Goal: Contribute content: Contribute content

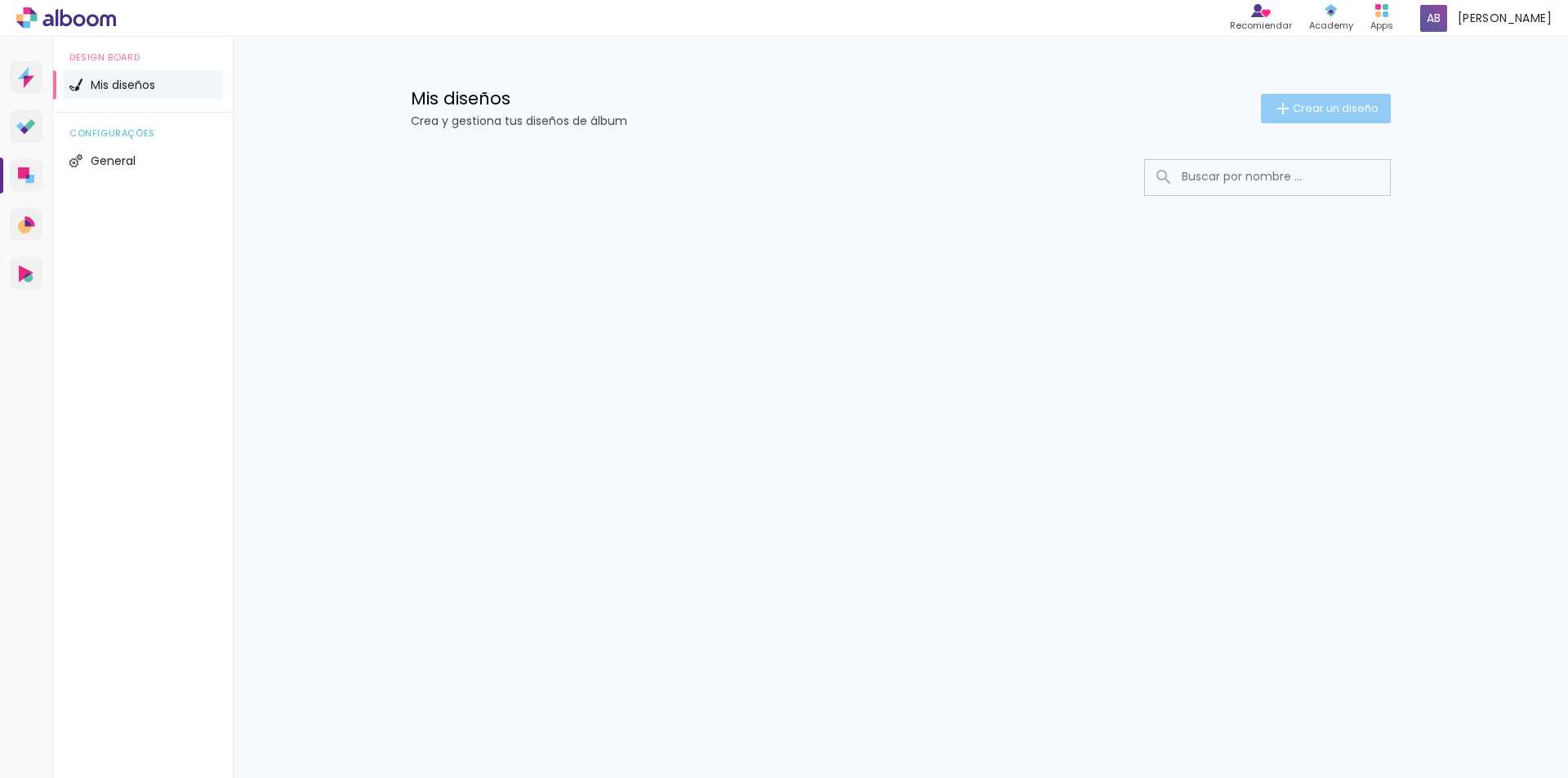
click at [1279, 99] on iron-icon at bounding box center [1283, 109] width 20 height 20
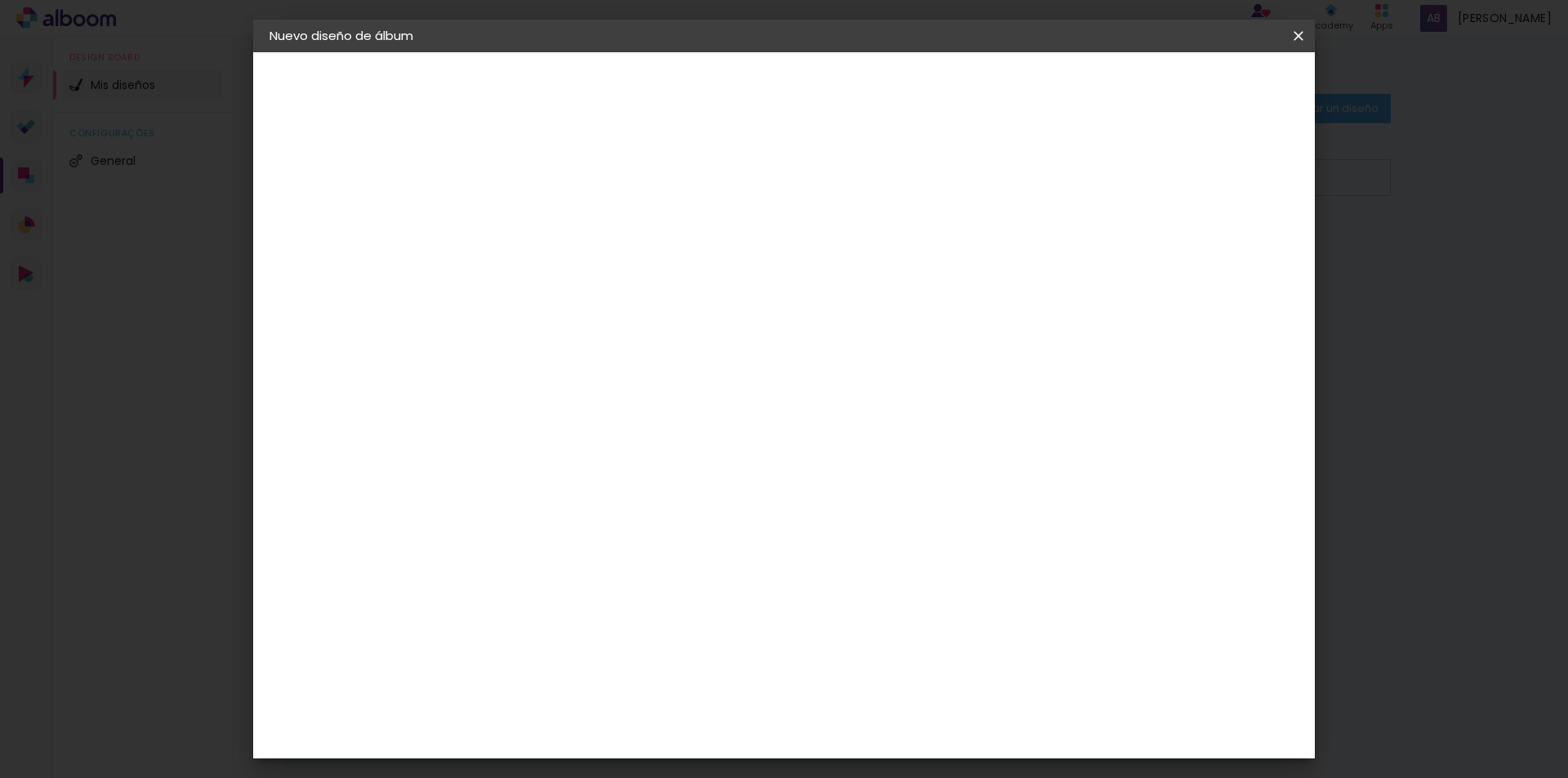
click at [542, 233] on paper-input-container "Título del álbum" at bounding box center [536, 220] width 12 height 42
type input "rebeca + [PERSON_NAME]"
type paper-input "rebeca + [PERSON_NAME]"
click at [0, 0] on slot "Avanzar" at bounding box center [0, 0] width 0 height 0
click at [0, 0] on slot "Tamaño libre" at bounding box center [0, 0] width 0 height 0
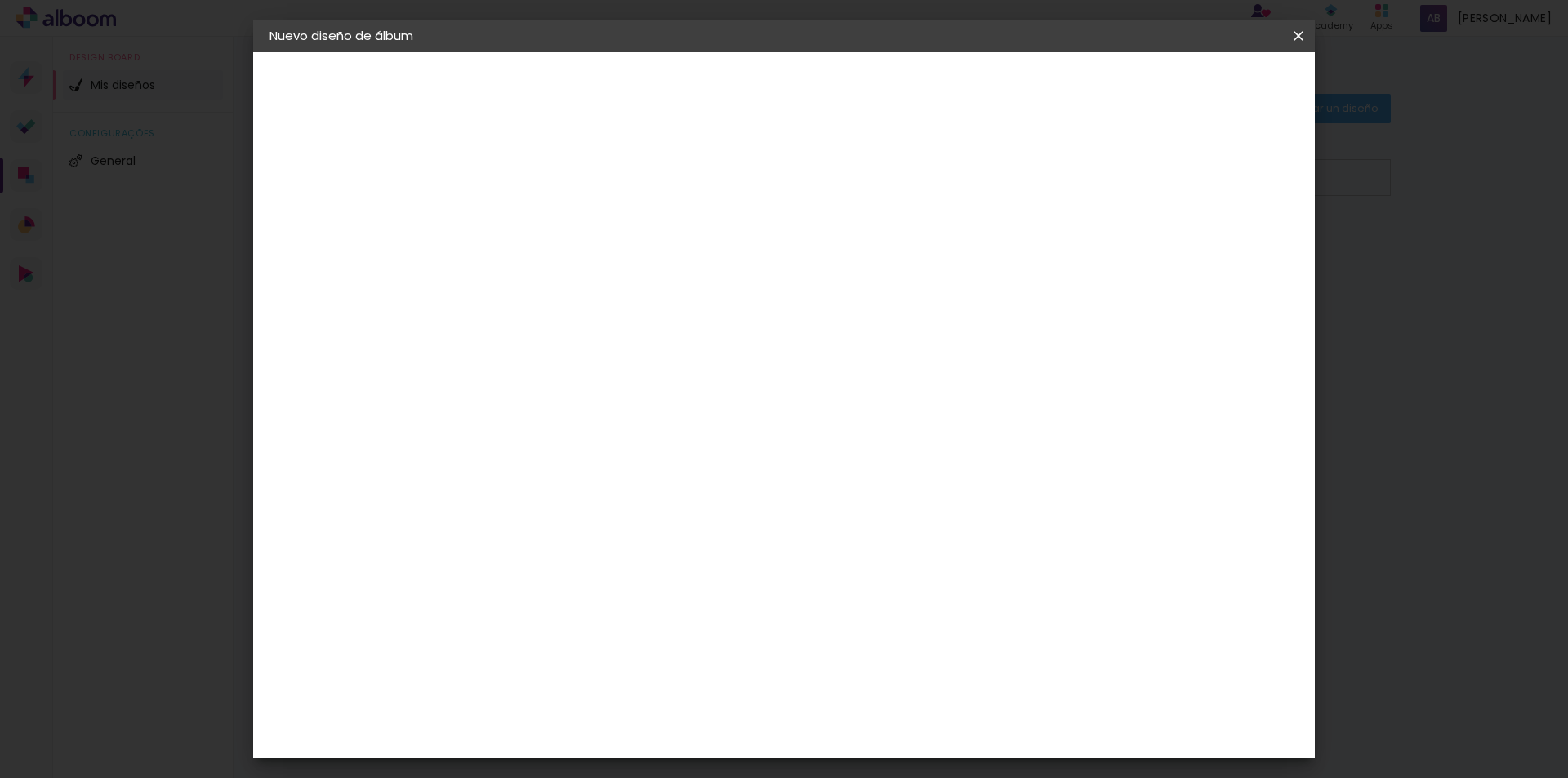
click at [603, 262] on iron-icon at bounding box center [596, 261] width 13 height 13
click at [0, 0] on slot "[GEOGRAPHIC_DATA]" at bounding box center [0, 0] width 0 height 0
click at [603, 319] on input at bounding box center [549, 310] width 108 height 21
click at [564, 375] on div "MJ Photo Store" at bounding box center [544, 379] width 38 height 39
click at [564, 372] on div "MJ Photo Store" at bounding box center [544, 379] width 38 height 39
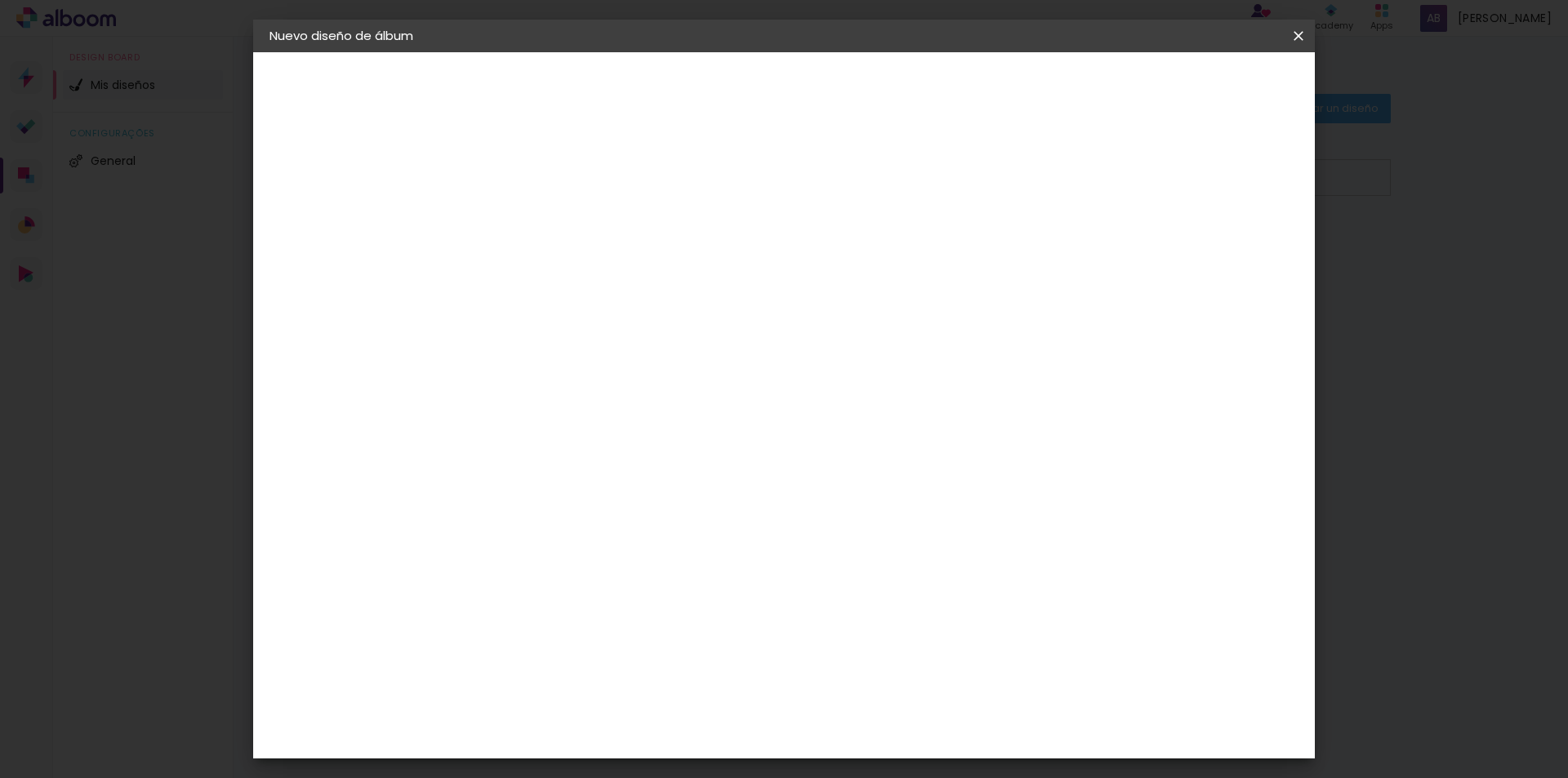
click at [0, 0] on slot "Tamaño libre" at bounding box center [0, 0] width 0 height 0
click at [759, 336] on div "Sugerir una encuadernadora" at bounding box center [704, 340] width 108 height 26
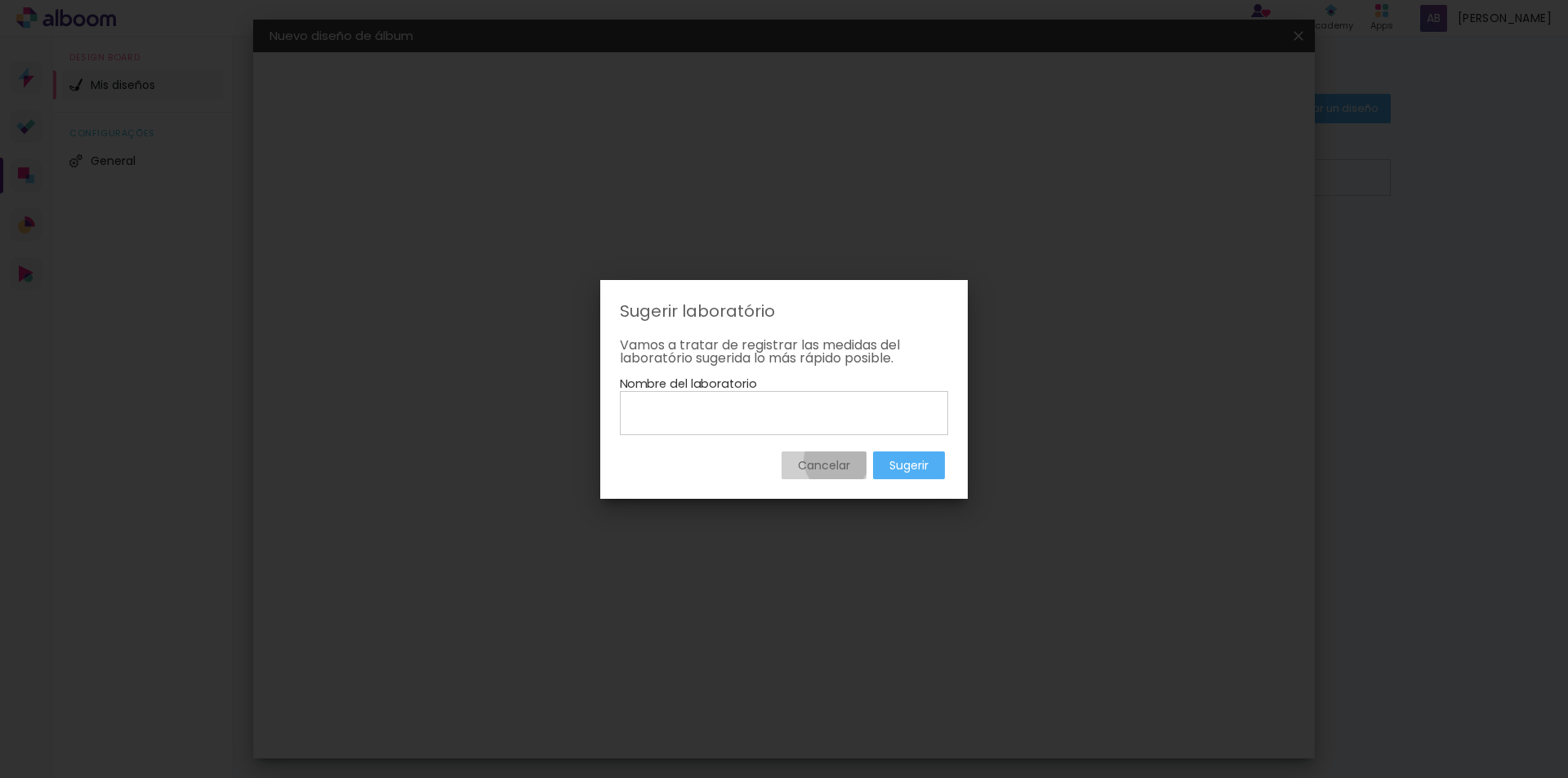
drag, startPoint x: 834, startPoint y: 461, endPoint x: 1213, endPoint y: 233, distance: 442.3
click at [0, 0] on slot "Cancelar" at bounding box center [0, 0] width 0 height 0
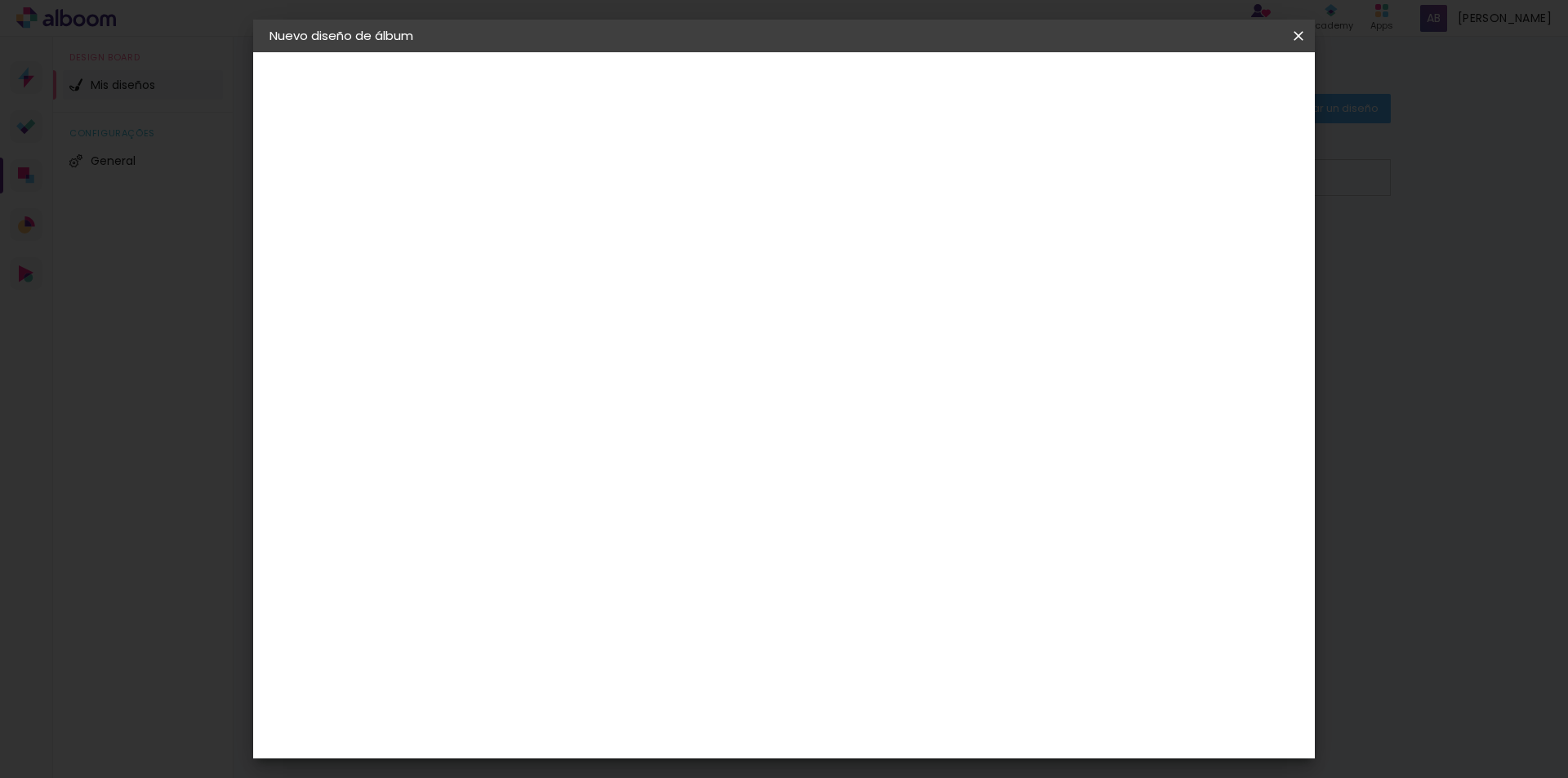
click at [0, 0] on slot "Avanzar" at bounding box center [0, 0] width 0 height 0
click at [1114, 191] on div at bounding box center [1106, 188] width 14 height 14
type paper-checkbox "on"
click at [1114, 191] on div at bounding box center [1106, 188] width 14 height 14
click at [1114, 190] on div at bounding box center [1106, 188] width 14 height 14
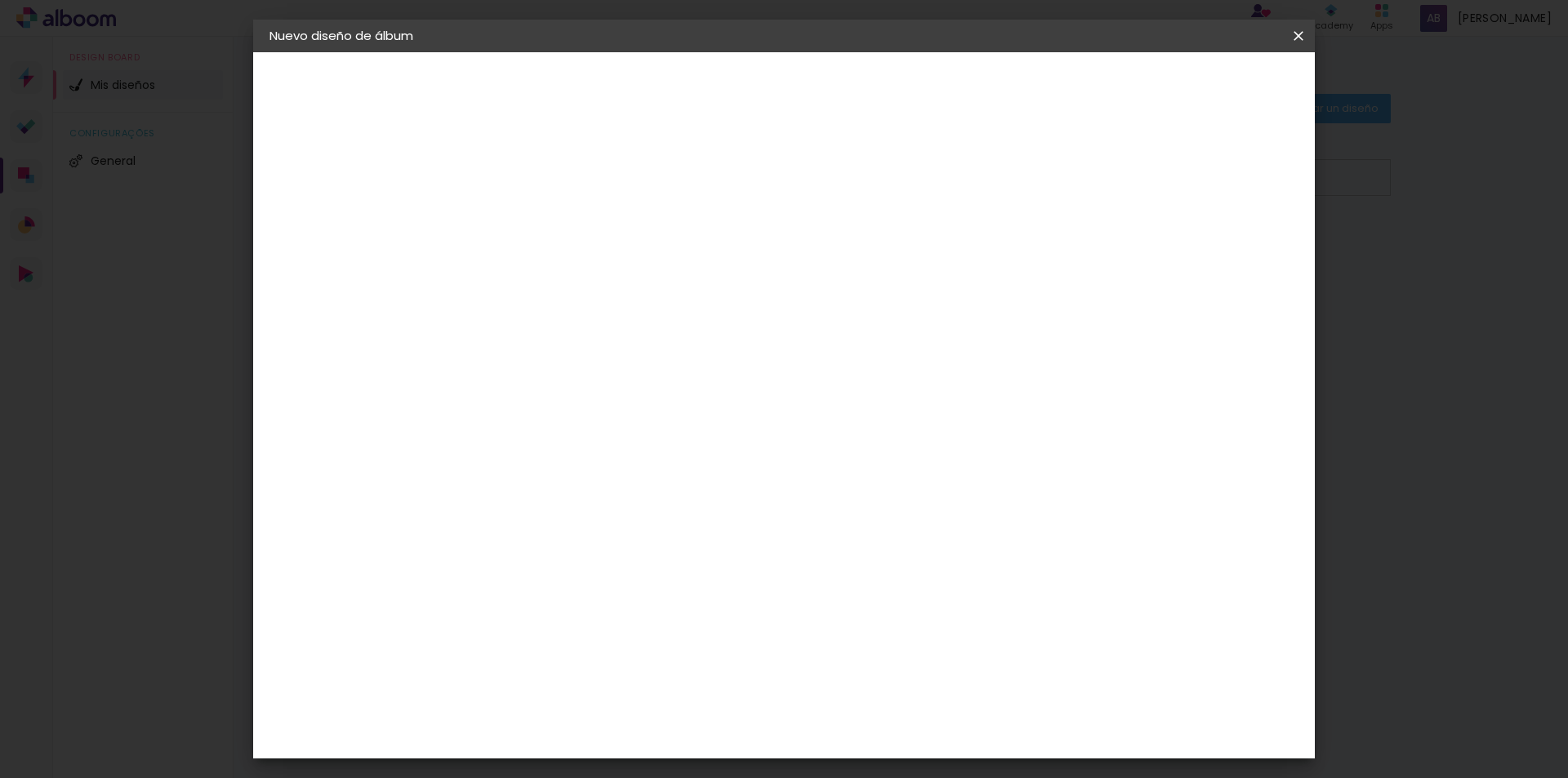
click at [1196, 90] on span "Empezar diseño" at bounding box center [1151, 86] width 90 height 12
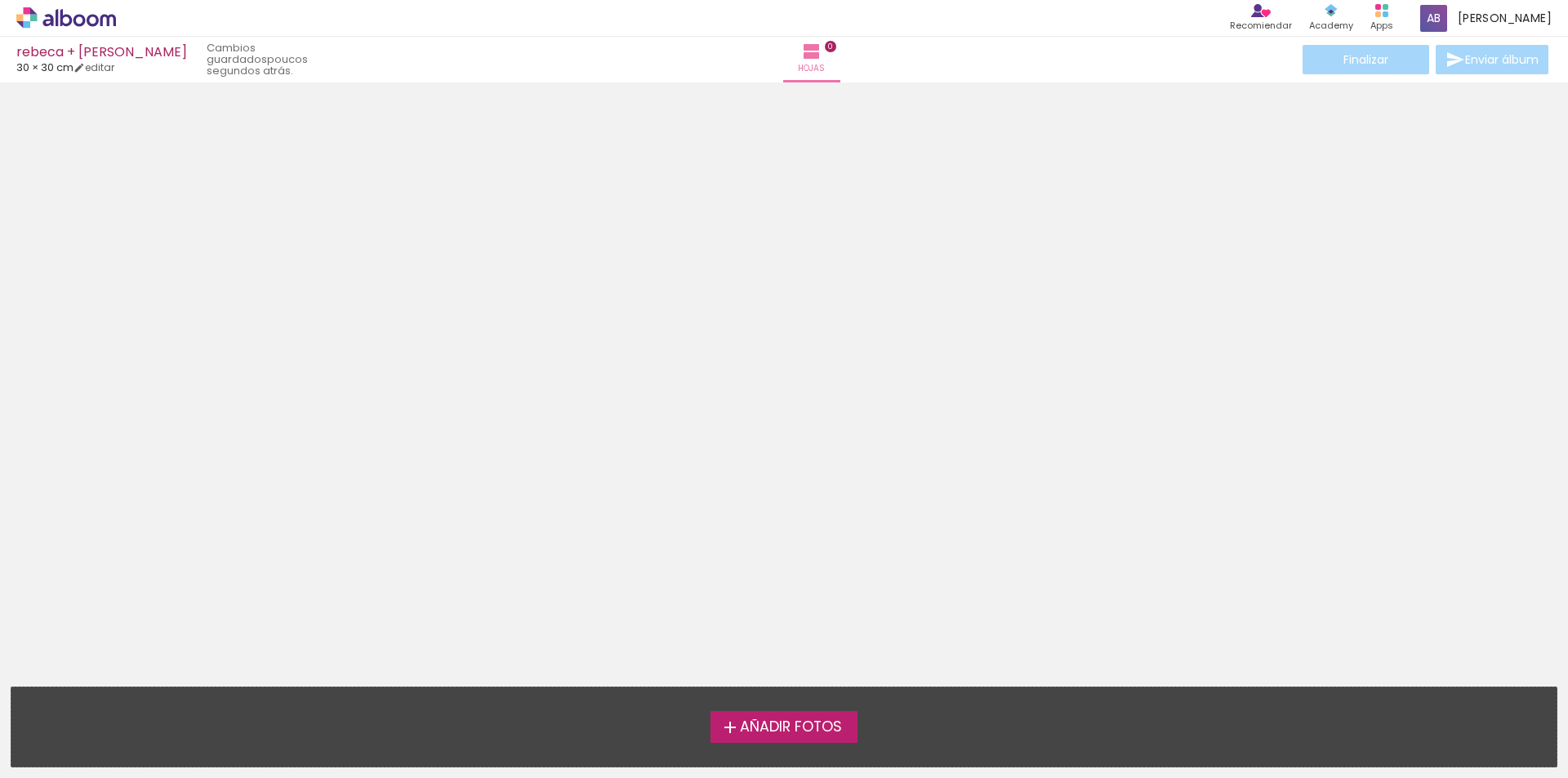
click at [58, 28] on icon at bounding box center [65, 18] width 99 height 21
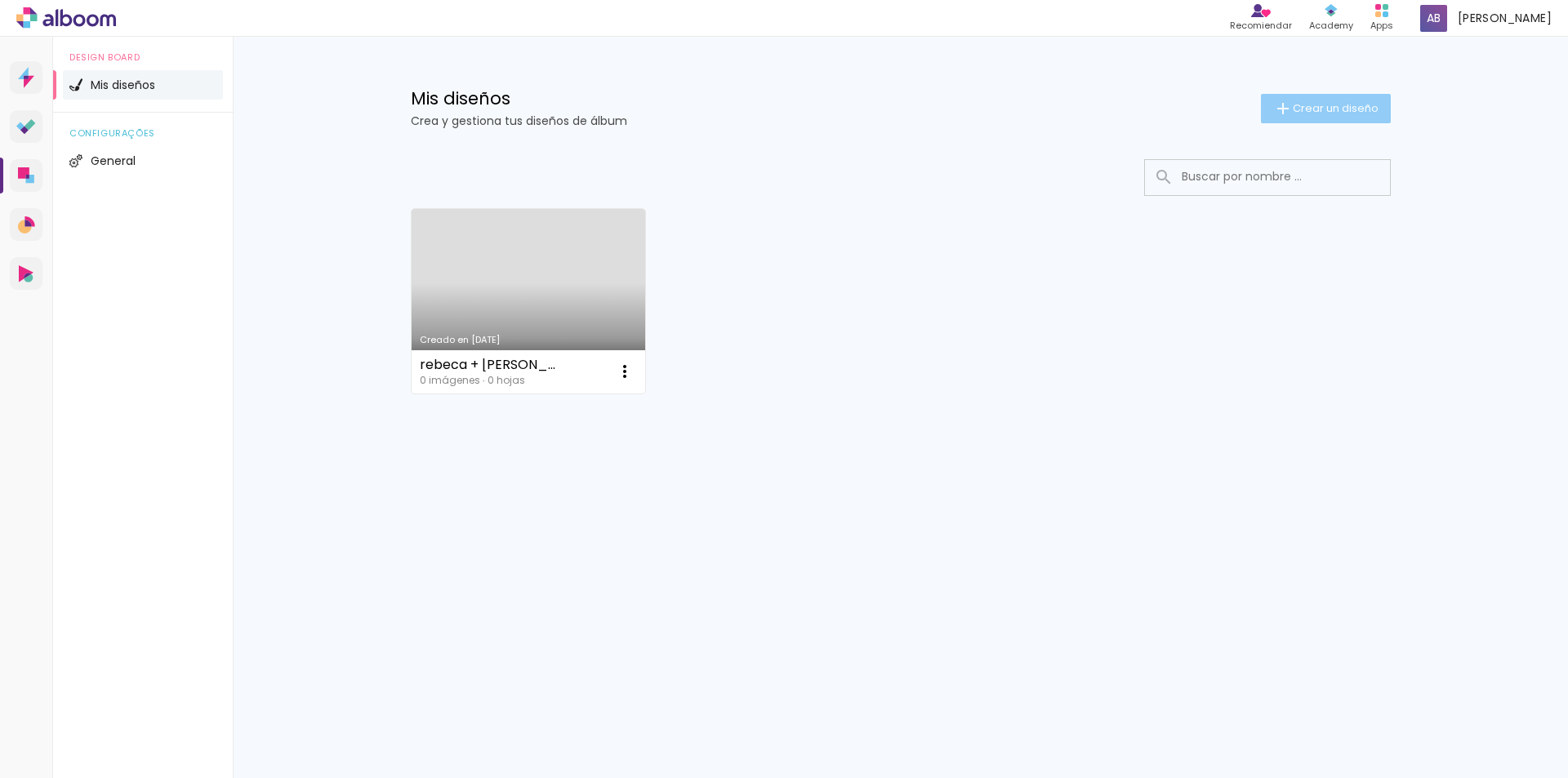
click at [1306, 108] on span "Crear un diseño" at bounding box center [1336, 108] width 86 height 11
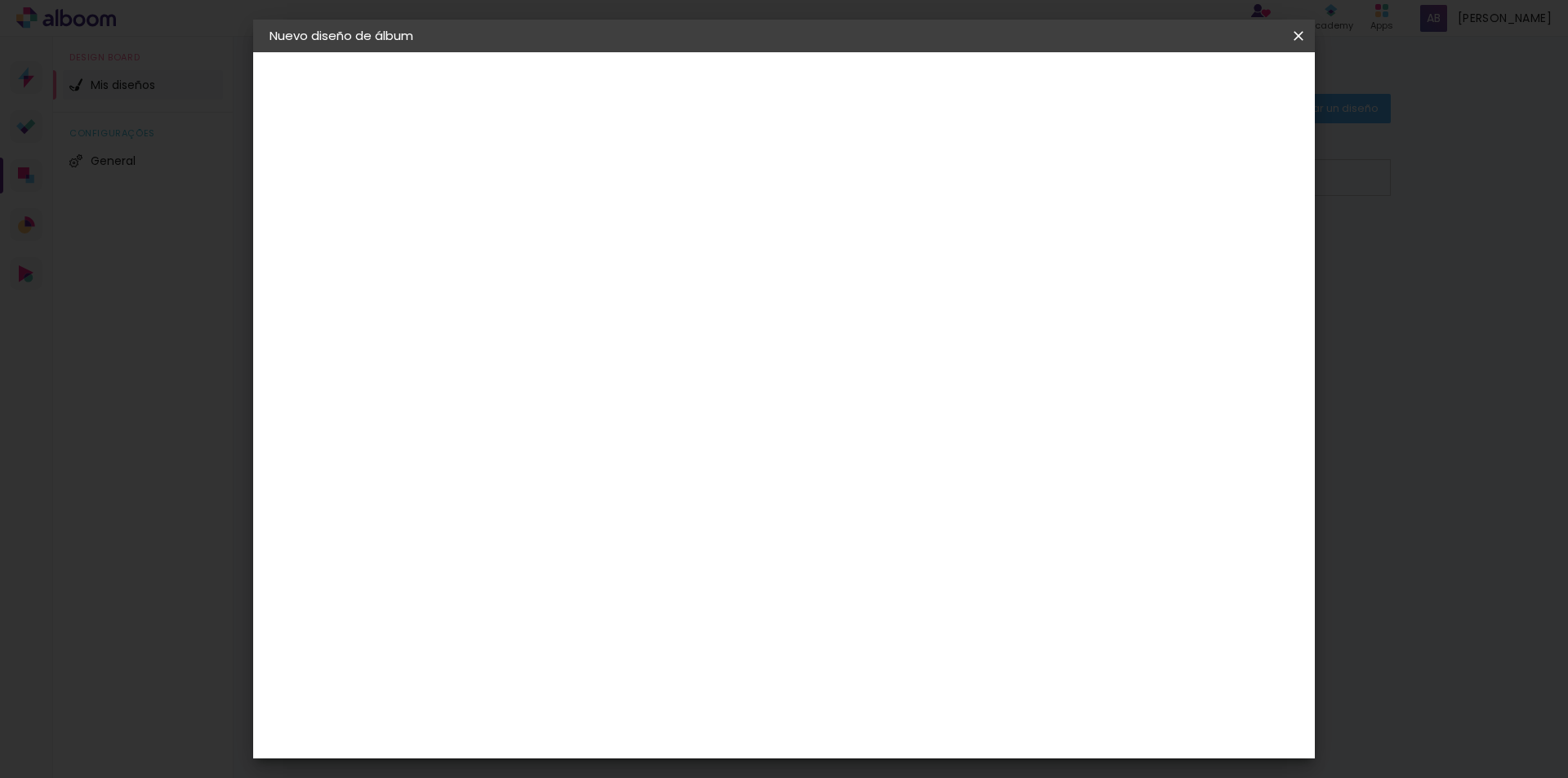
click at [536, 213] on input at bounding box center [536, 219] width 0 height 25
type input "R"
type input "[PERSON_NAME] + [PERSON_NAME]"
type paper-input "[PERSON_NAME] + [PERSON_NAME]"
click at [697, 98] on paper-button "Avanzar" at bounding box center [658, 86] width 79 height 28
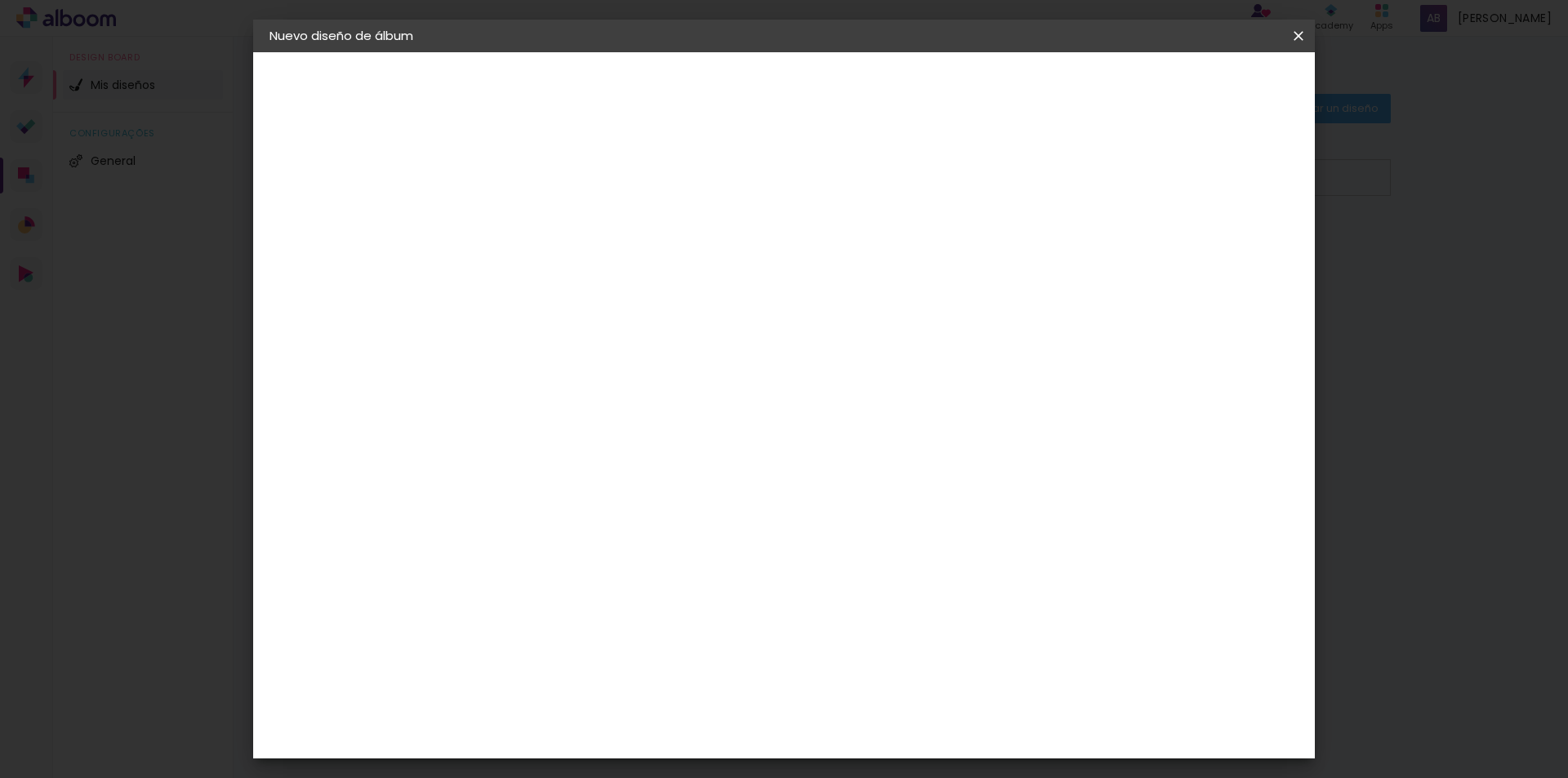
click at [767, 245] on paper-item "Tamaño libre" at bounding box center [697, 249] width 139 height 36
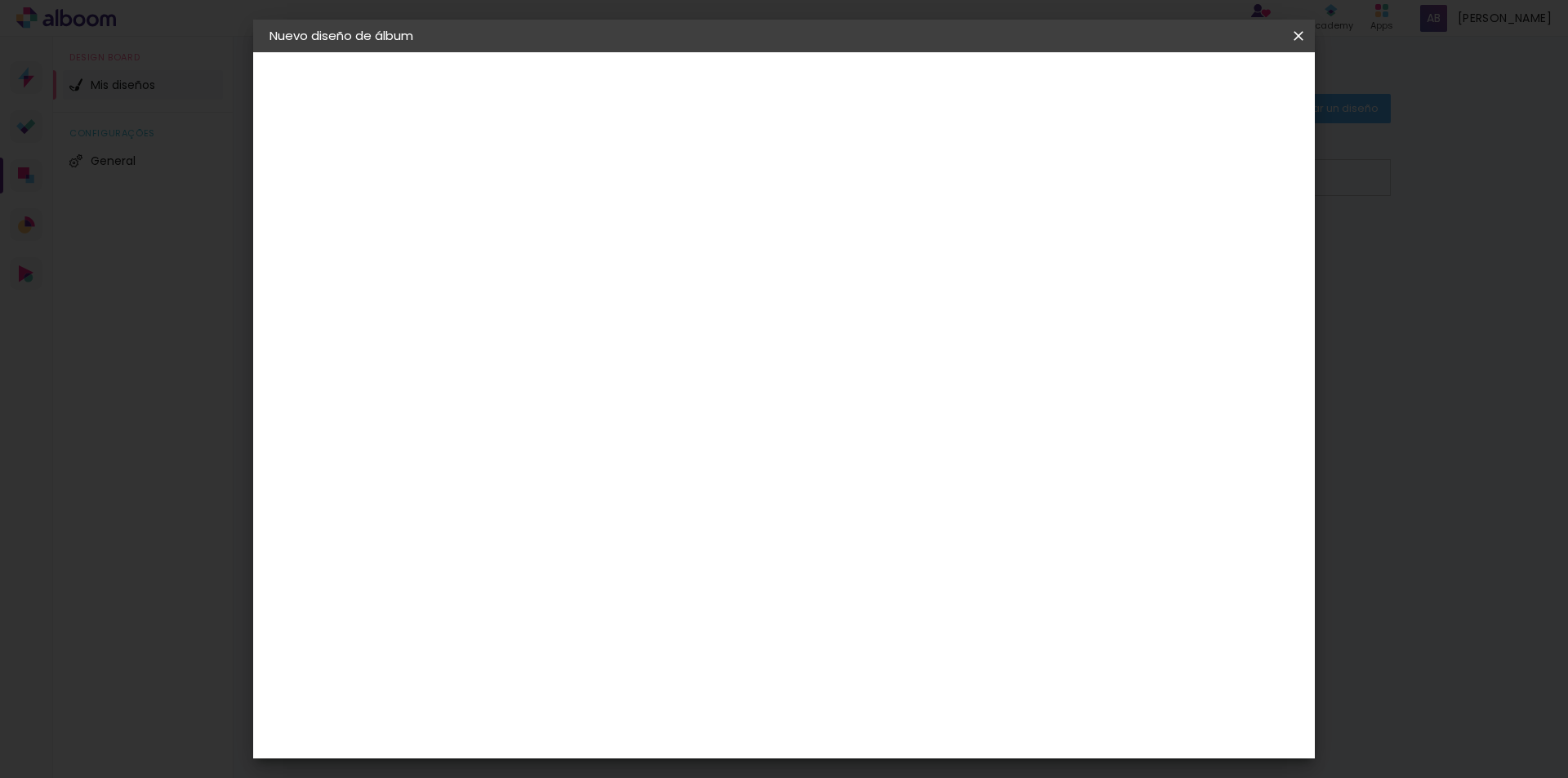
click at [564, 368] on div "MJ Photo Store" at bounding box center [544, 379] width 38 height 39
click at [656, 249] on iron-icon at bounding box center [646, 249] width 20 height 20
click at [590, 259] on input "[GEOGRAPHIC_DATA]" at bounding box center [543, 260] width 95 height 21
click at [0, 0] on slot "[GEOGRAPHIC_DATA]" at bounding box center [0, 0] width 0 height 0
click at [759, 339] on div "Sugerir una encuadernadora" at bounding box center [704, 340] width 108 height 26
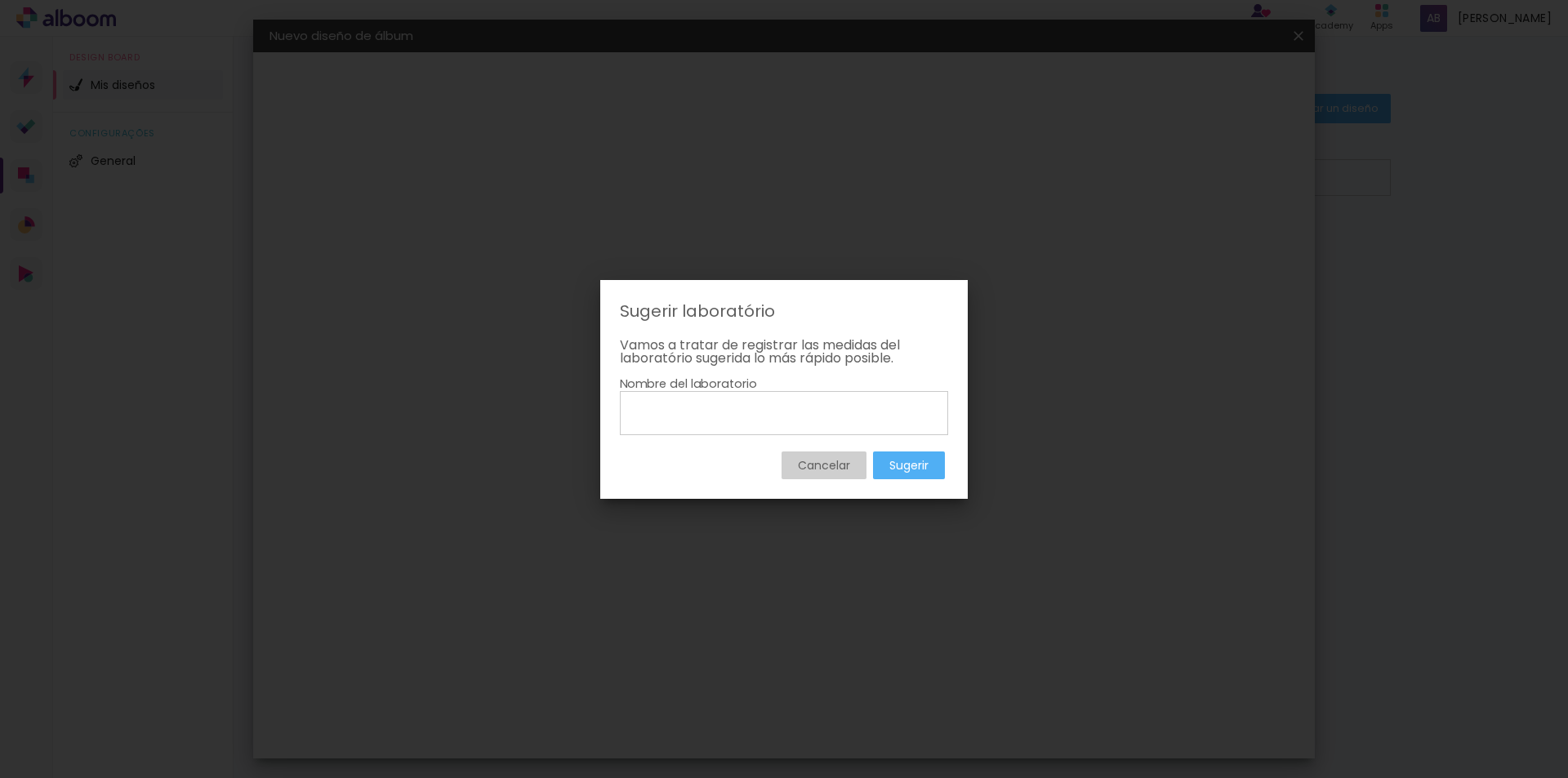
click at [0, 0] on slot "Cancelar" at bounding box center [0, 0] width 0 height 0
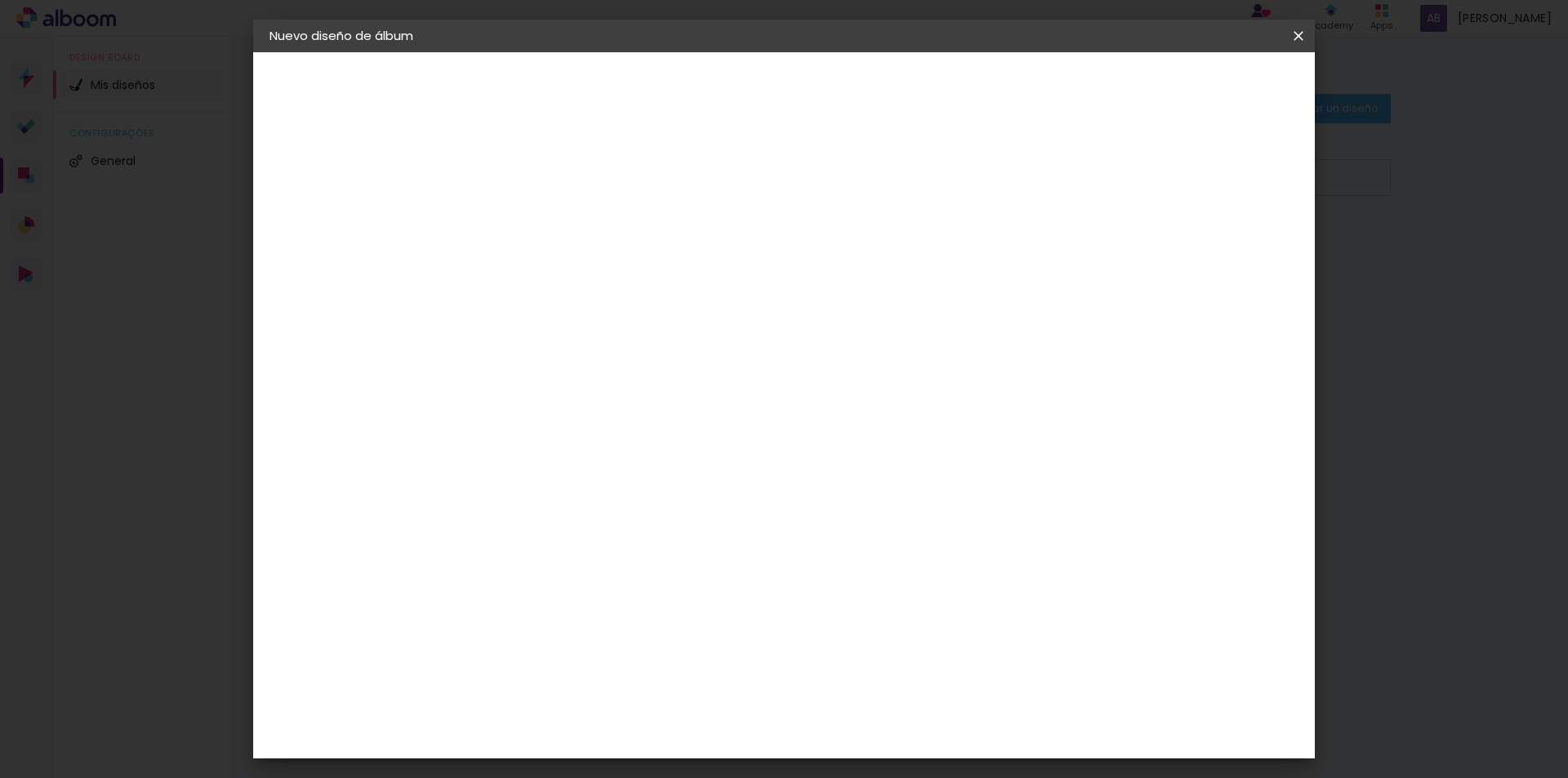
click at [277, 168] on iron-icon at bounding box center [279, 167] width 20 height 20
click at [564, 366] on div "MJ Photo Store" at bounding box center [544, 379] width 38 height 39
click at [523, 257] on input "[GEOGRAPHIC_DATA]" at bounding box center [543, 260] width 95 height 21
click at [0, 0] on slot "[GEOGRAPHIC_DATA]" at bounding box center [0, 0] width 0 height 0
click at [603, 309] on input at bounding box center [549, 310] width 108 height 21
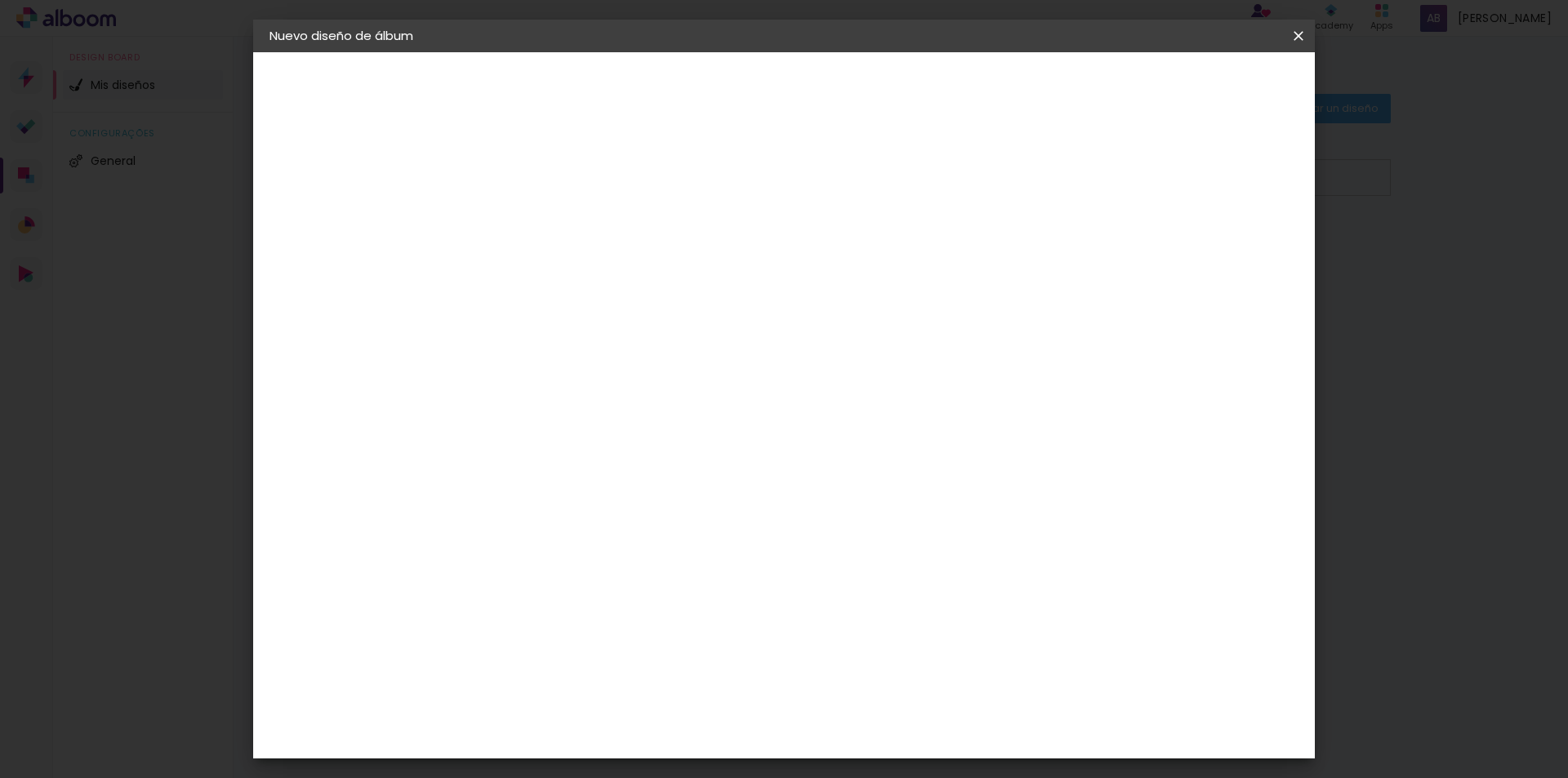
click at [0, 0] on slot "Avanzar" at bounding box center [0, 0] width 0 height 0
click at [600, 272] on input "text" at bounding box center [568, 284] width 63 height 25
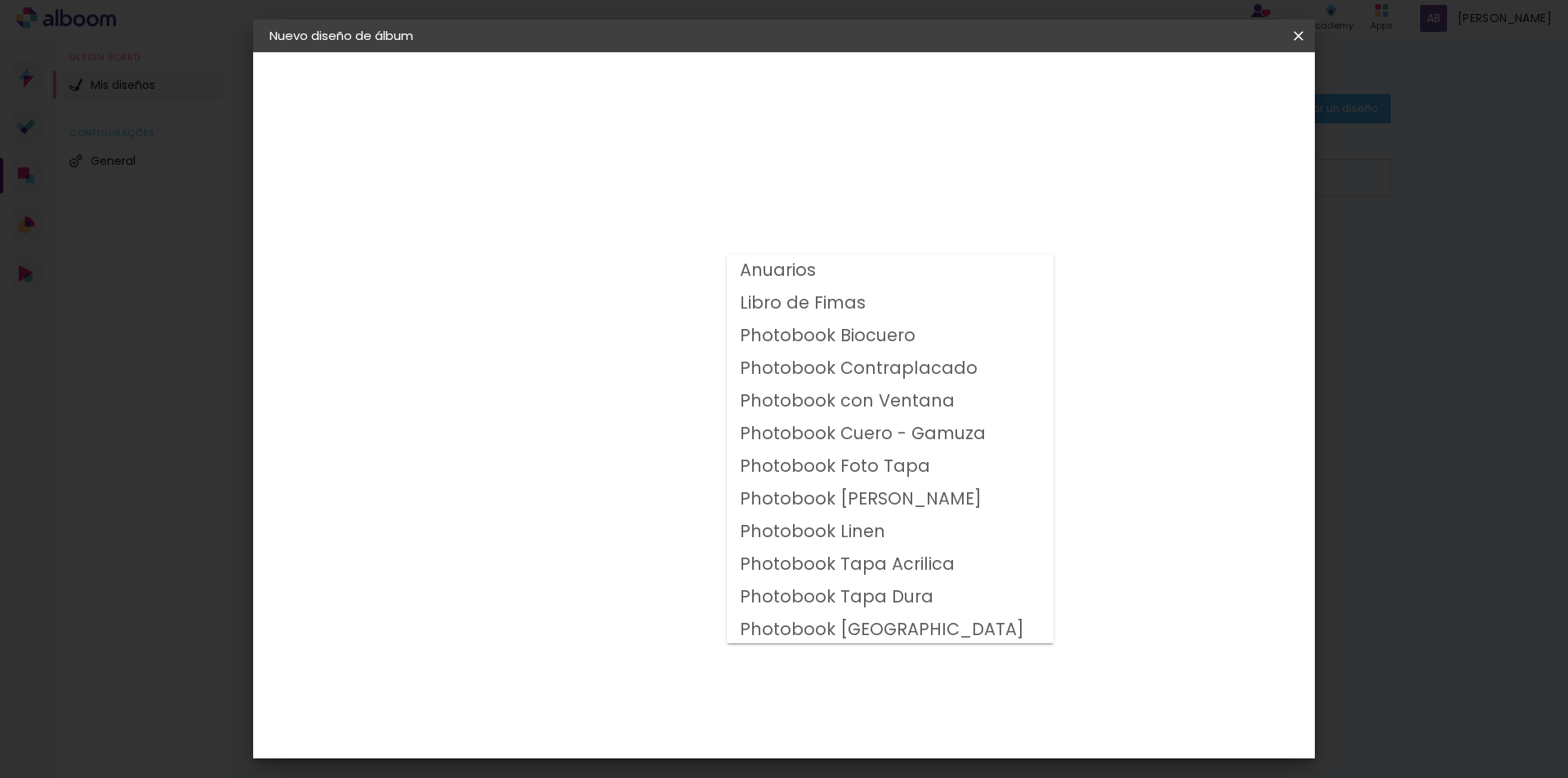
click at [0, 0] on slot "Photobook Biocuero" at bounding box center [0, 0] width 0 height 0
type input "Photobook Biocuero"
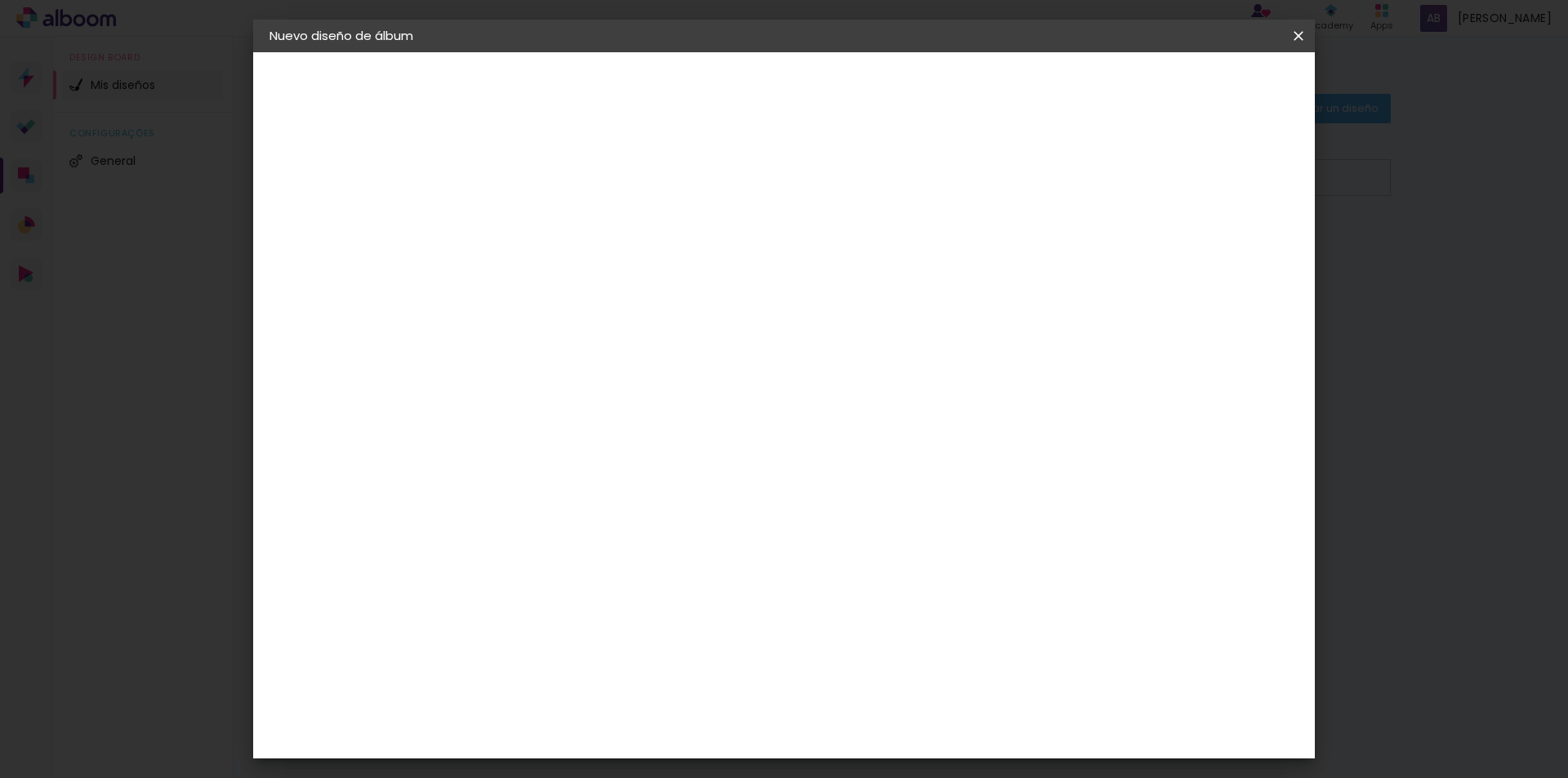
scroll to position [168, 0]
click at [646, 316] on span "25 × 30" at bounding box center [608, 342] width 76 height 53
click at [0, 0] on slot "Avanzar" at bounding box center [0, 0] width 0 height 0
click at [1102, 183] on div at bounding box center [1095, 176] width 14 height 14
type paper-checkbox "on"
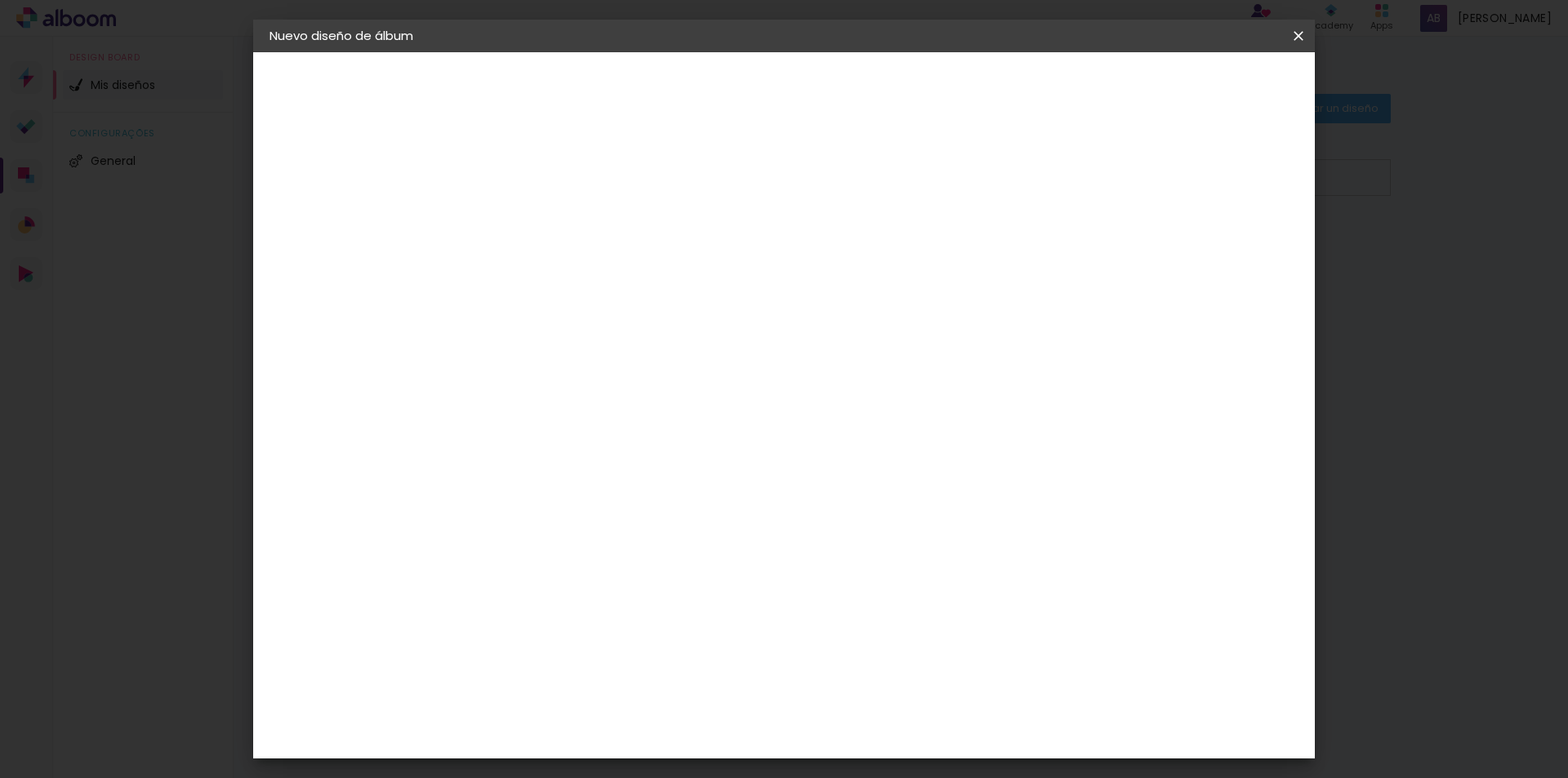
click at [1212, 95] on paper-button "Empezar diseño" at bounding box center [1151, 86] width 123 height 28
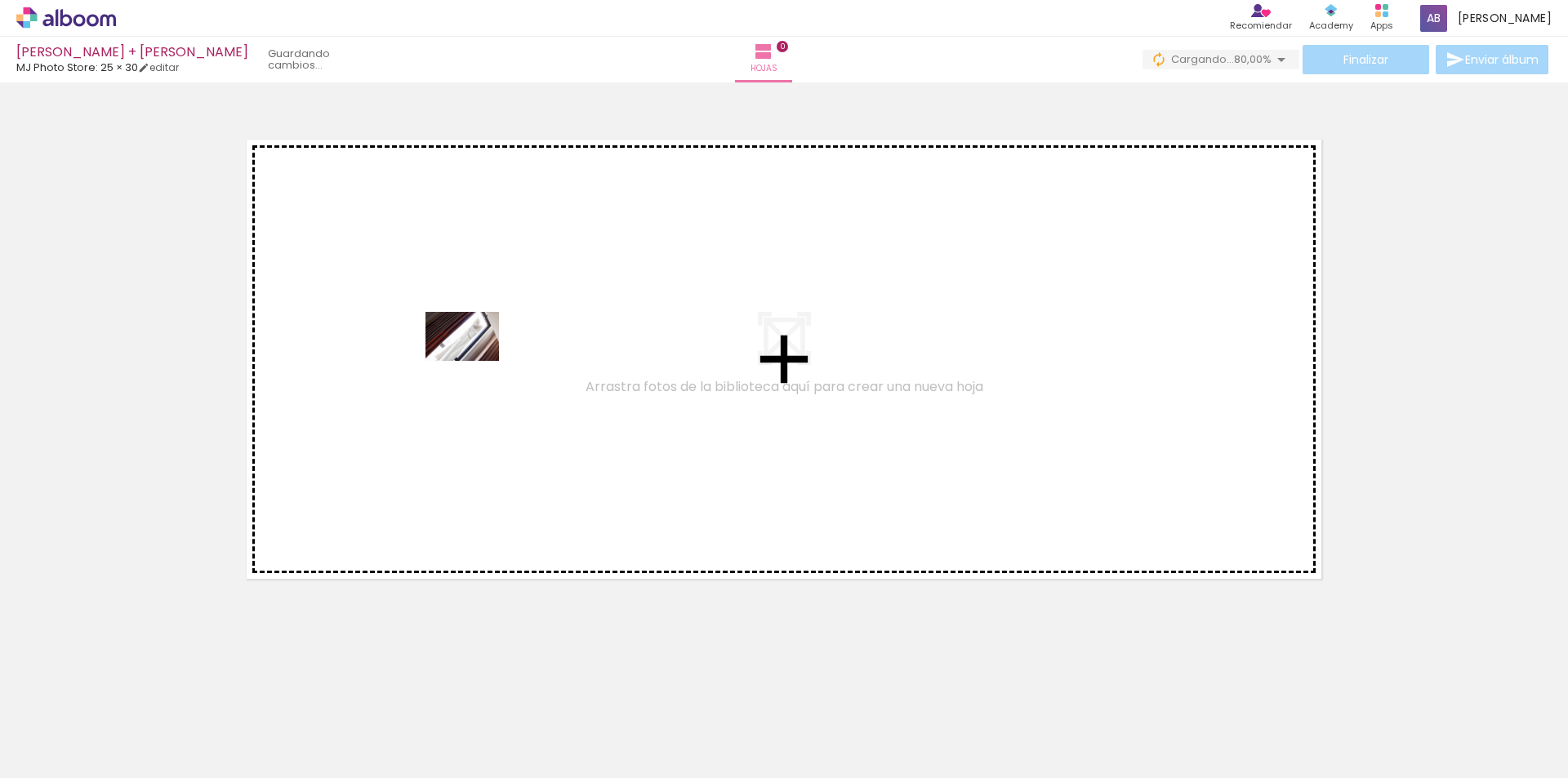
drag, startPoint x: 381, startPoint y: 628, endPoint x: 497, endPoint y: 340, distance: 310.5
click at [497, 340] on quentale-workspace at bounding box center [784, 389] width 1568 height 778
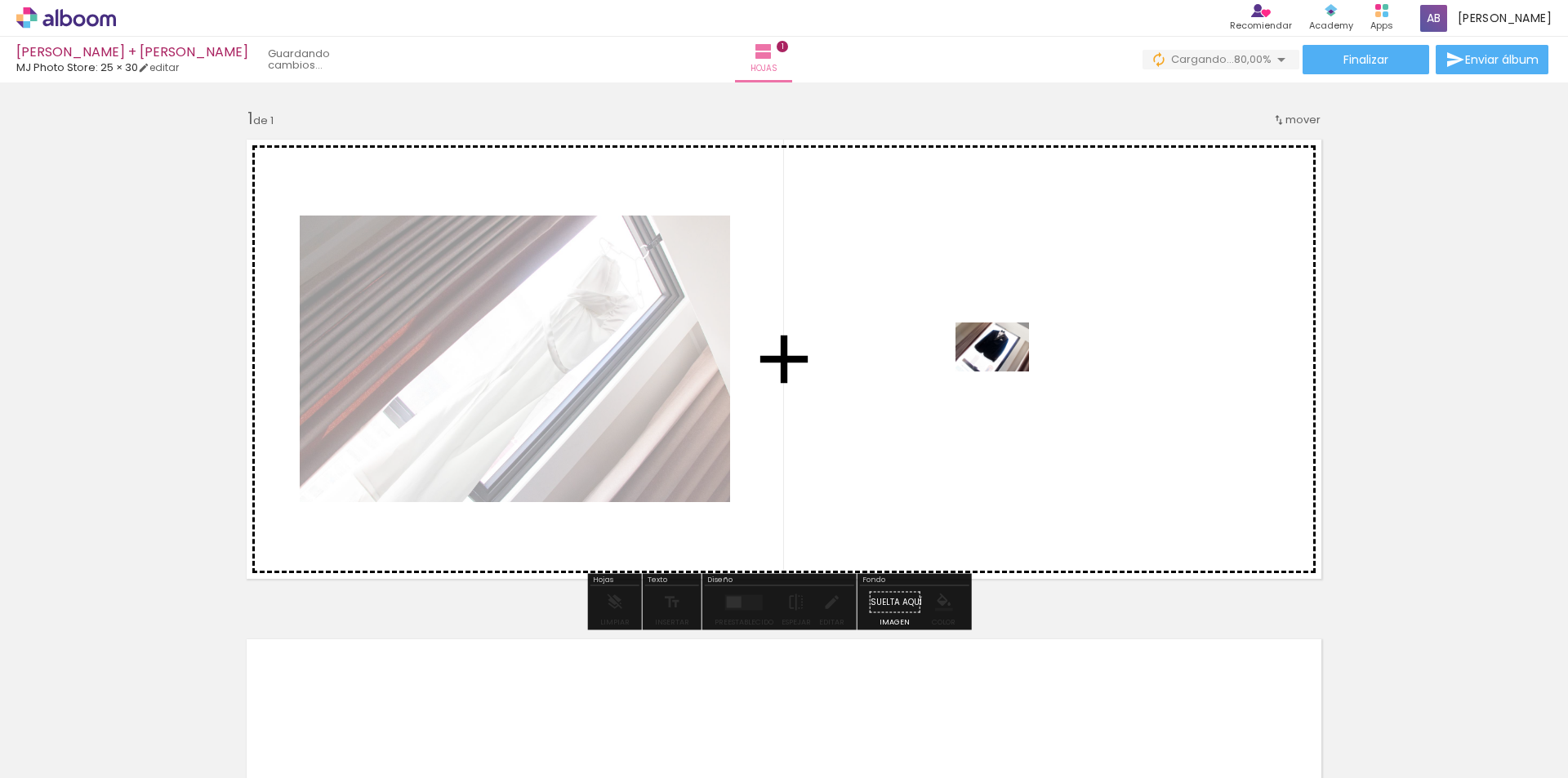
drag, startPoint x: 440, startPoint y: 740, endPoint x: 1006, endPoint y: 371, distance: 675.7
click at [1006, 371] on quentale-workspace at bounding box center [784, 389] width 1568 height 778
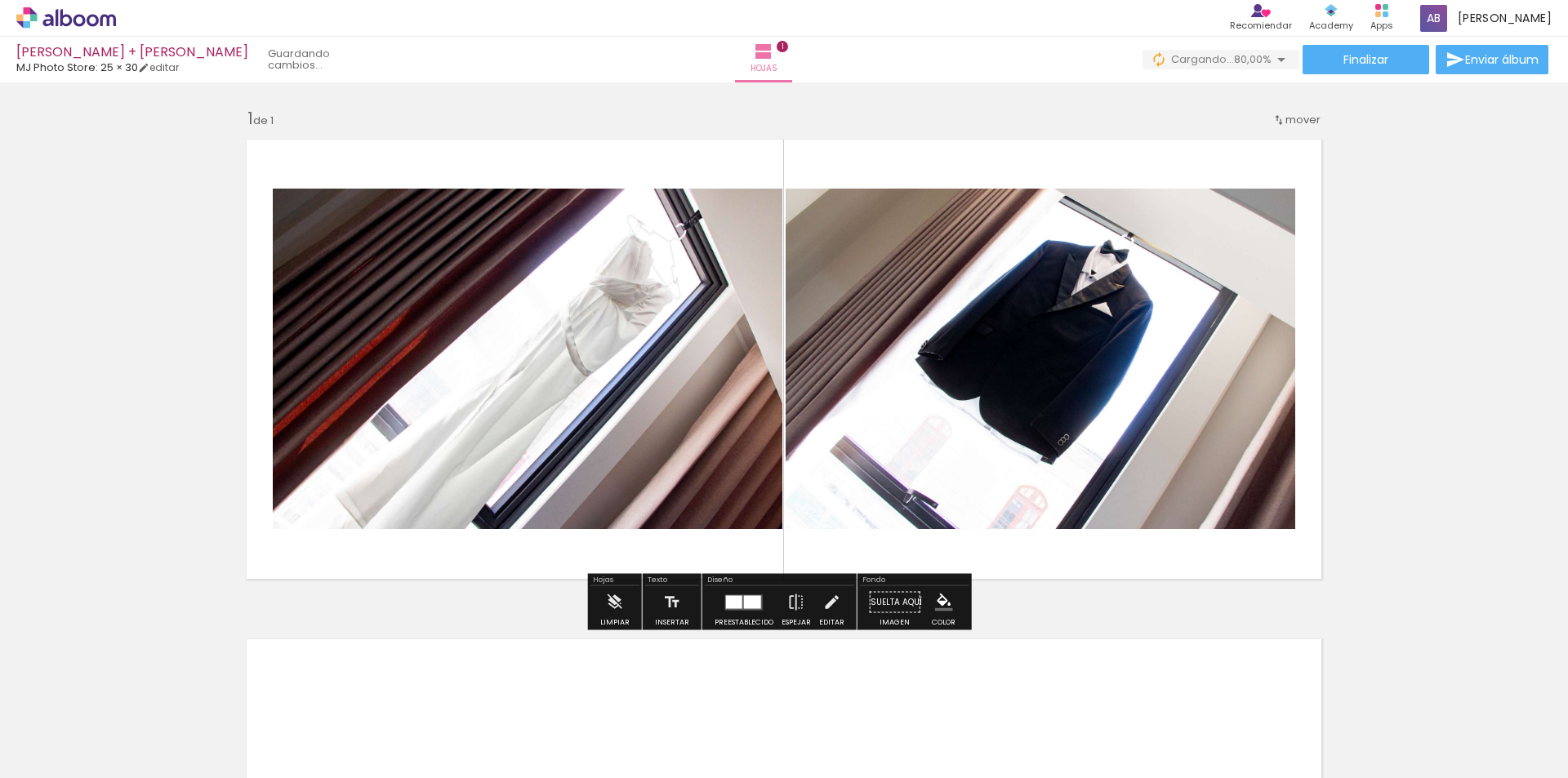
click at [744, 599] on div at bounding box center [752, 602] width 17 height 13
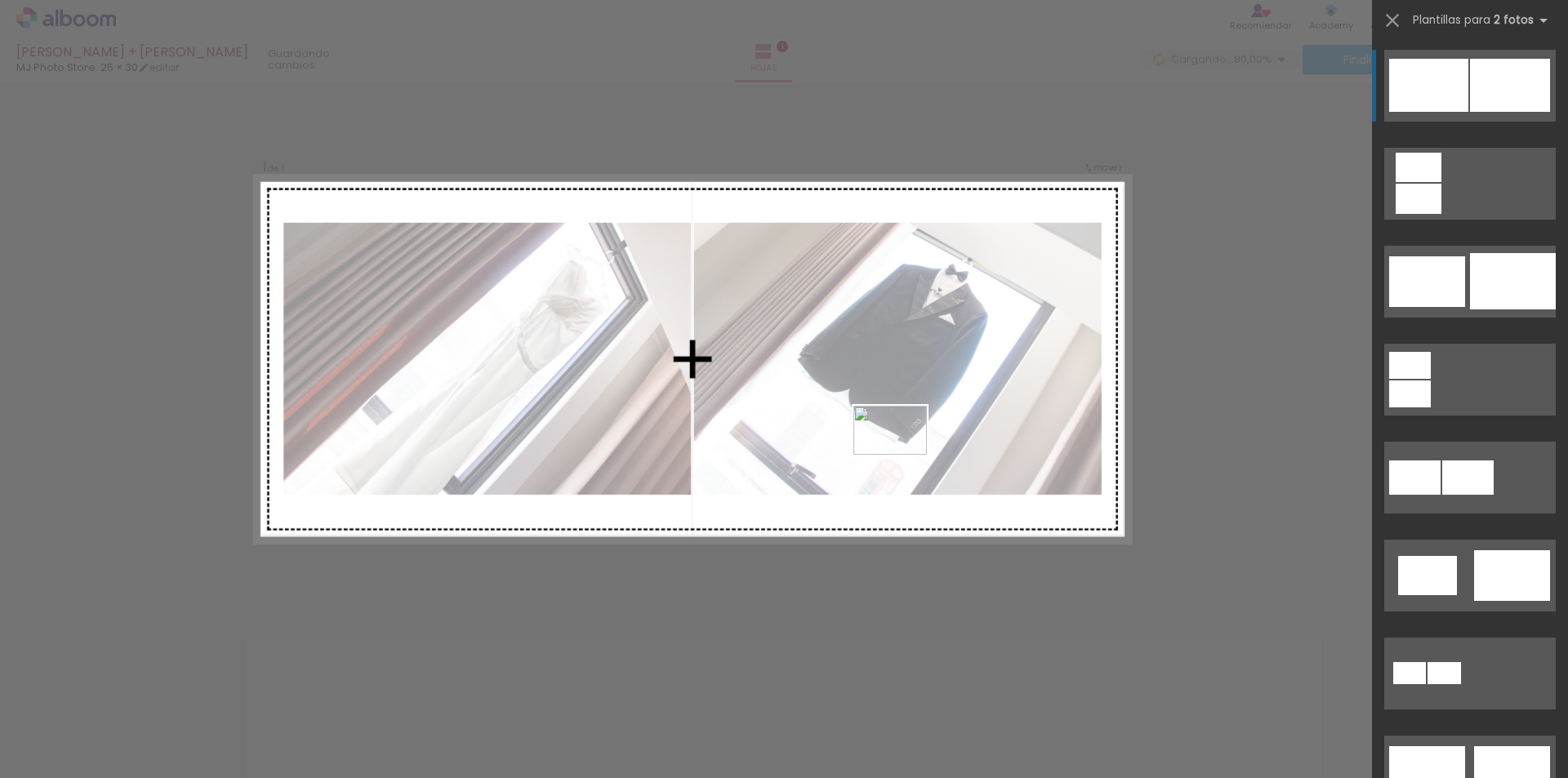
drag, startPoint x: 528, startPoint y: 739, endPoint x: 914, endPoint y: 447, distance: 484.0
click at [914, 447] on quentale-workspace at bounding box center [784, 389] width 1568 height 778
drag, startPoint x: 270, startPoint y: 740, endPoint x: 599, endPoint y: 396, distance: 476.0
click at [599, 396] on quentale-workspace at bounding box center [784, 389] width 1568 height 778
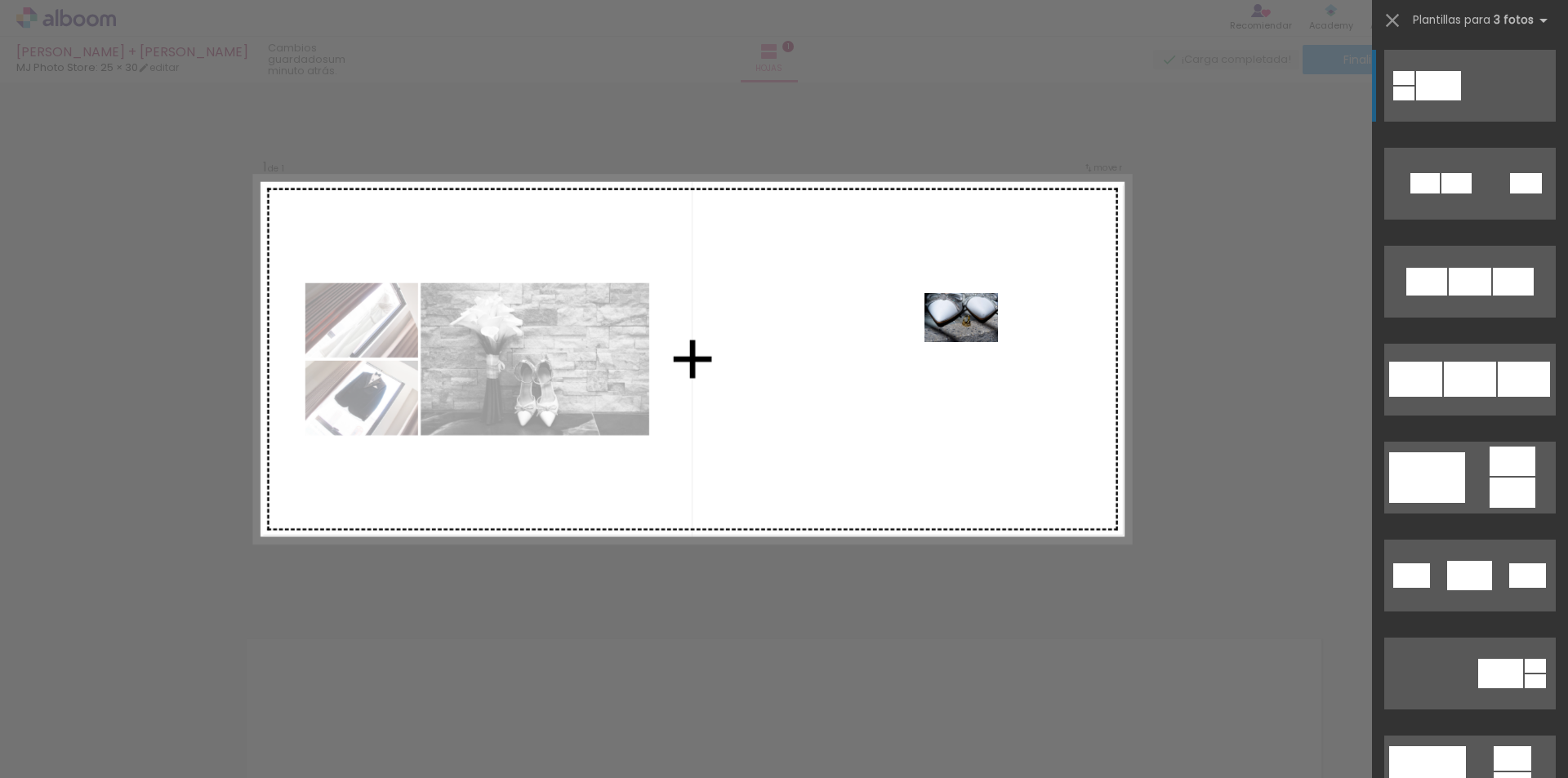
drag, startPoint x: 165, startPoint y: 739, endPoint x: 1002, endPoint y: 381, distance: 910.3
click at [1001, 381] on quentale-workspace at bounding box center [784, 389] width 1568 height 778
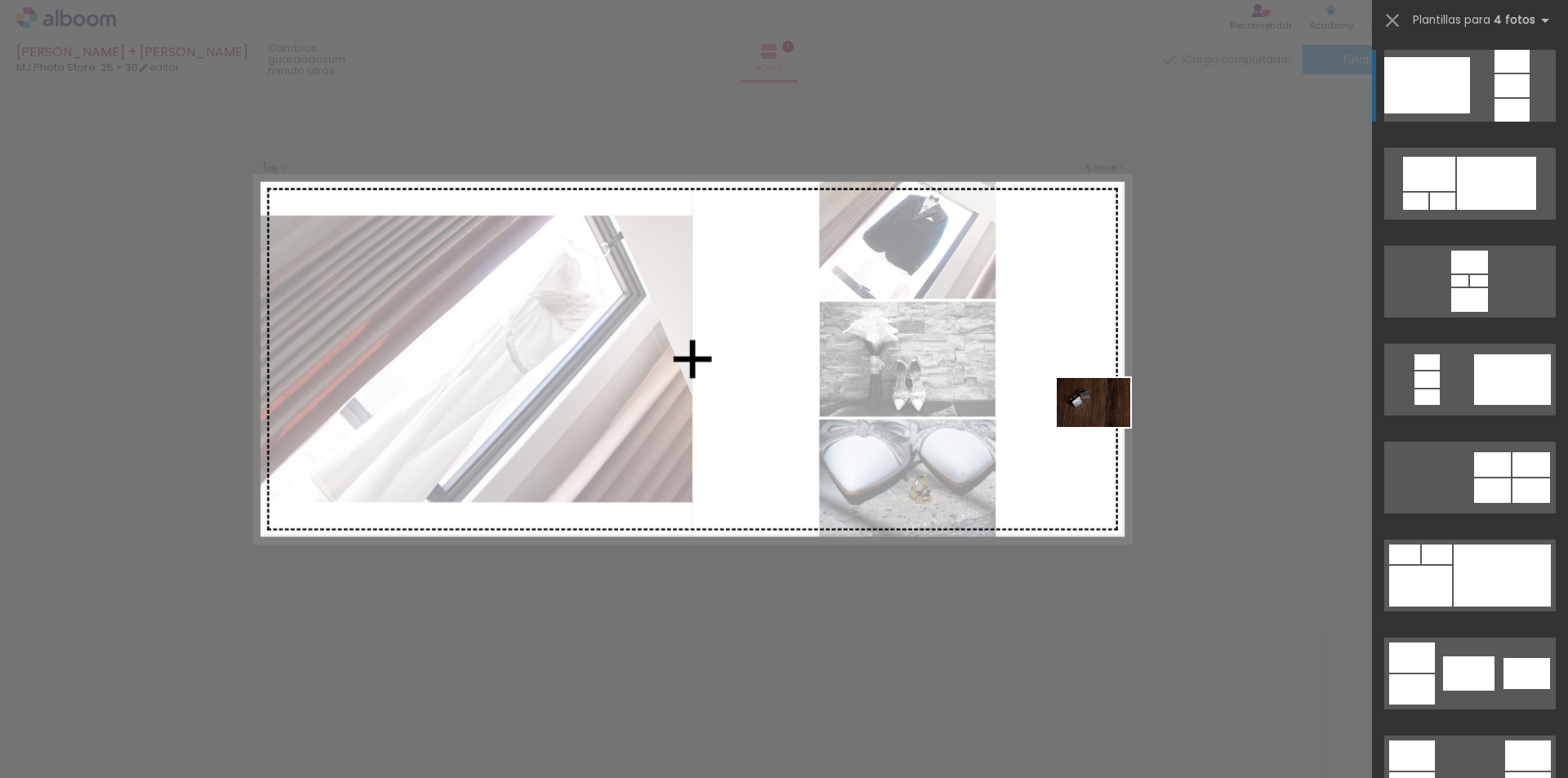
drag, startPoint x: 536, startPoint y: 731, endPoint x: 1106, endPoint y: 427, distance: 646.0
click at [1106, 427] on quentale-workspace at bounding box center [784, 389] width 1568 height 778
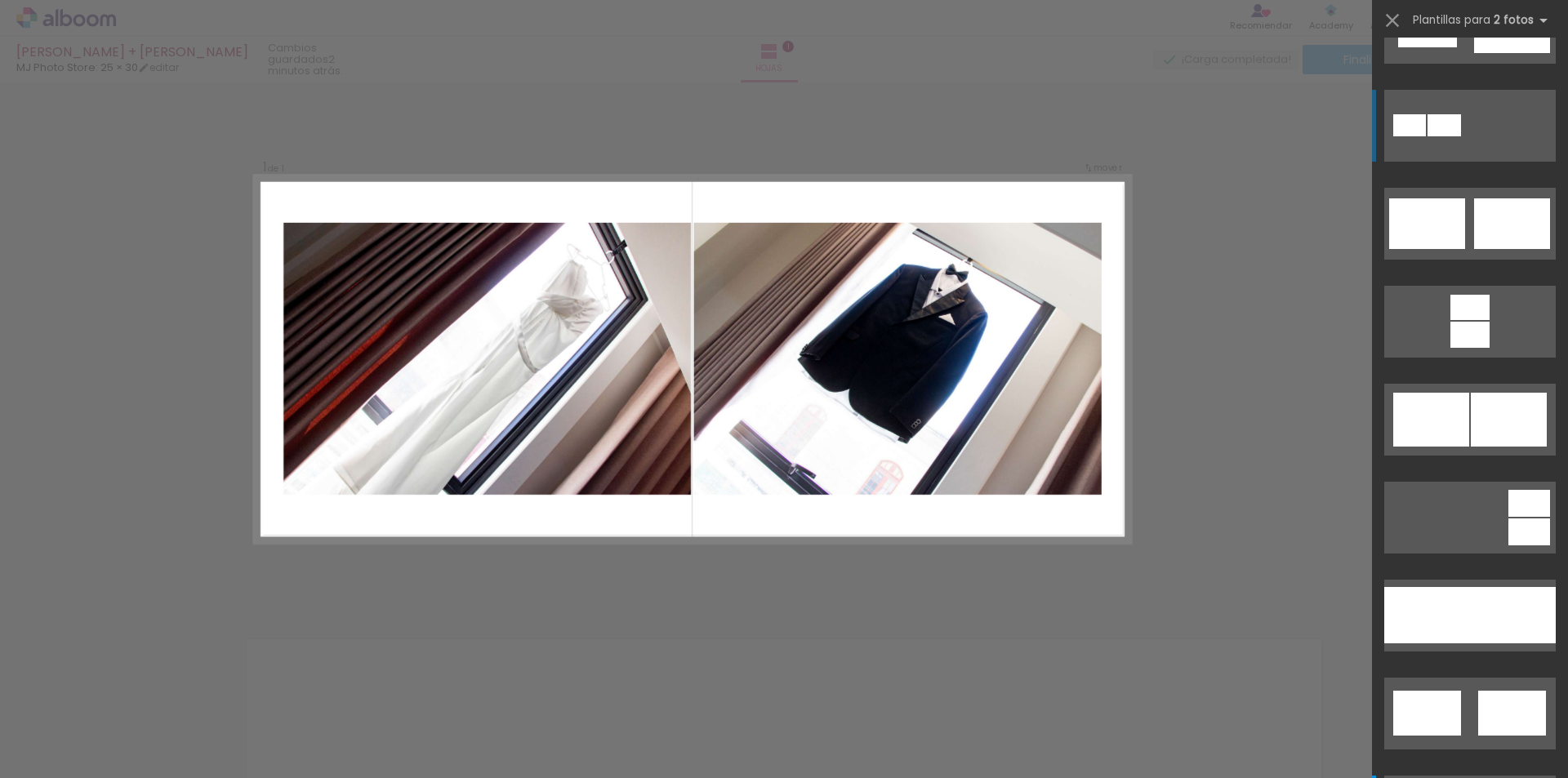
scroll to position [665, 0]
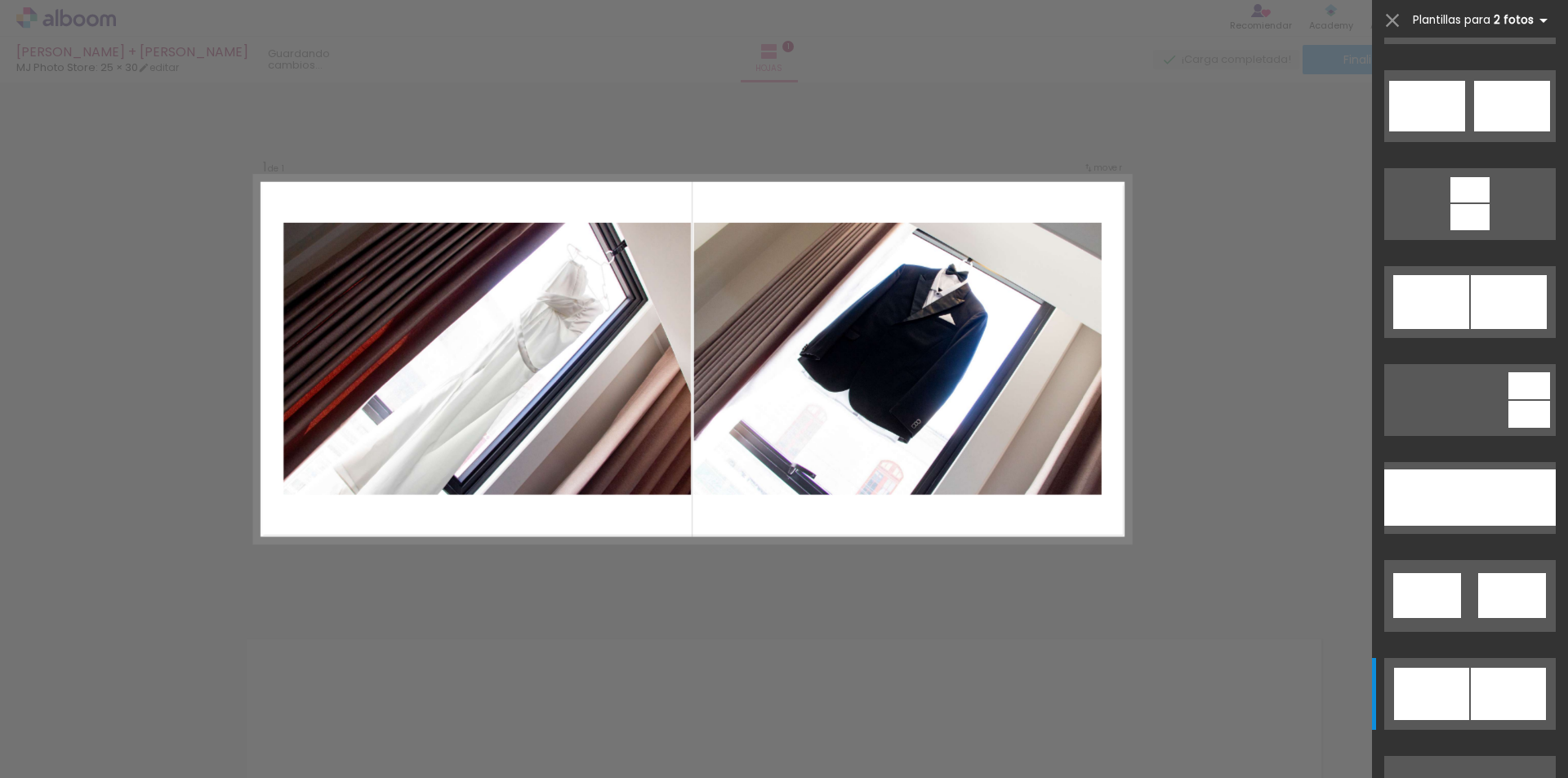
click at [1539, 14] on iron-icon at bounding box center [1543, 21] width 20 height 20
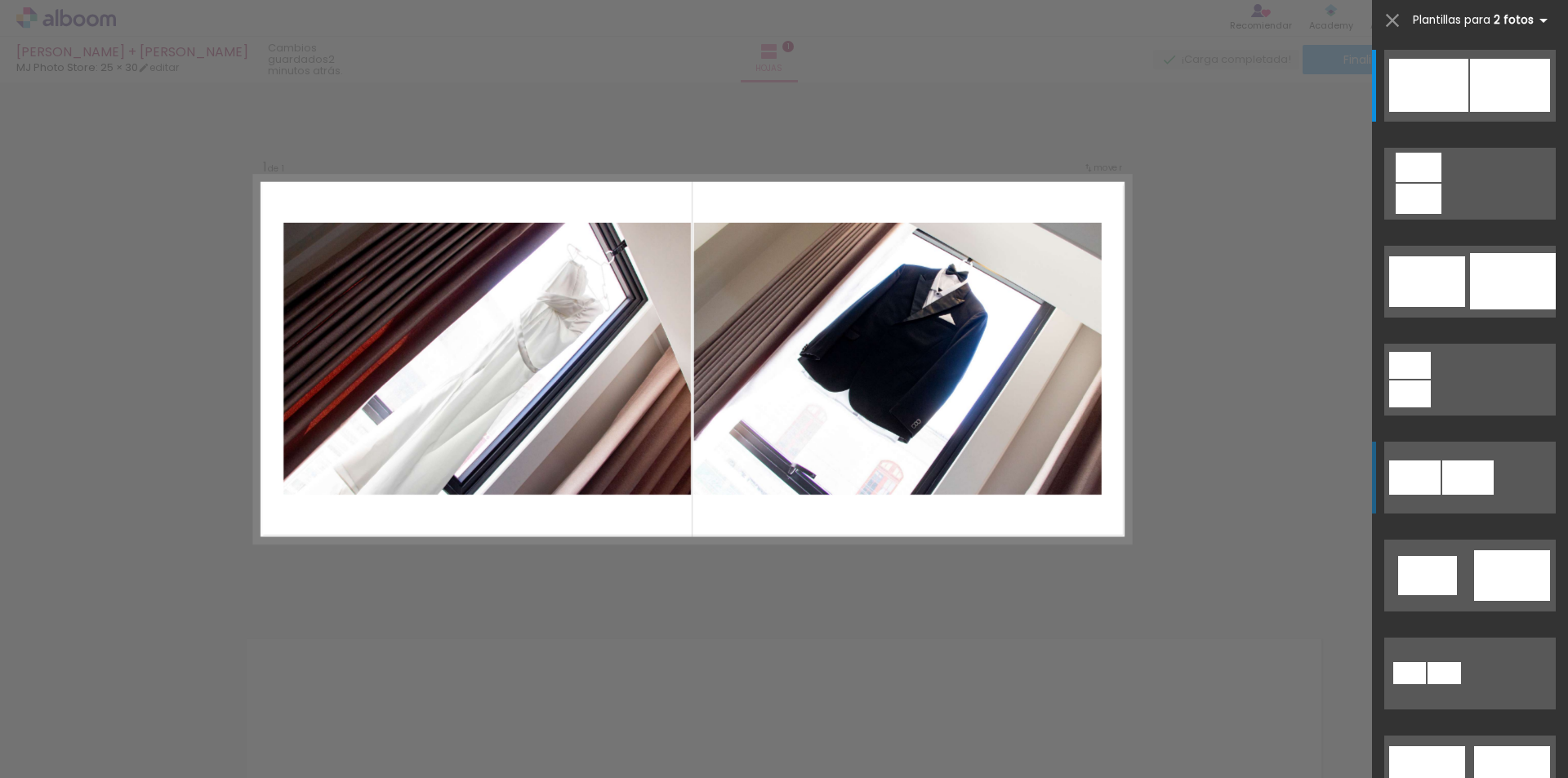
click at [1537, 14] on iron-icon at bounding box center [1543, 21] width 20 height 20
click at [1540, 20] on iron-icon at bounding box center [1543, 21] width 20 height 20
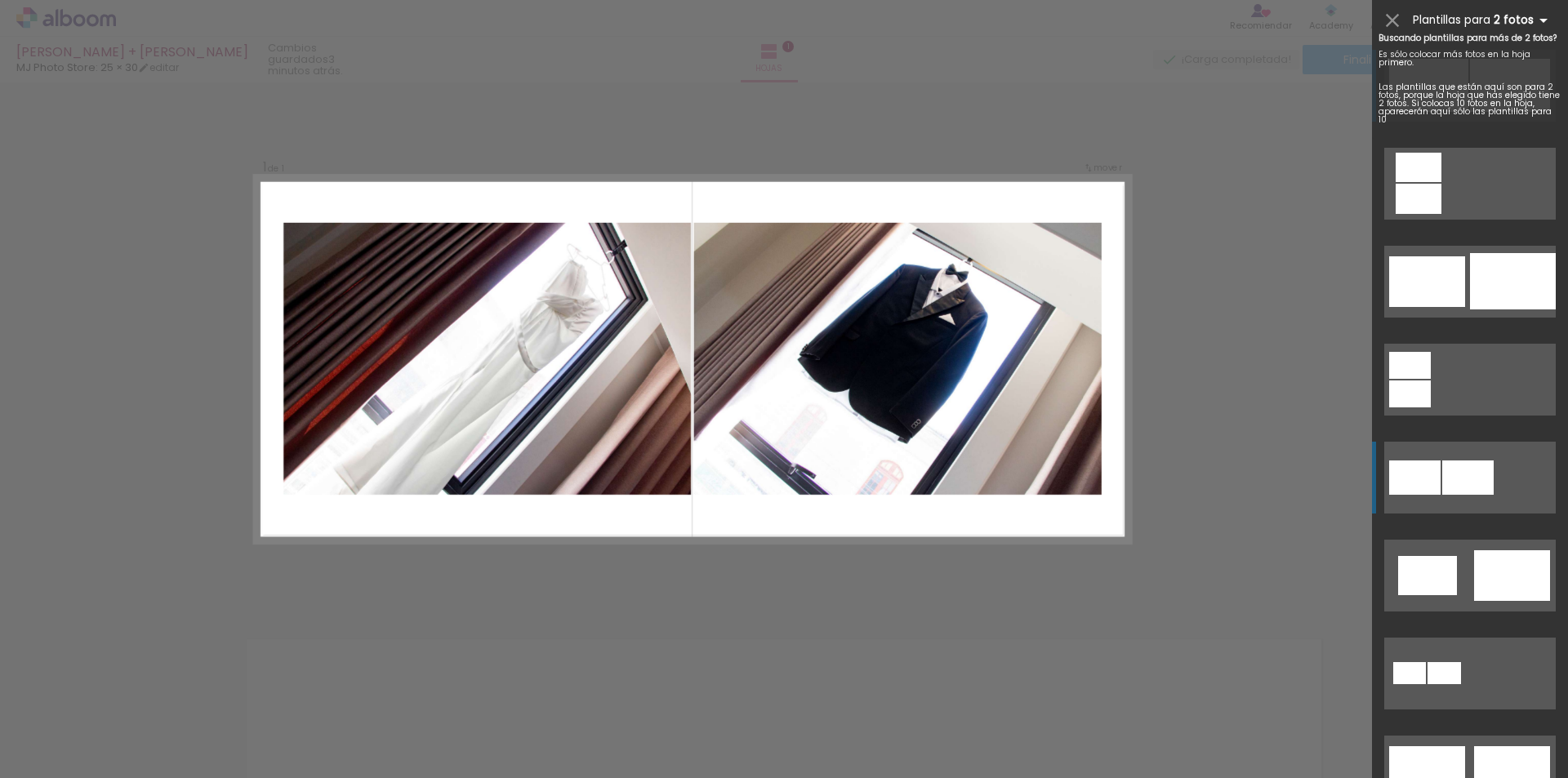
click at [1530, 20] on b "2 fotos" at bounding box center [1522, 20] width 60 height 15
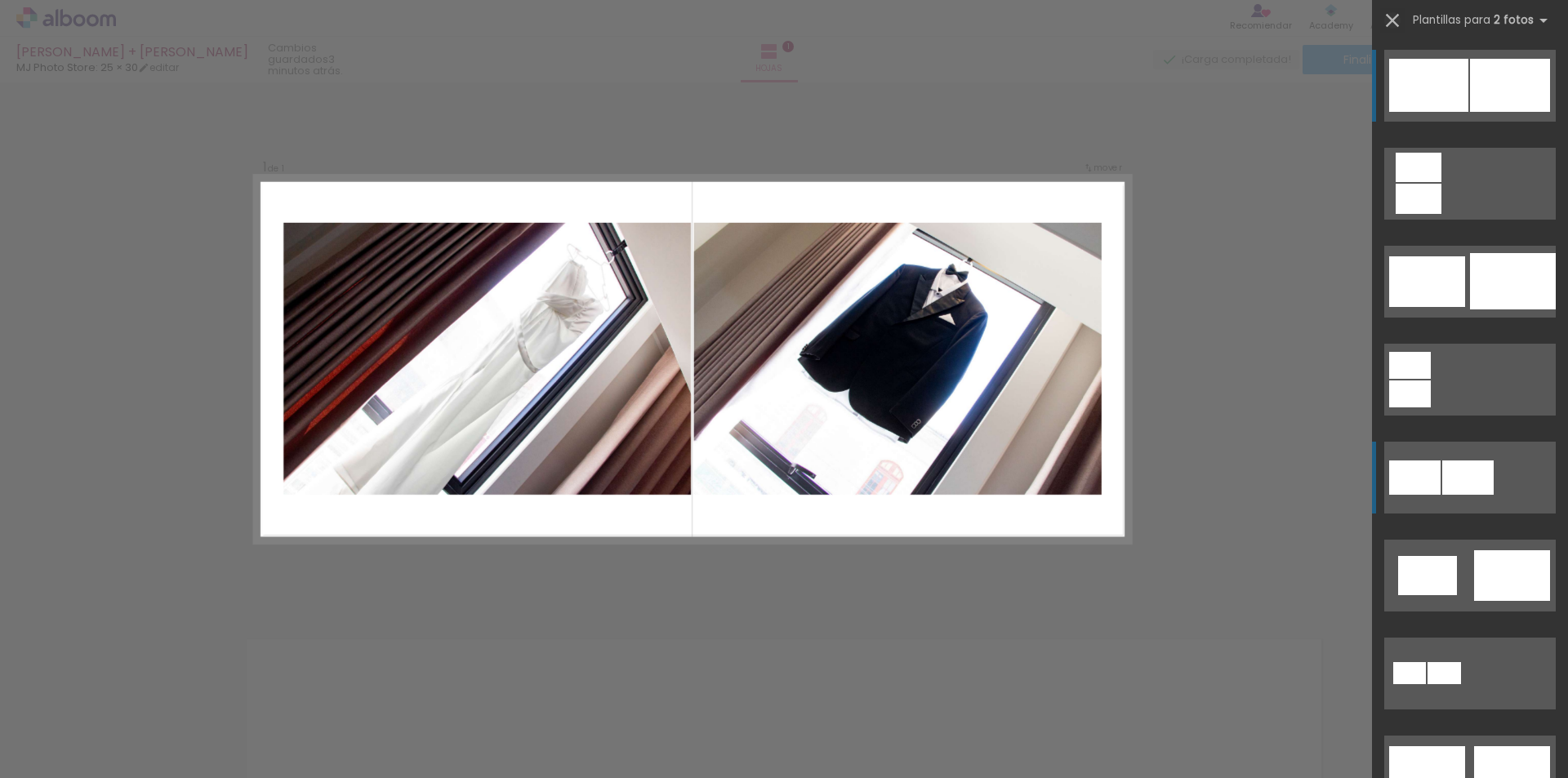
click at [1389, 14] on iron-icon at bounding box center [1392, 21] width 23 height 23
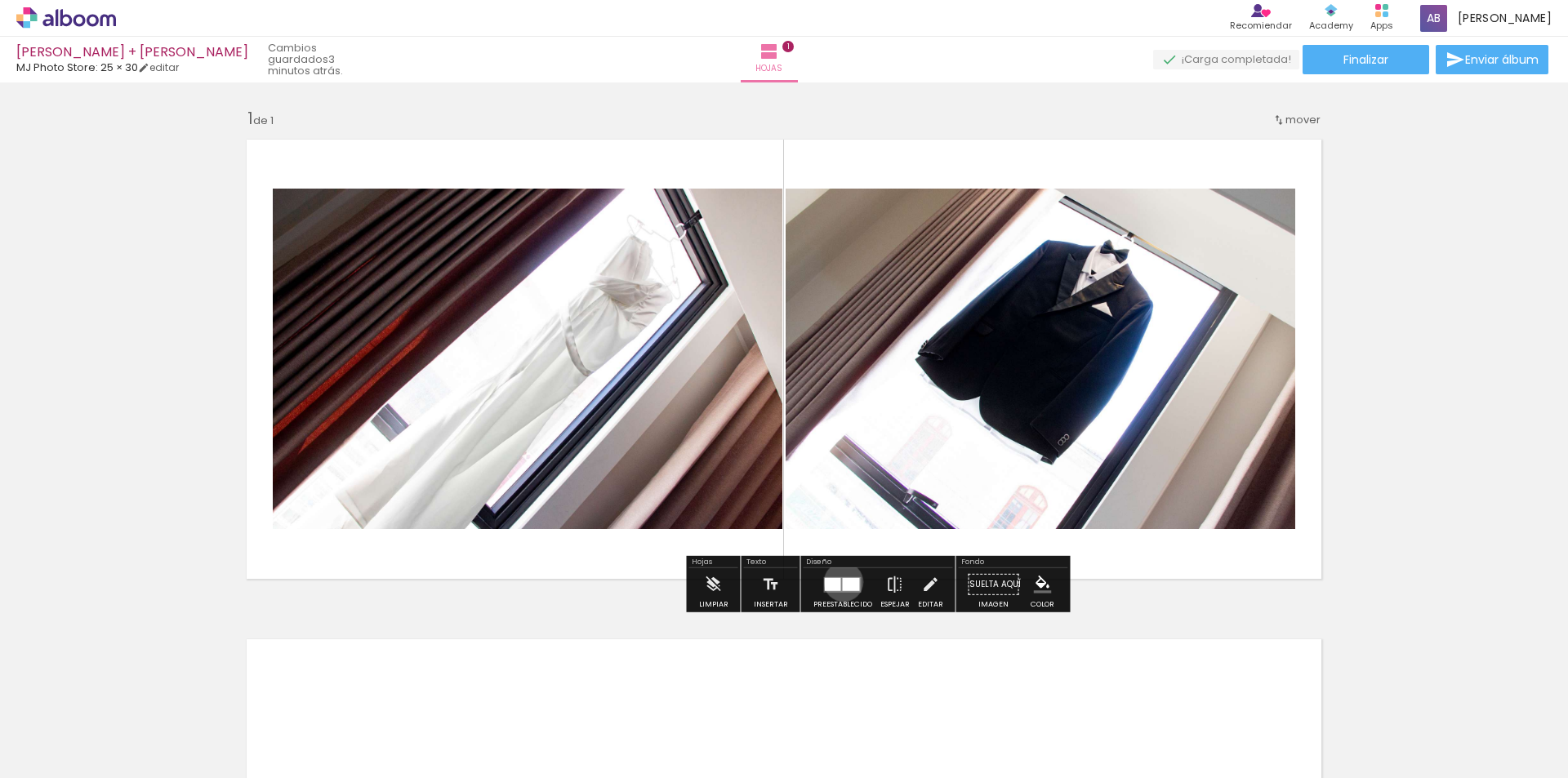
click at [843, 582] on div at bounding box center [851, 584] width 17 height 13
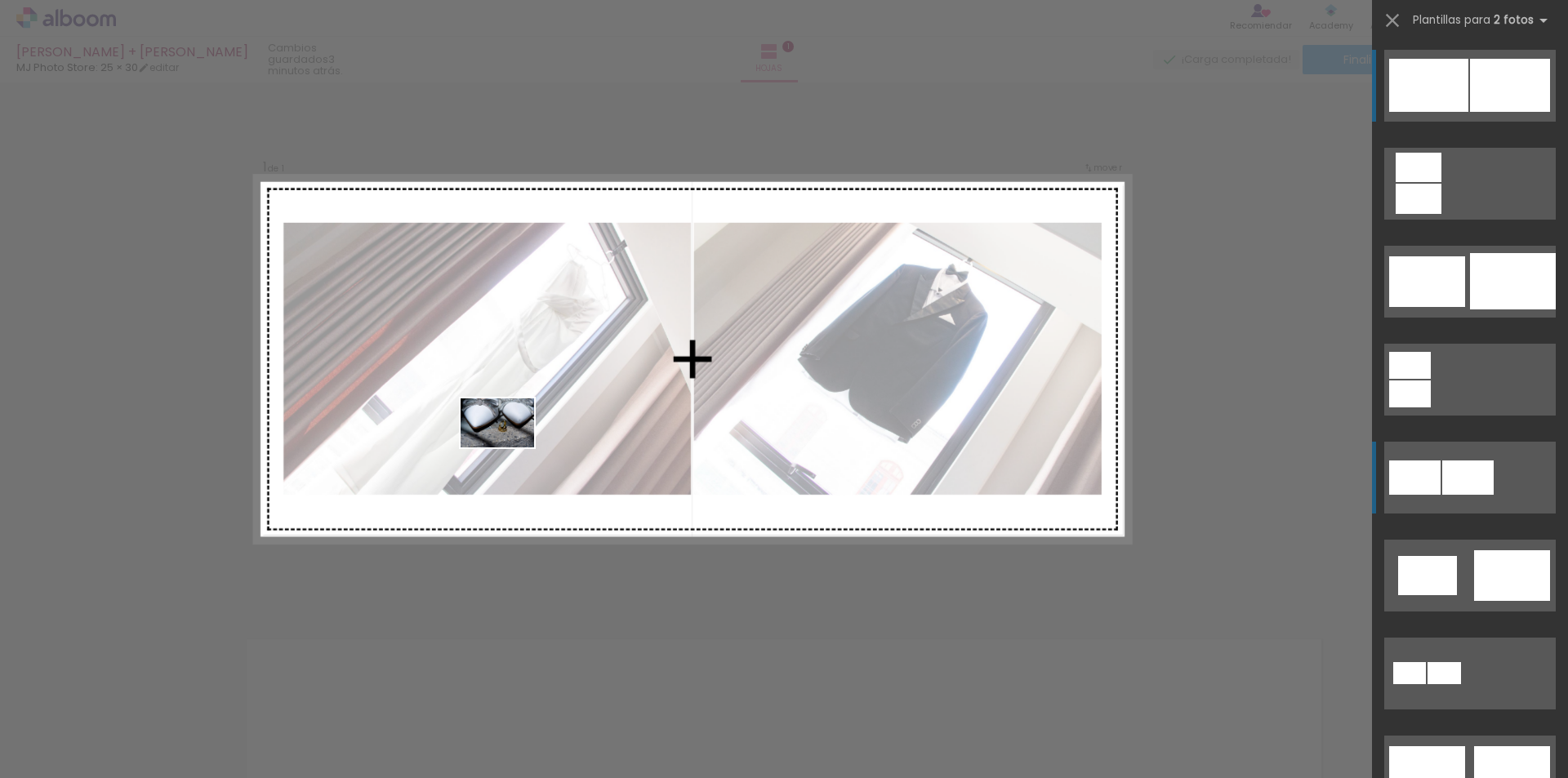
drag, startPoint x: 167, startPoint y: 747, endPoint x: 510, endPoint y: 447, distance: 455.7
click at [510, 447] on quentale-workspace at bounding box center [784, 389] width 1568 height 778
drag, startPoint x: 222, startPoint y: 711, endPoint x: 579, endPoint y: 447, distance: 444.0
click at [575, 449] on quentale-workspace at bounding box center [784, 389] width 1568 height 778
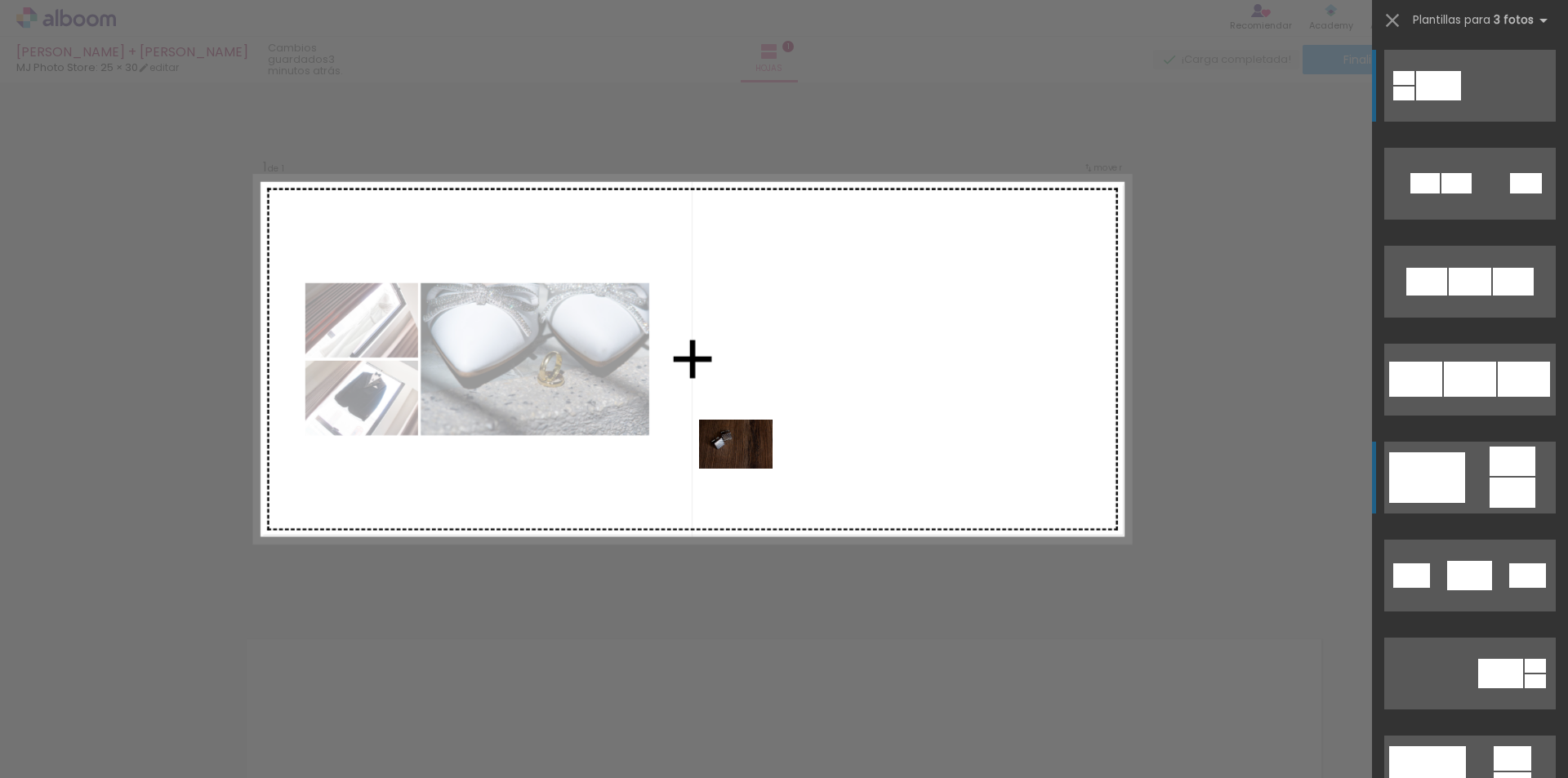
drag, startPoint x: 529, startPoint y: 733, endPoint x: 833, endPoint y: 404, distance: 447.9
click at [833, 404] on quentale-workspace at bounding box center [784, 389] width 1568 height 778
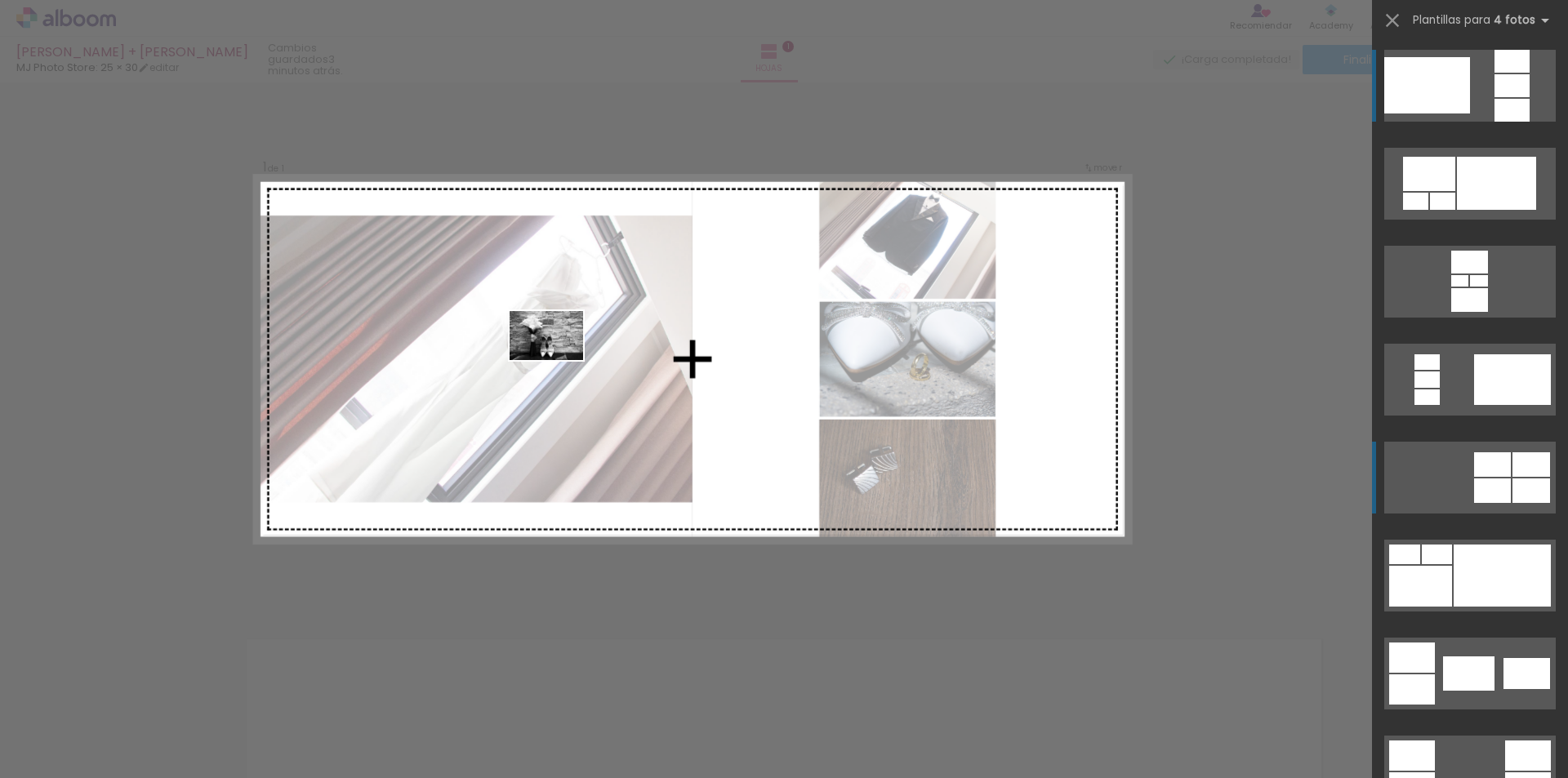
drag, startPoint x: 323, startPoint y: 667, endPoint x: 561, endPoint y: 358, distance: 390.0
click at [561, 358] on quentale-workspace at bounding box center [784, 389] width 1568 height 778
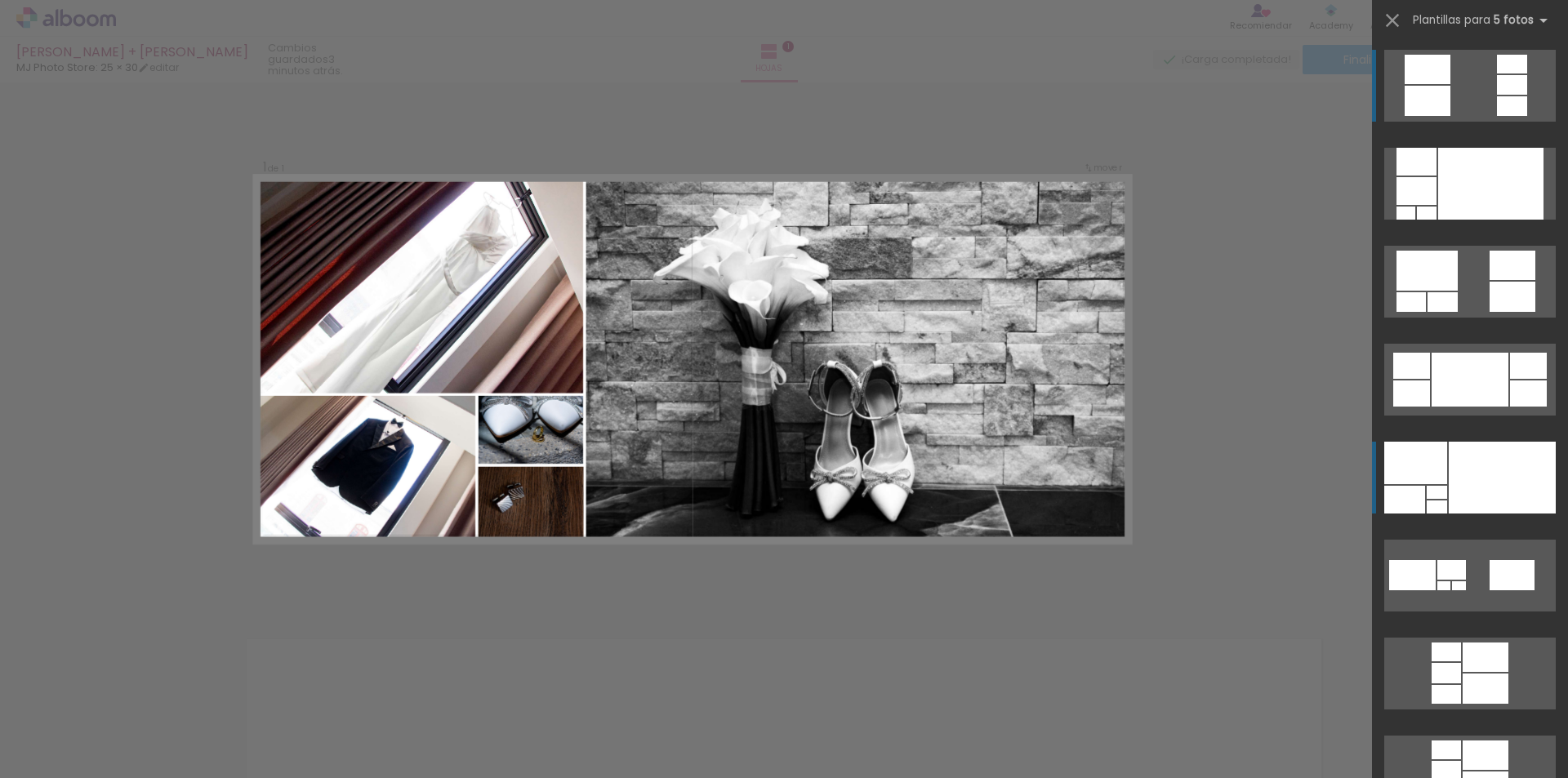
click at [1488, 455] on div at bounding box center [1502, 478] width 107 height 72
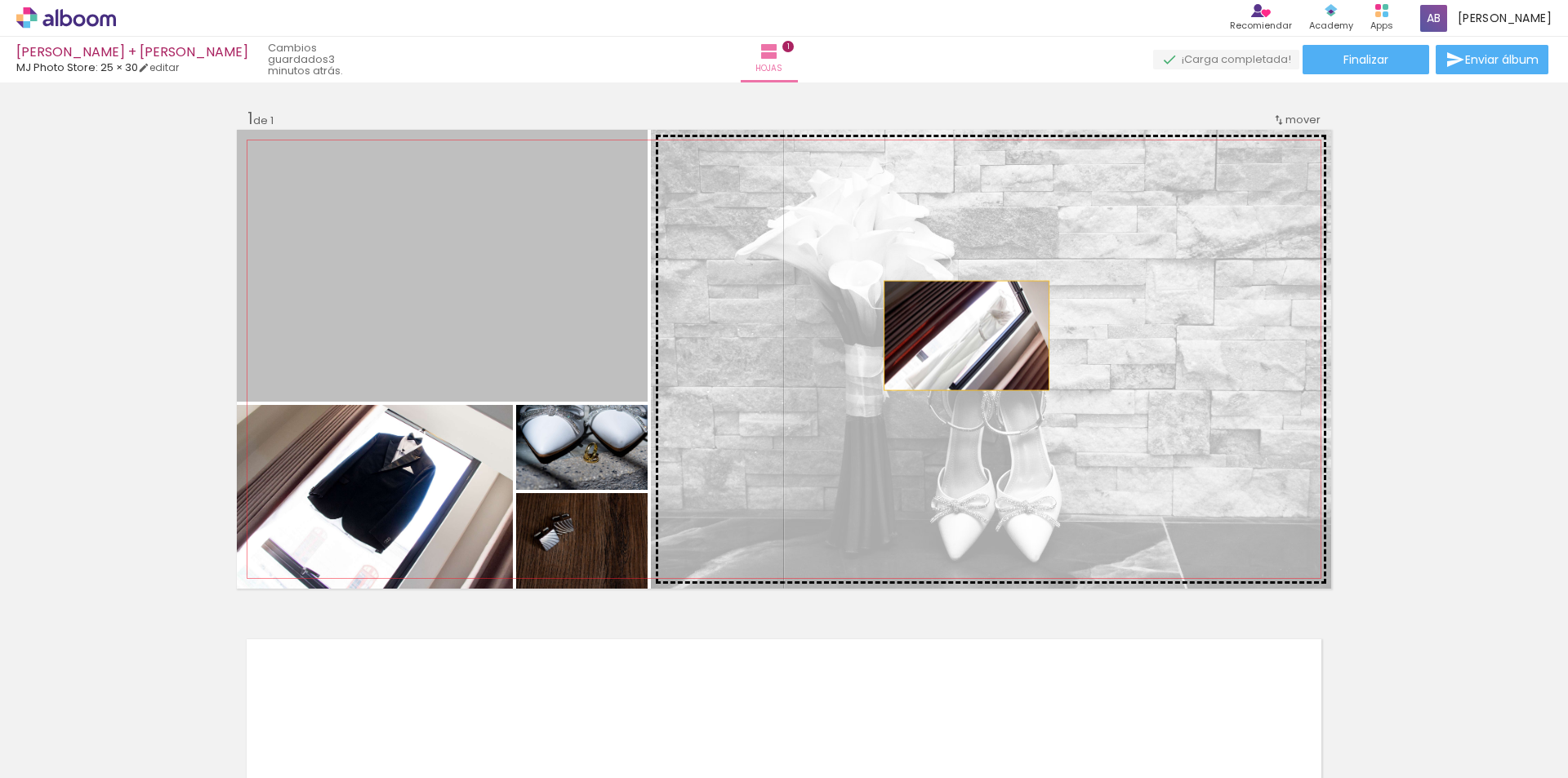
drag, startPoint x: 473, startPoint y: 317, endPoint x: 977, endPoint y: 340, distance: 504.5
click at [0, 0] on slot at bounding box center [0, 0] width 0 height 0
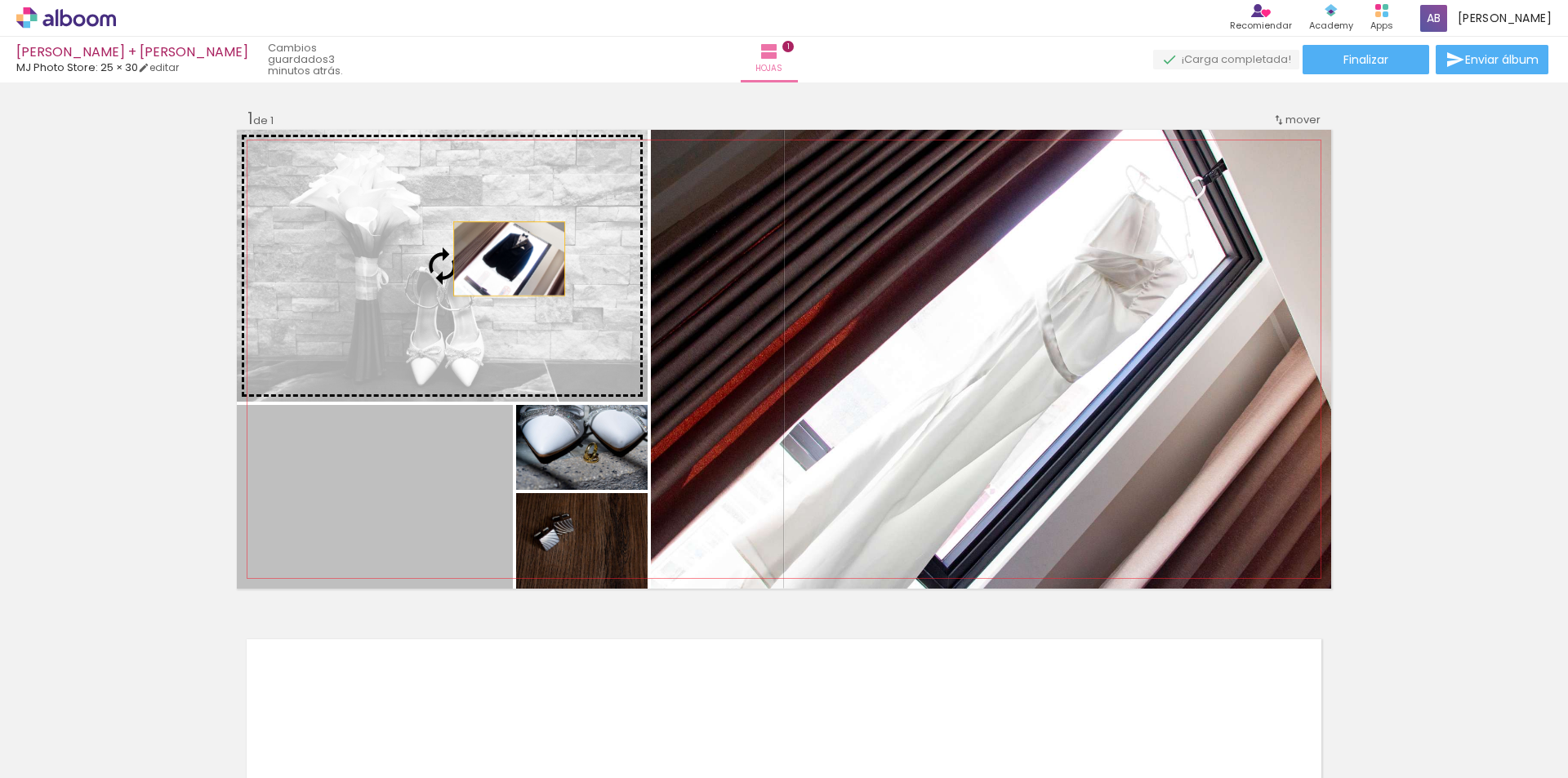
drag, startPoint x: 437, startPoint y: 507, endPoint x: 503, endPoint y: 259, distance: 256.6
click at [0, 0] on slot at bounding box center [0, 0] width 0 height 0
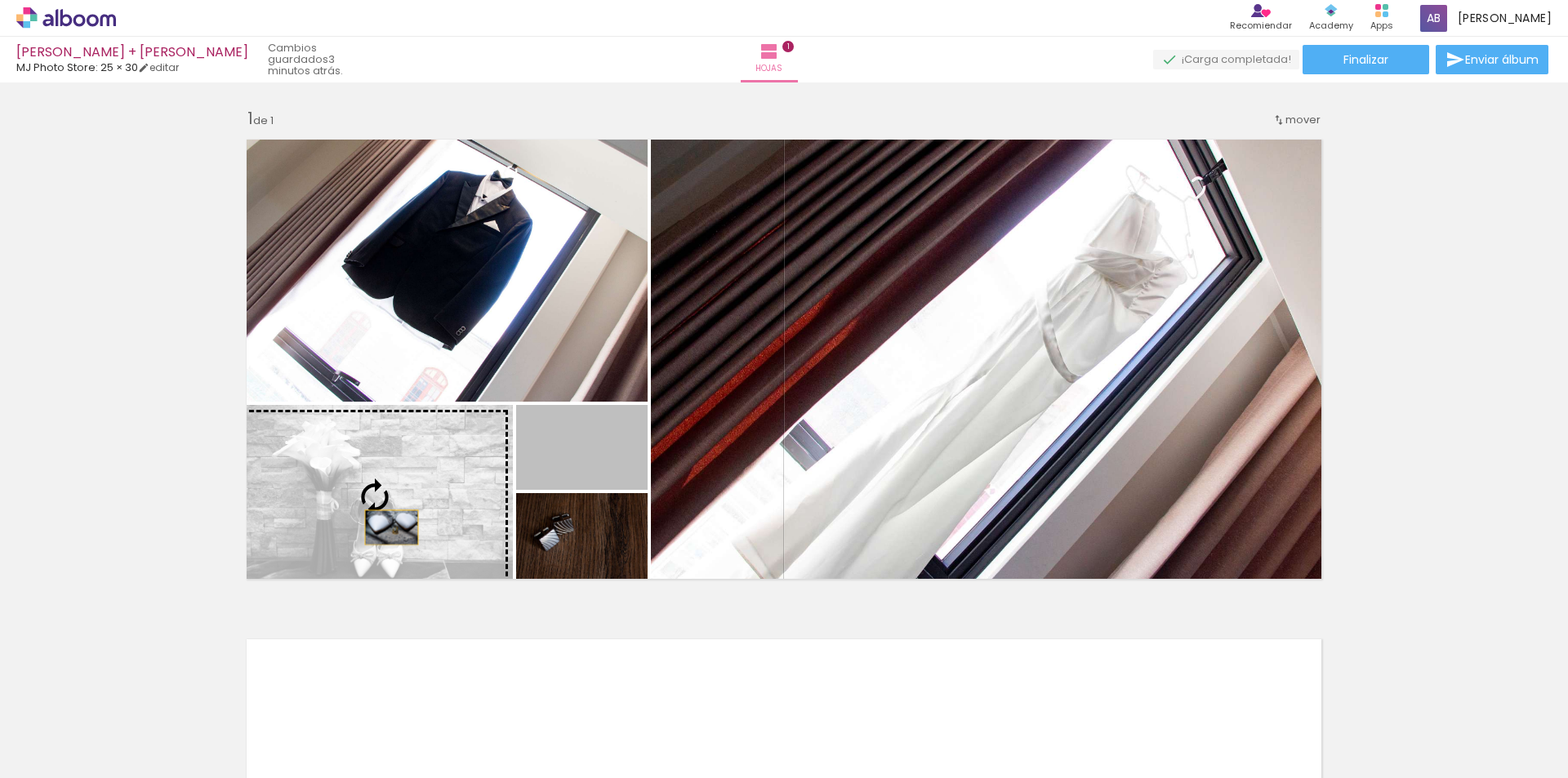
drag, startPoint x: 595, startPoint y: 469, endPoint x: 381, endPoint y: 528, distance: 222.0
click at [0, 0] on slot at bounding box center [0, 0] width 0 height 0
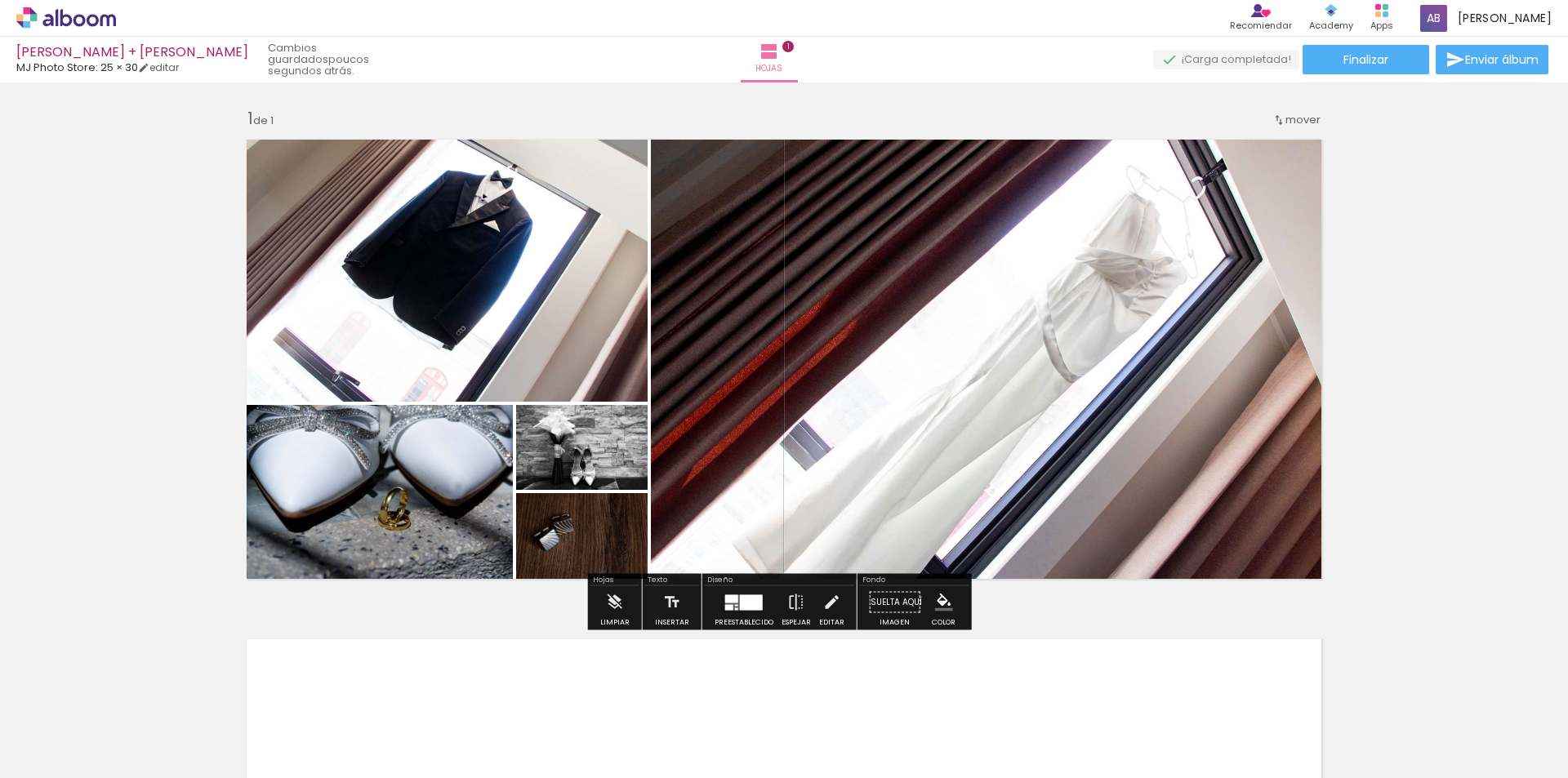
click at [389, 486] on quentale-photo at bounding box center [375, 496] width 276 height 183
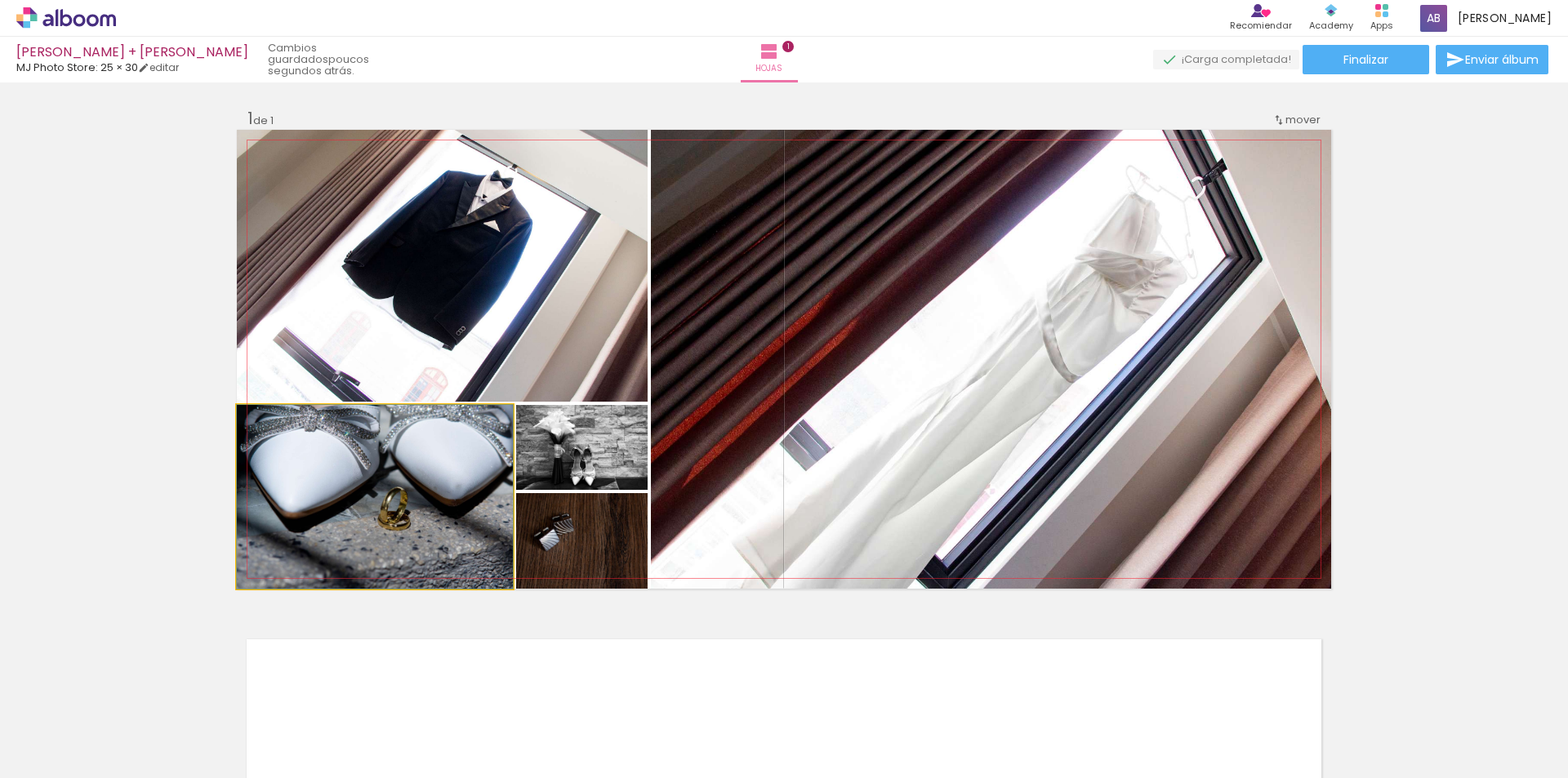
drag, startPoint x: 456, startPoint y: 488, endPoint x: 456, endPoint y: 511, distance: 23.0
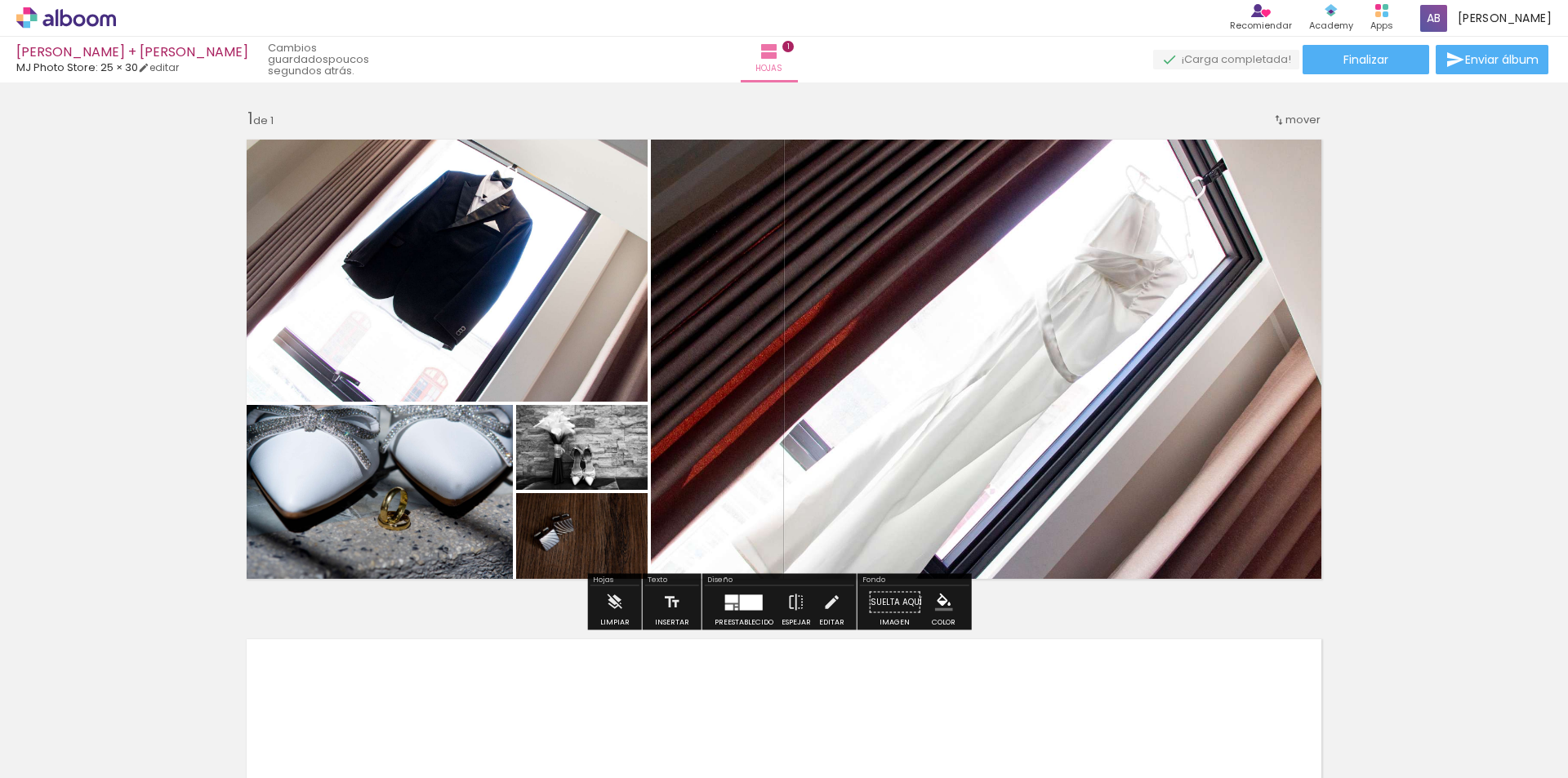
click at [734, 602] on div at bounding box center [731, 598] width 13 height 8
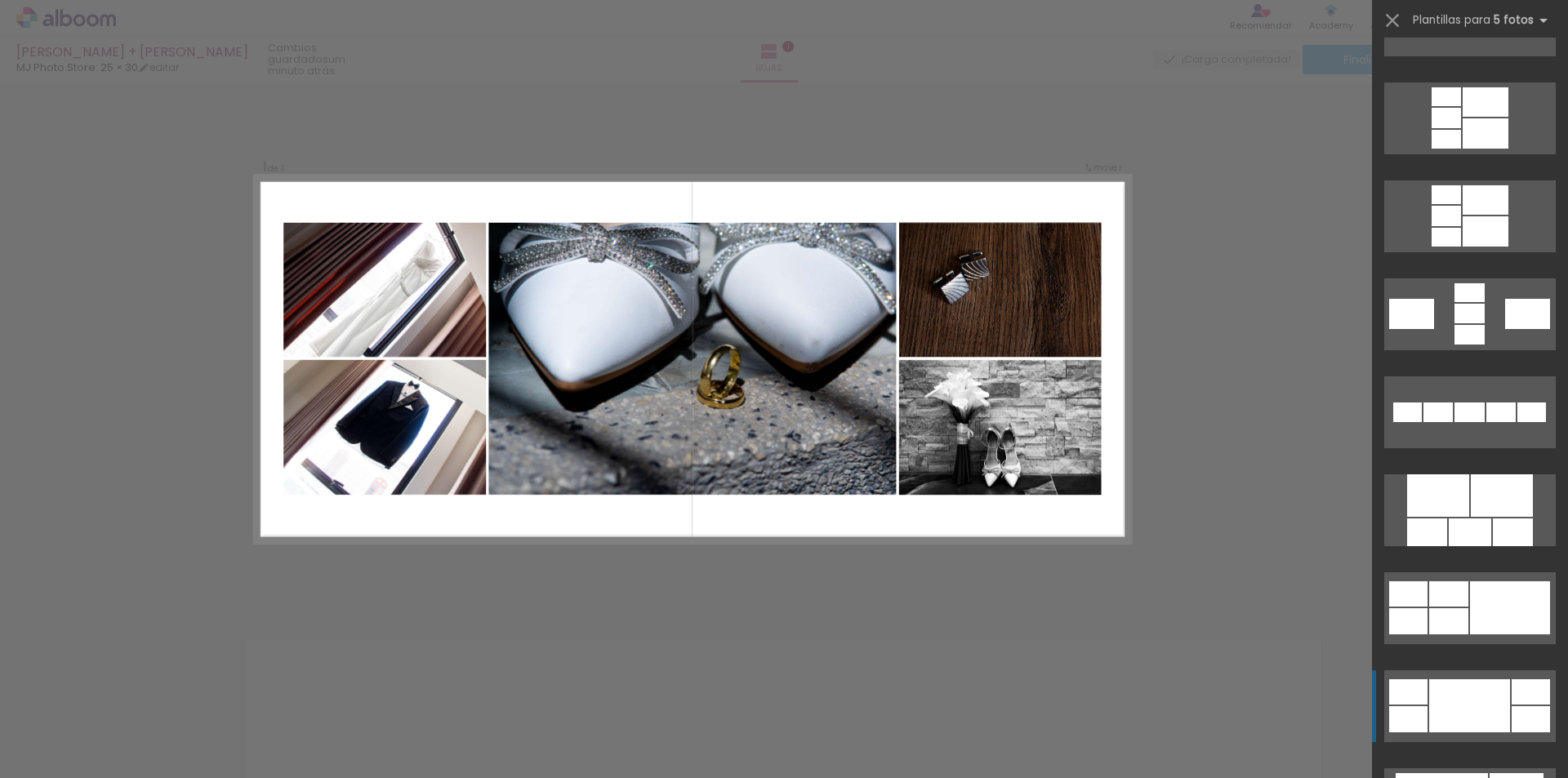
scroll to position [719, 0]
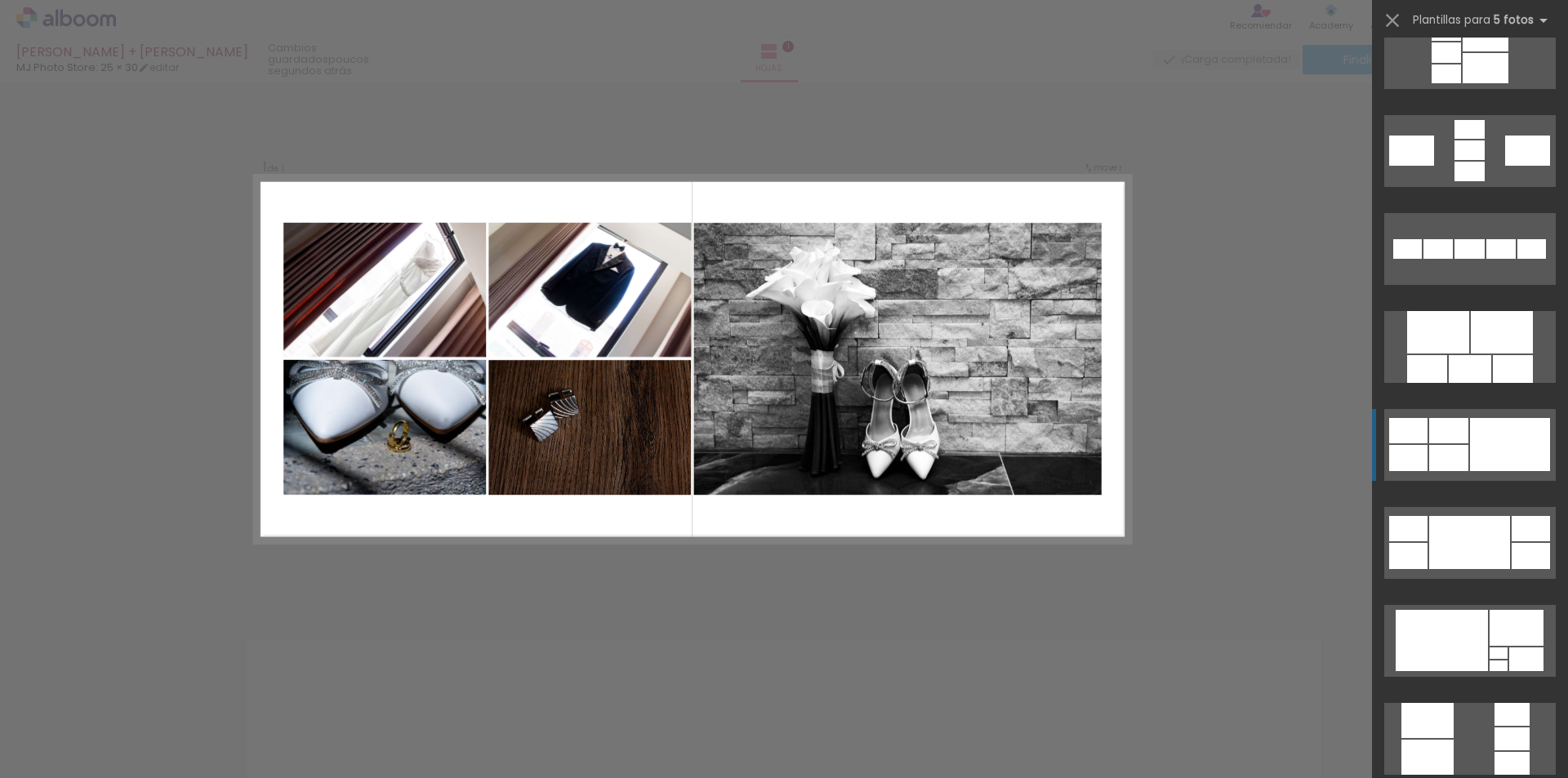
click at [1498, 440] on div at bounding box center [1510, 444] width 80 height 53
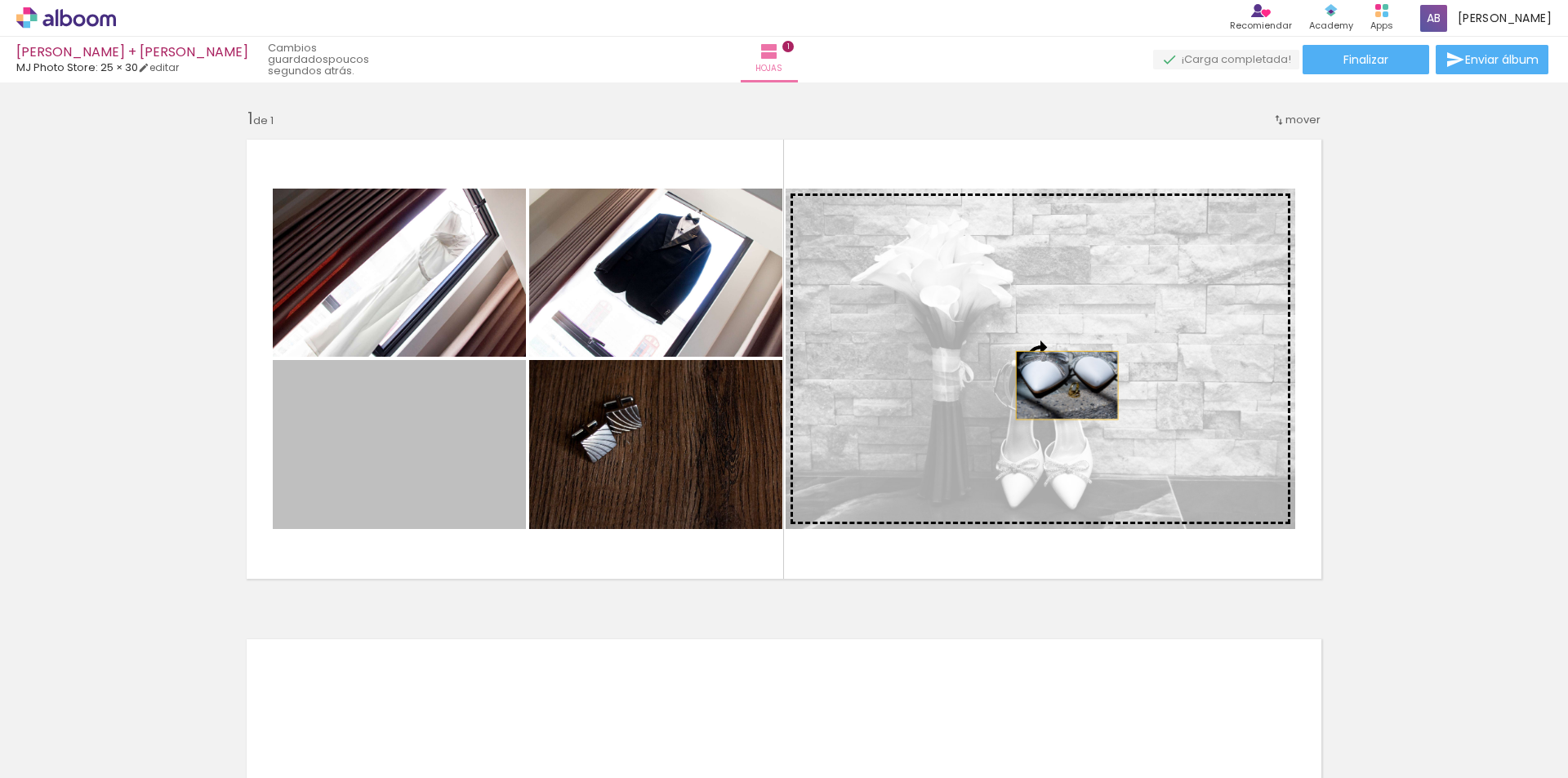
drag, startPoint x: 434, startPoint y: 493, endPoint x: 1060, endPoint y: 385, distance: 635.2
click at [0, 0] on slot at bounding box center [0, 0] width 0 height 0
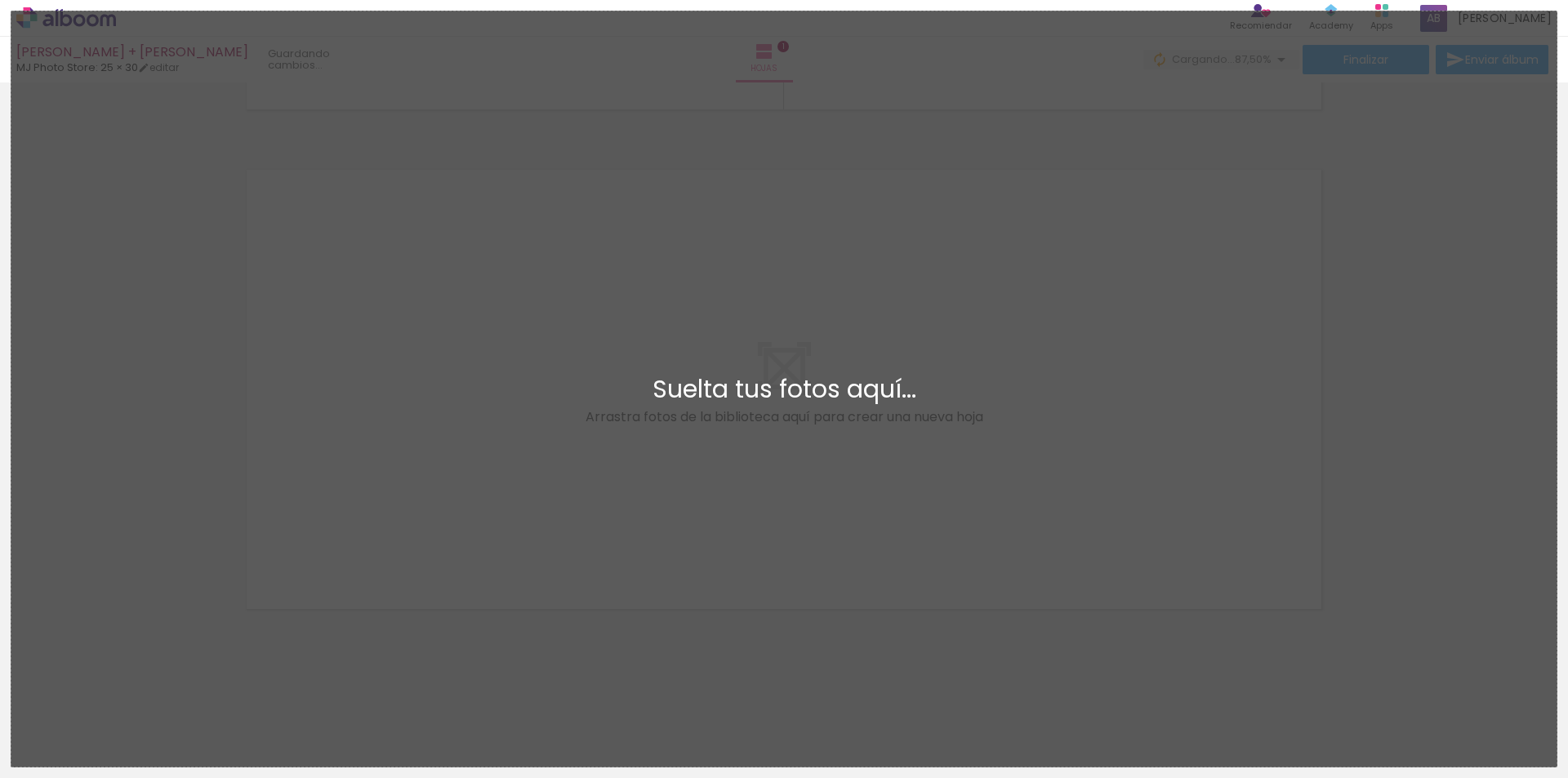
scroll to position [0, 0]
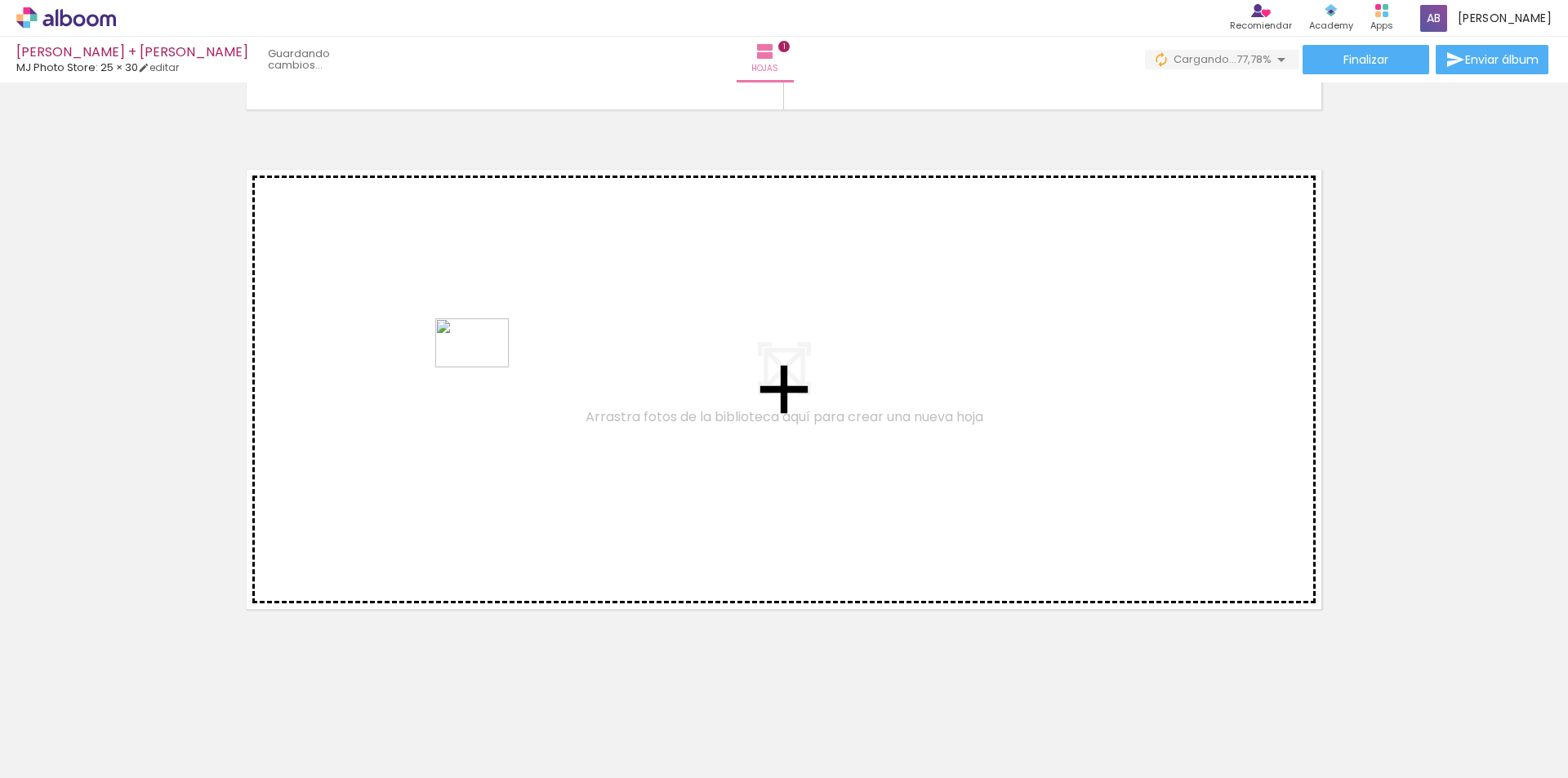
drag, startPoint x: 896, startPoint y: 744, endPoint x: 485, endPoint y: 368, distance: 557.0
click at [485, 368] on quentale-workspace at bounding box center [784, 389] width 1568 height 778
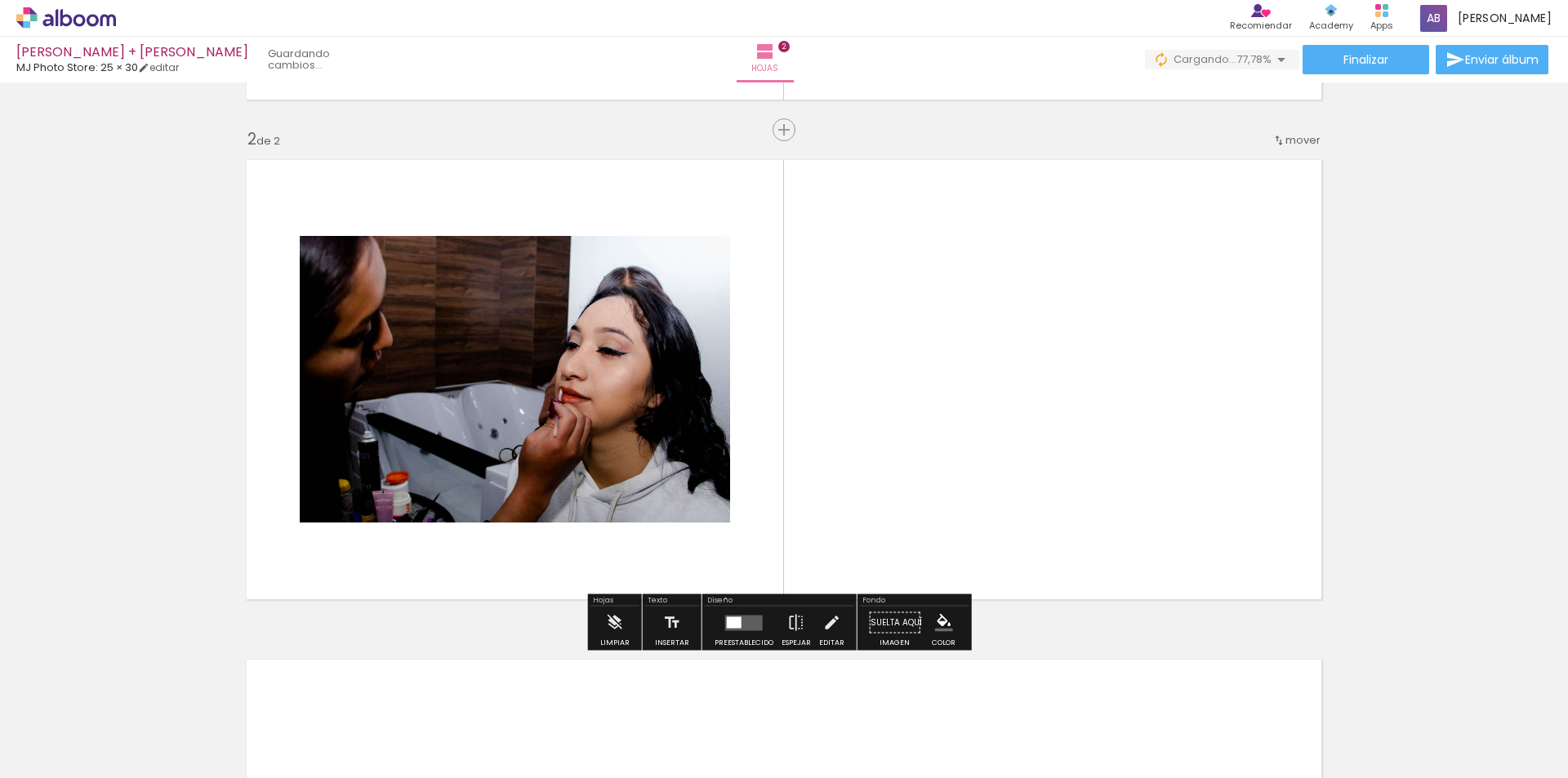
scroll to position [480, 0]
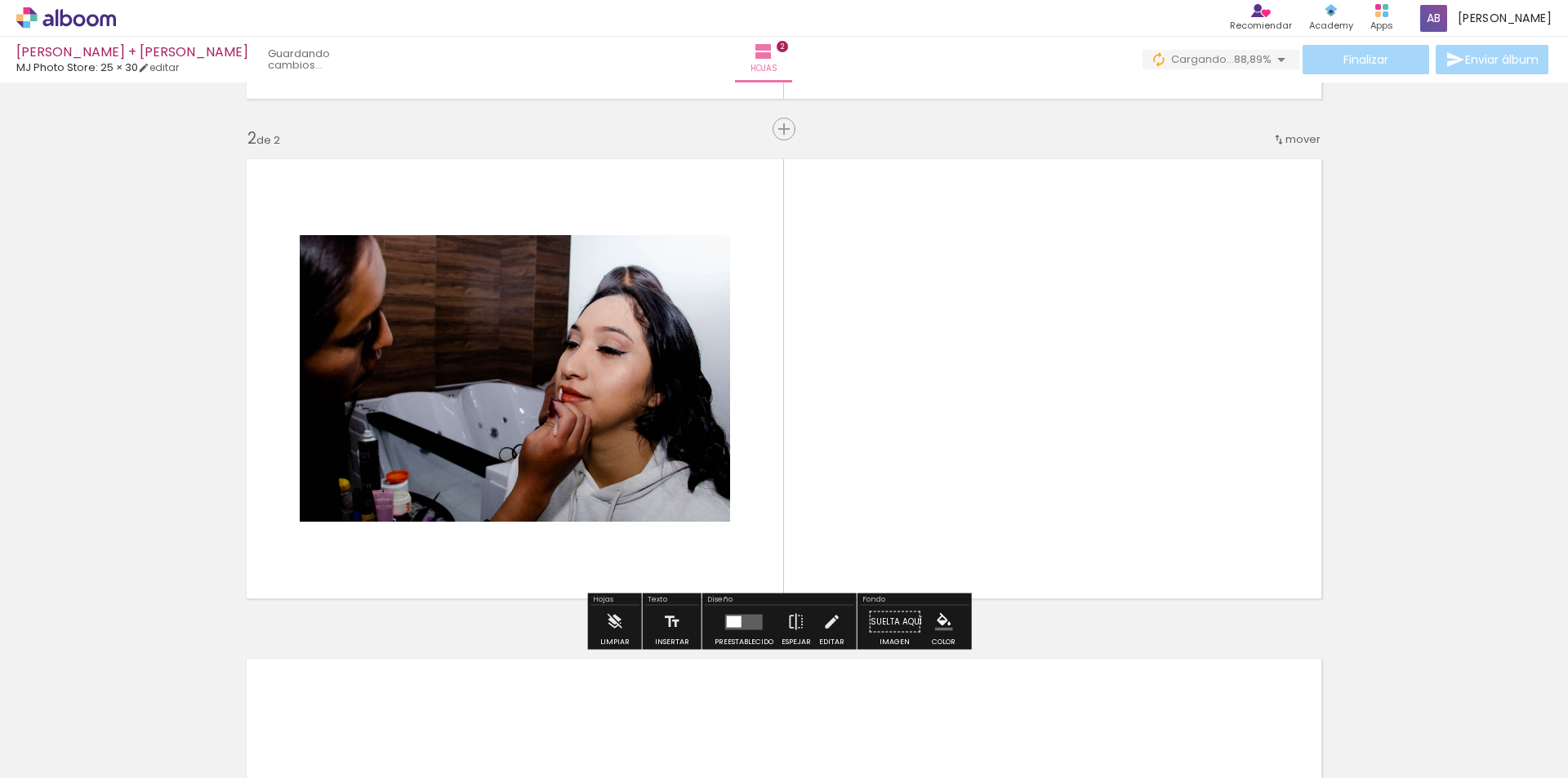
click at [552, 415] on quentale-photo at bounding box center [514, 378] width 430 height 287
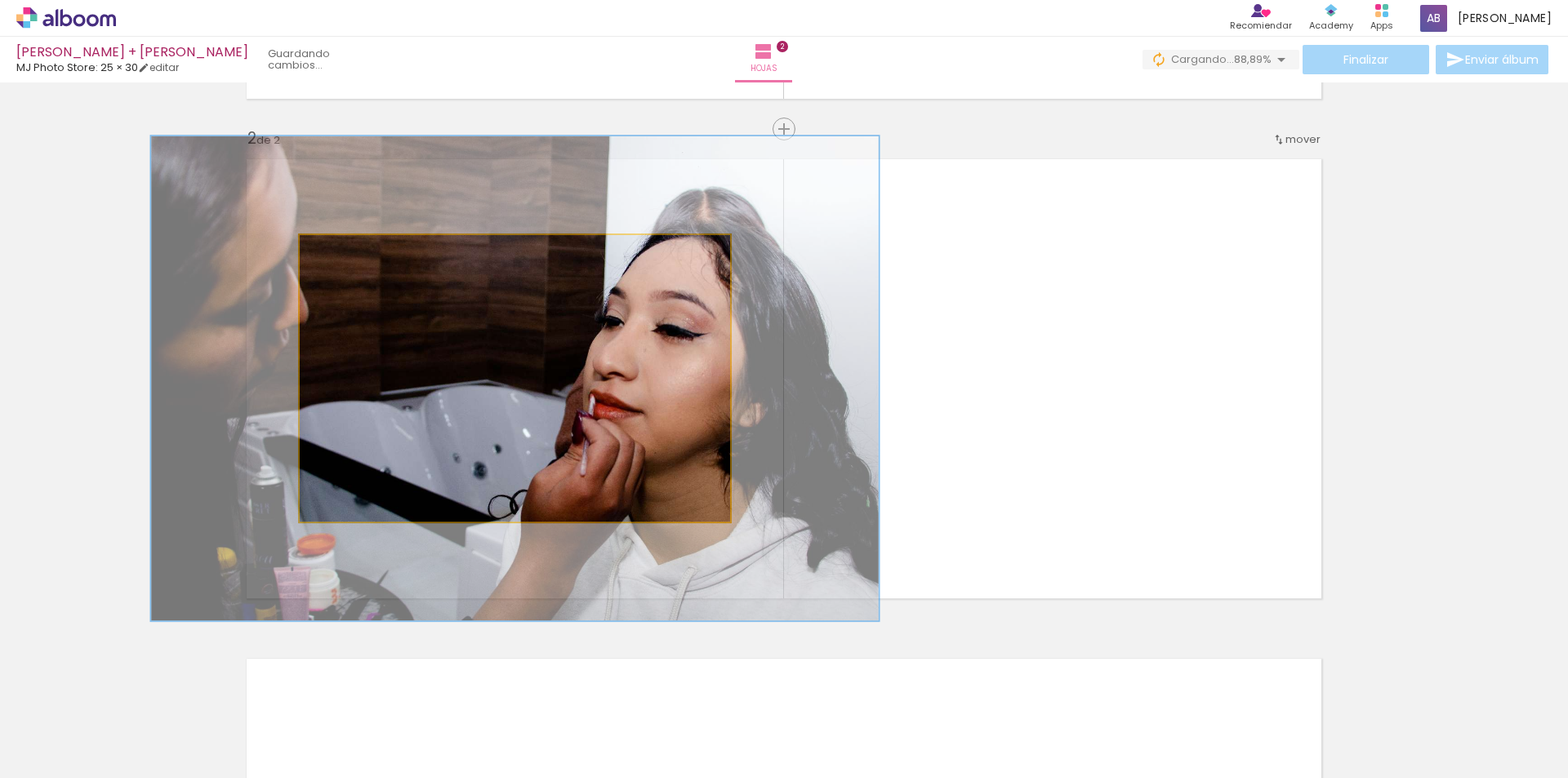
drag, startPoint x: 341, startPoint y: 256, endPoint x: 381, endPoint y: 256, distance: 40.0
click at [381, 256] on div at bounding box center [377, 252] width 26 height 26
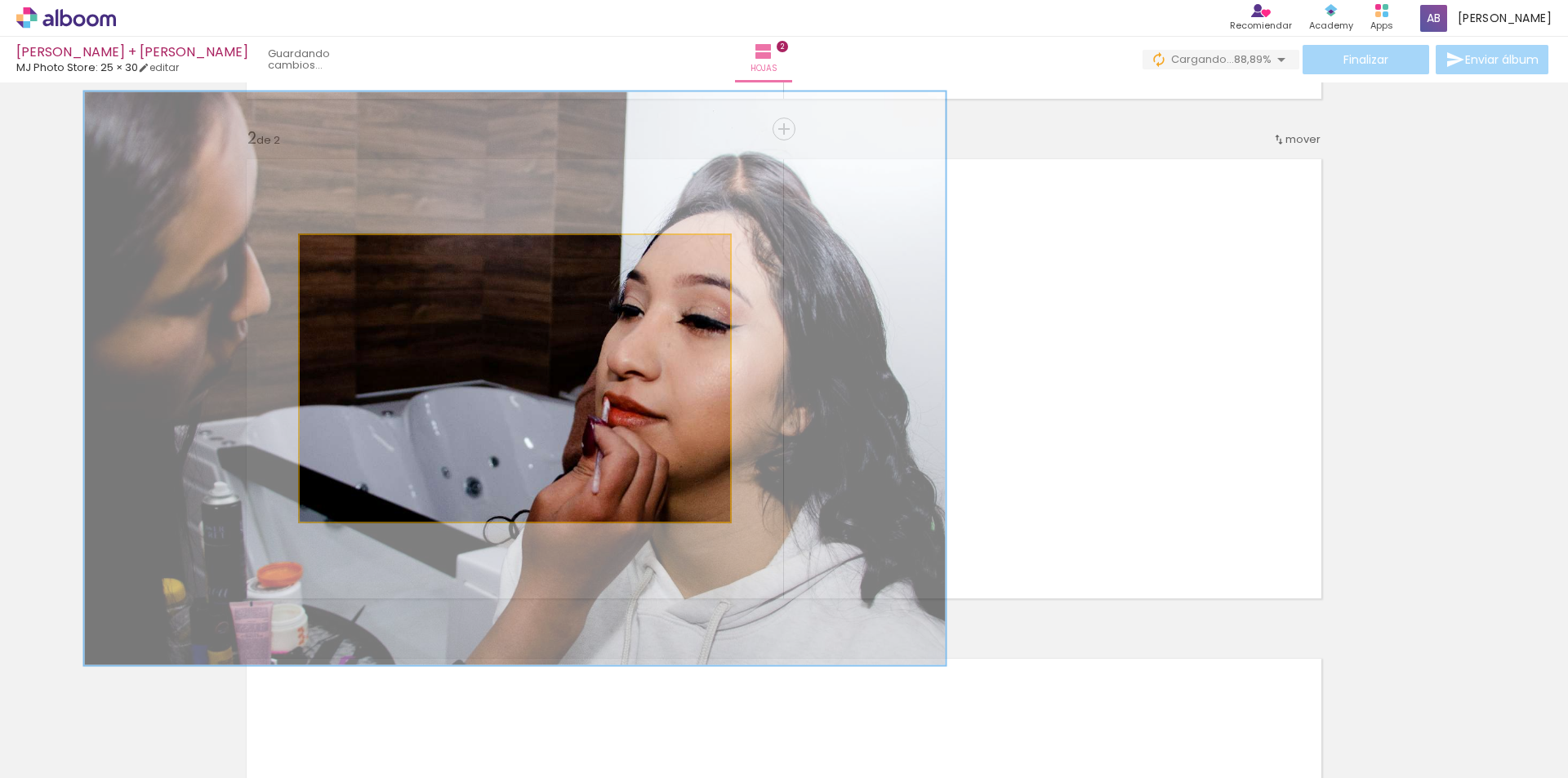
drag, startPoint x: 375, startPoint y: 252, endPoint x: 403, endPoint y: 255, distance: 28.2
click at [403, 255] on div at bounding box center [401, 252] width 26 height 26
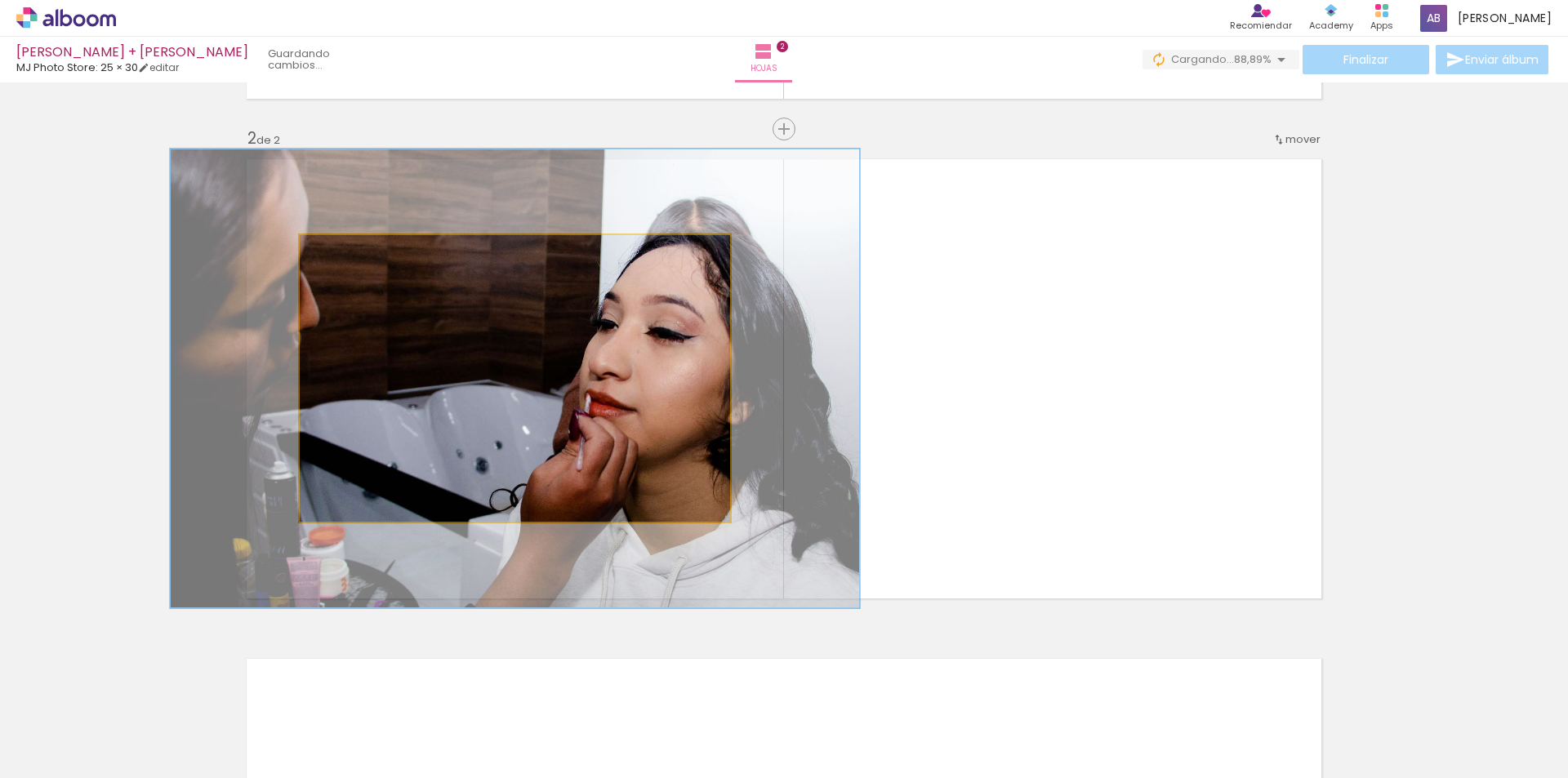
drag, startPoint x: 397, startPoint y: 250, endPoint x: 372, endPoint y: 253, distance: 25.2
click at [372, 253] on div at bounding box center [376, 252] width 14 height 14
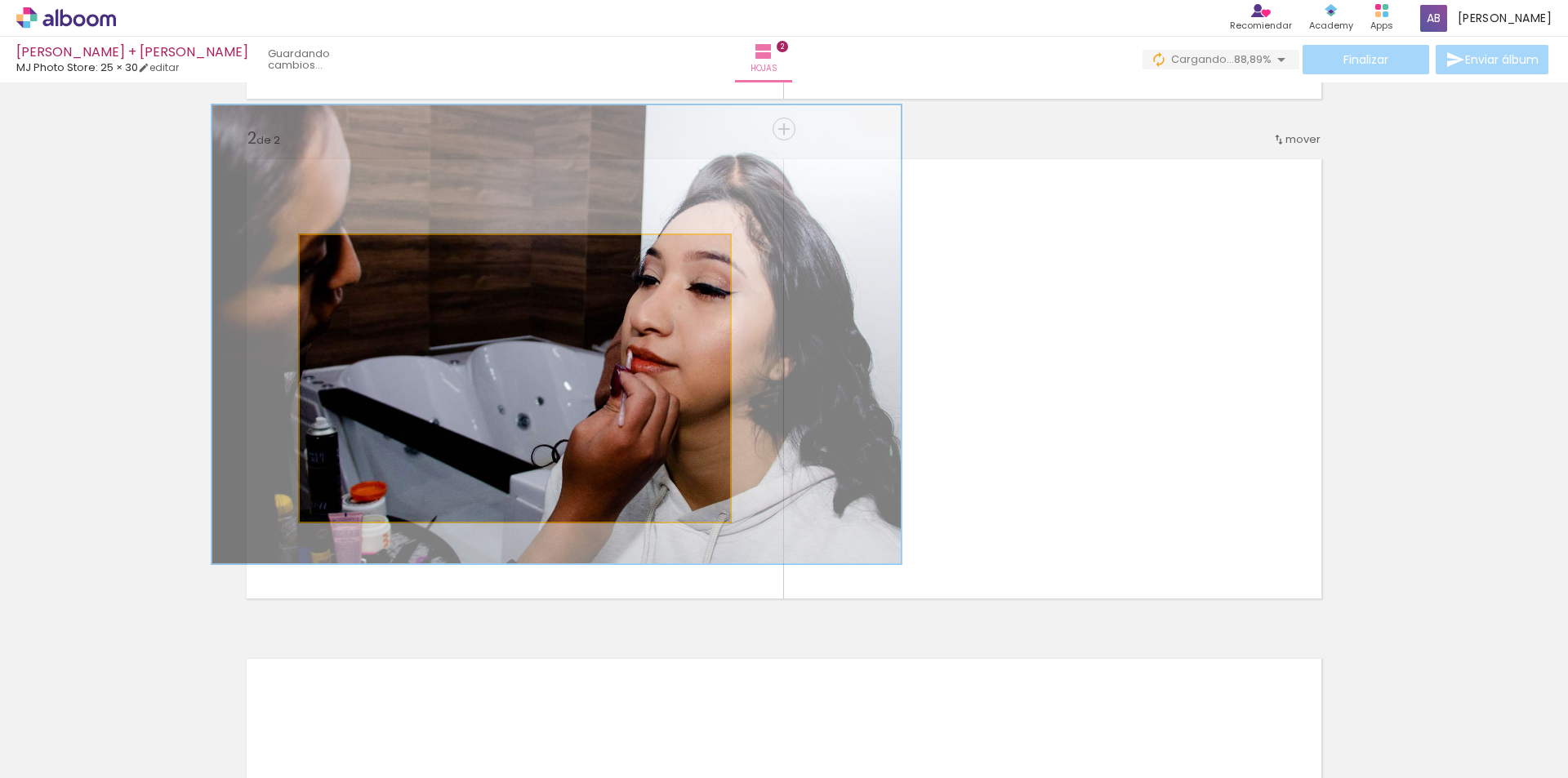
drag, startPoint x: 687, startPoint y: 449, endPoint x: 729, endPoint y: 405, distance: 60.8
click at [729, 405] on quentale-layouter at bounding box center [784, 378] width 1094 height 459
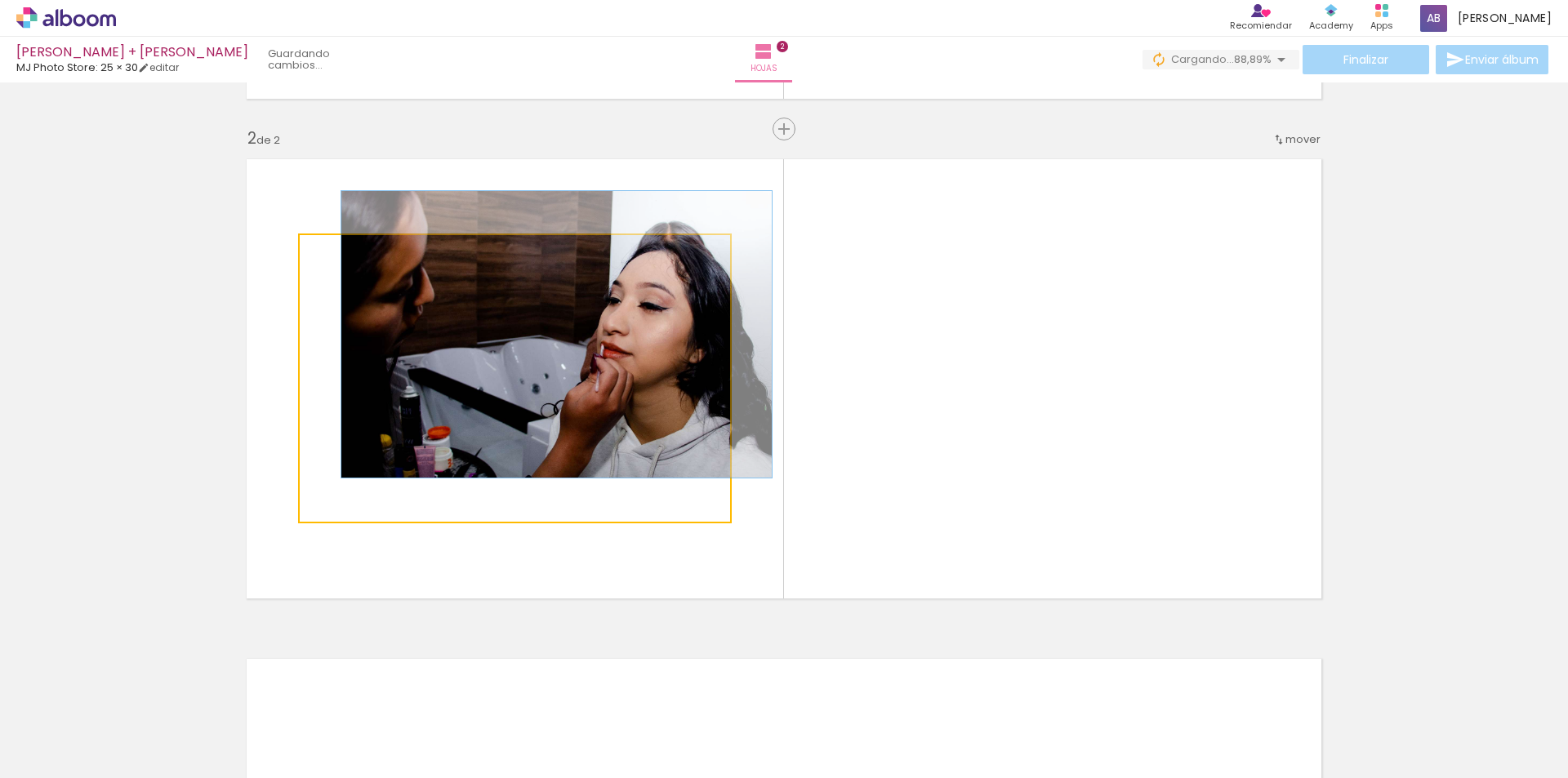
drag, startPoint x: 366, startPoint y: 256, endPoint x: 321, endPoint y: 251, distance: 45.3
click at [325, 251] on div at bounding box center [337, 252] width 26 height 26
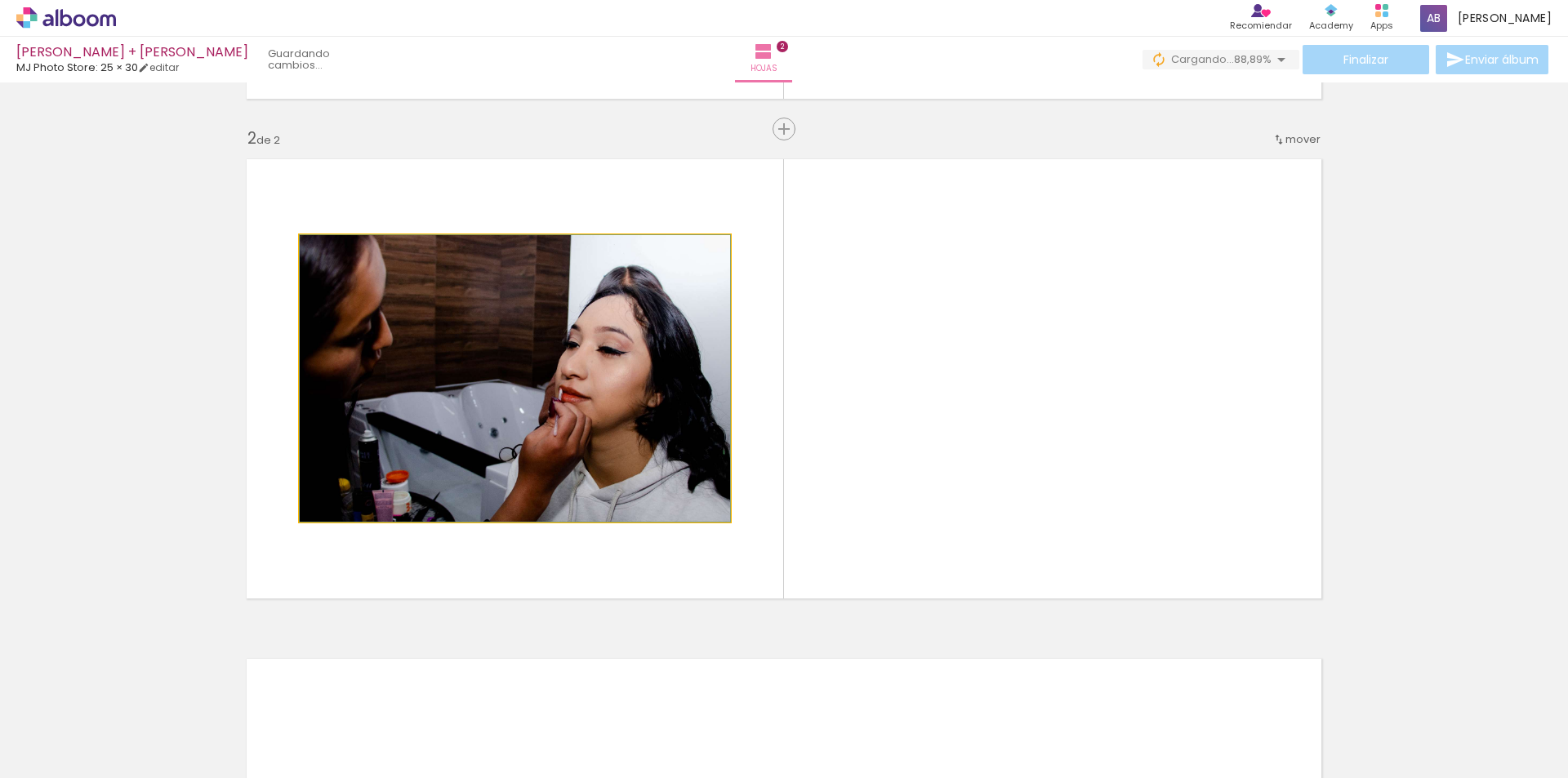
drag, startPoint x: 566, startPoint y: 359, endPoint x: 553, endPoint y: 391, distance: 34.5
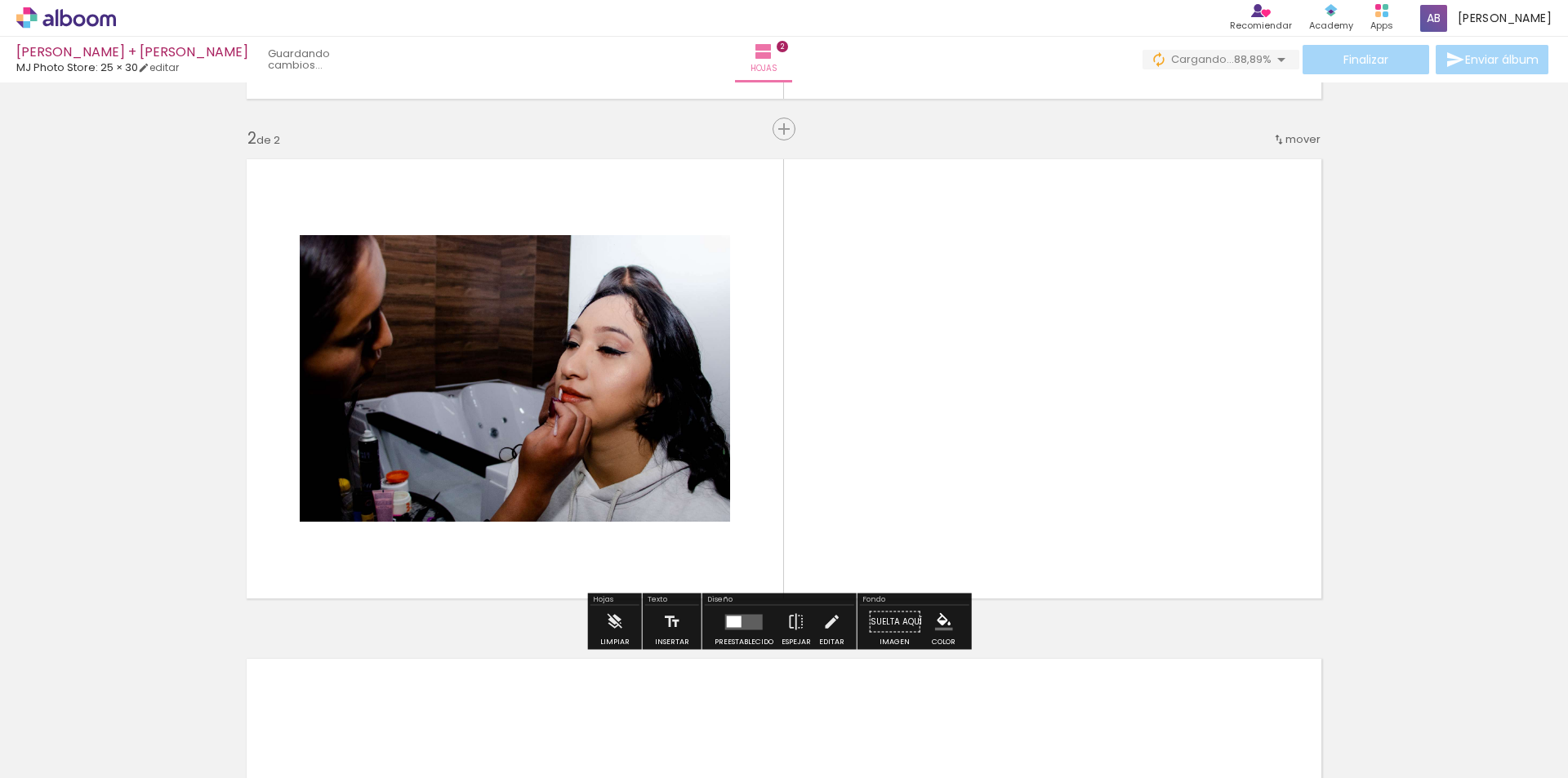
click at [636, 733] on div at bounding box center [603, 723] width 80 height 54
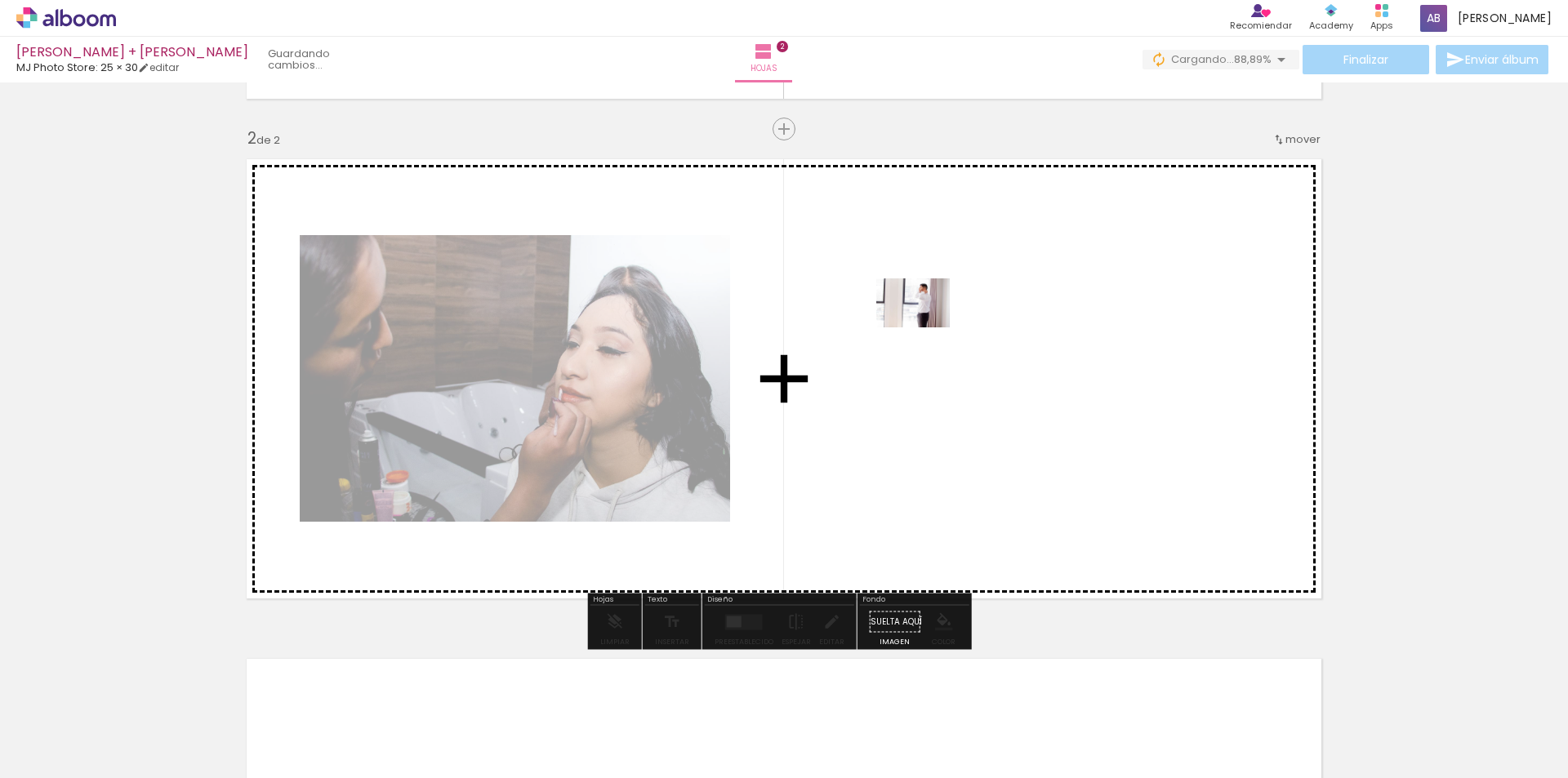
drag, startPoint x: 645, startPoint y: 723, endPoint x: 928, endPoint y: 326, distance: 487.5
click at [928, 326] on quentale-workspace at bounding box center [784, 389] width 1568 height 778
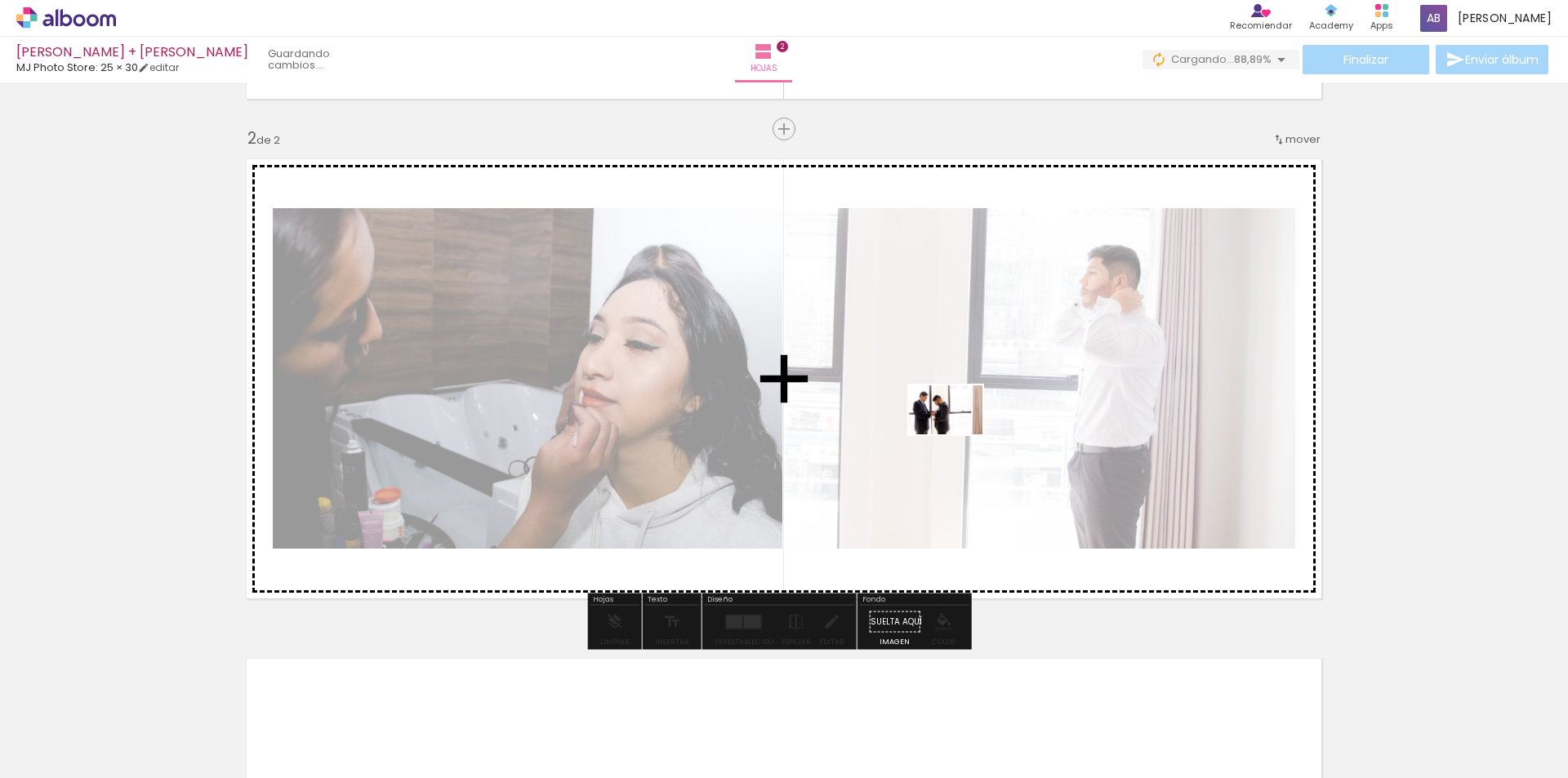
drag, startPoint x: 807, startPoint y: 739, endPoint x: 957, endPoint y: 435, distance: 339.0
click at [957, 435] on quentale-workspace at bounding box center [784, 389] width 1568 height 778
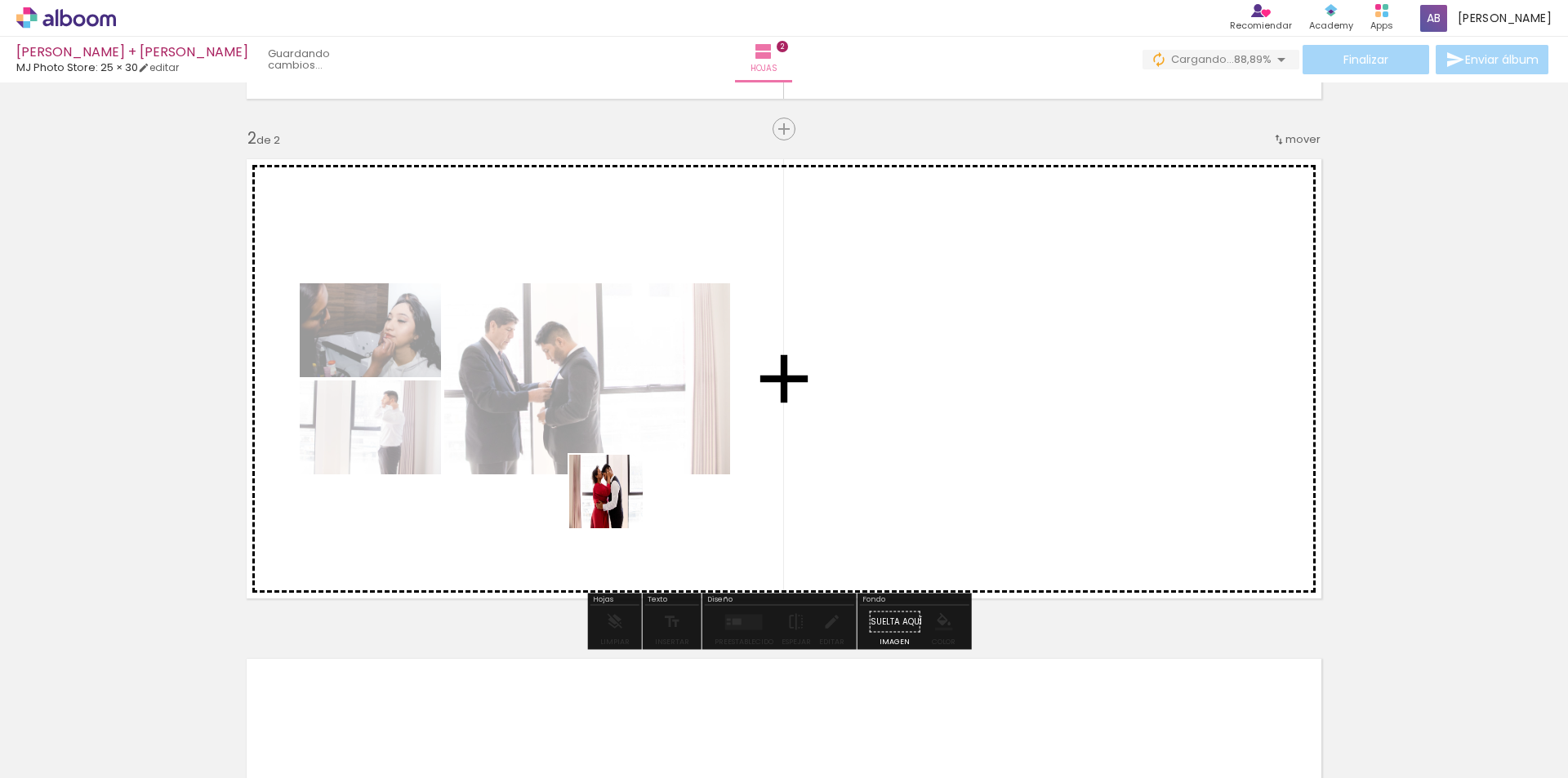
drag, startPoint x: 721, startPoint y: 732, endPoint x: 619, endPoint y: 472, distance: 279.3
click at [619, 472] on quentale-workspace at bounding box center [784, 389] width 1568 height 778
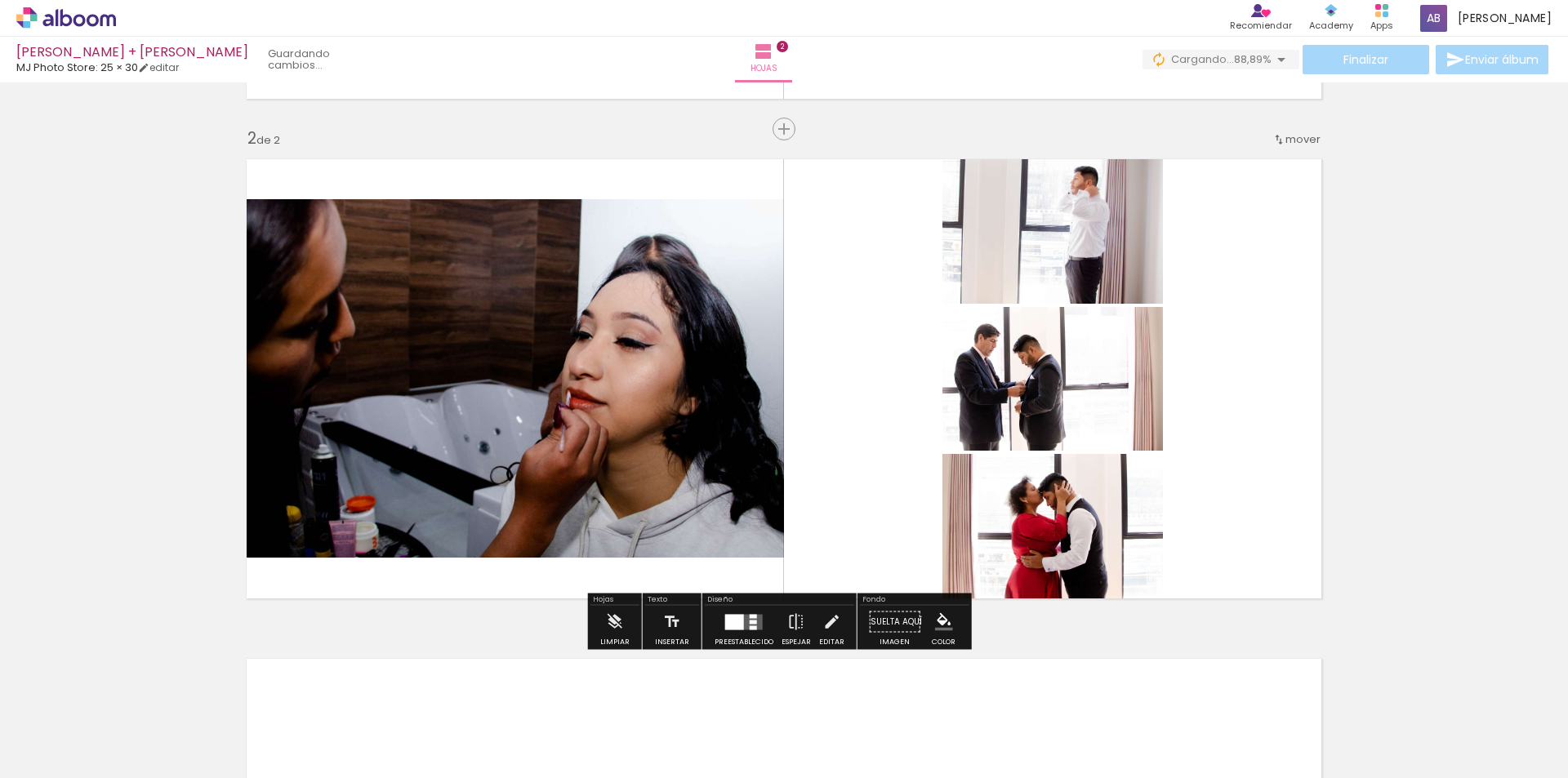
click at [744, 624] on quentale-layouter at bounding box center [744, 622] width 38 height 15
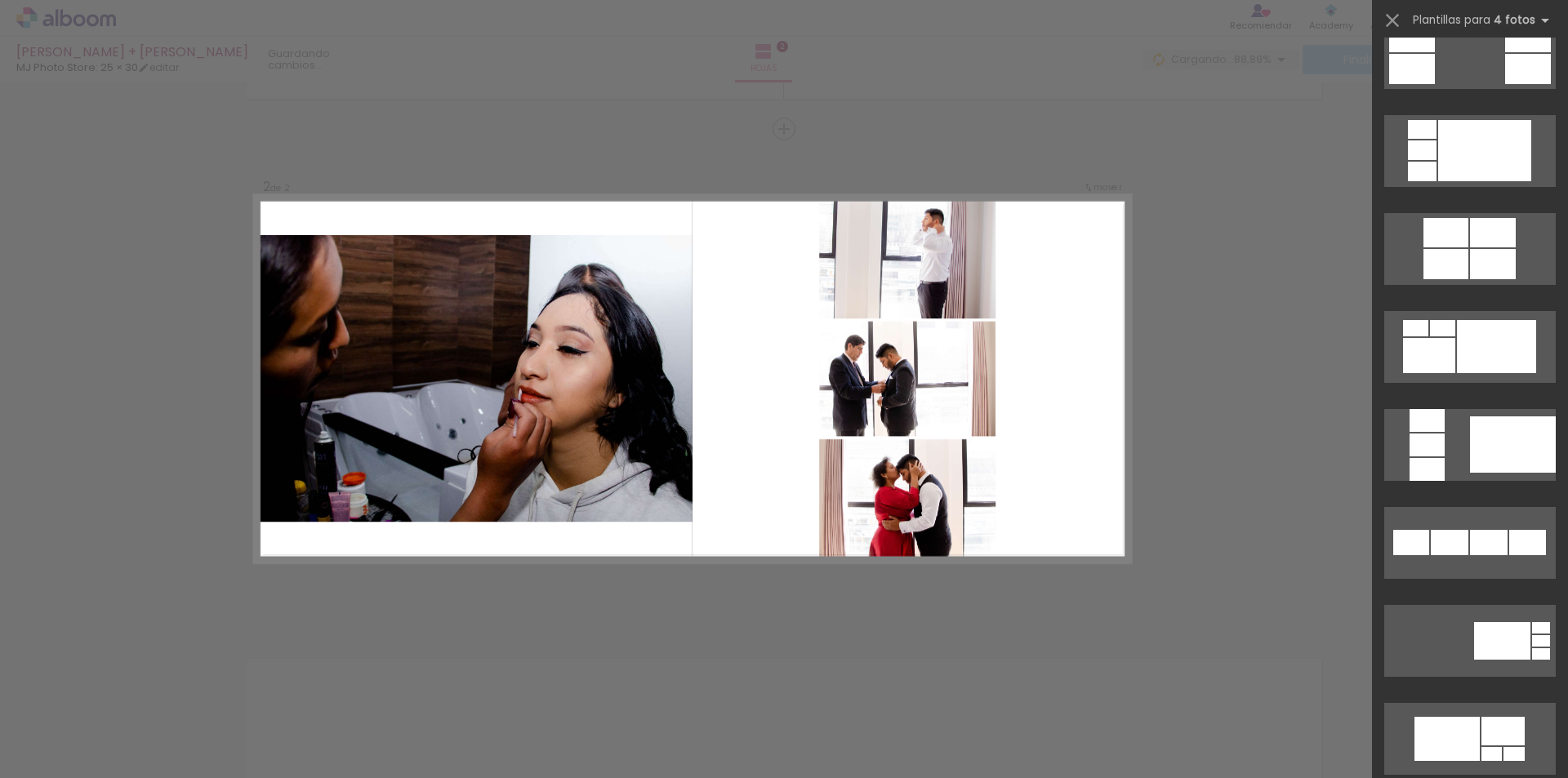
scroll to position [0, 0]
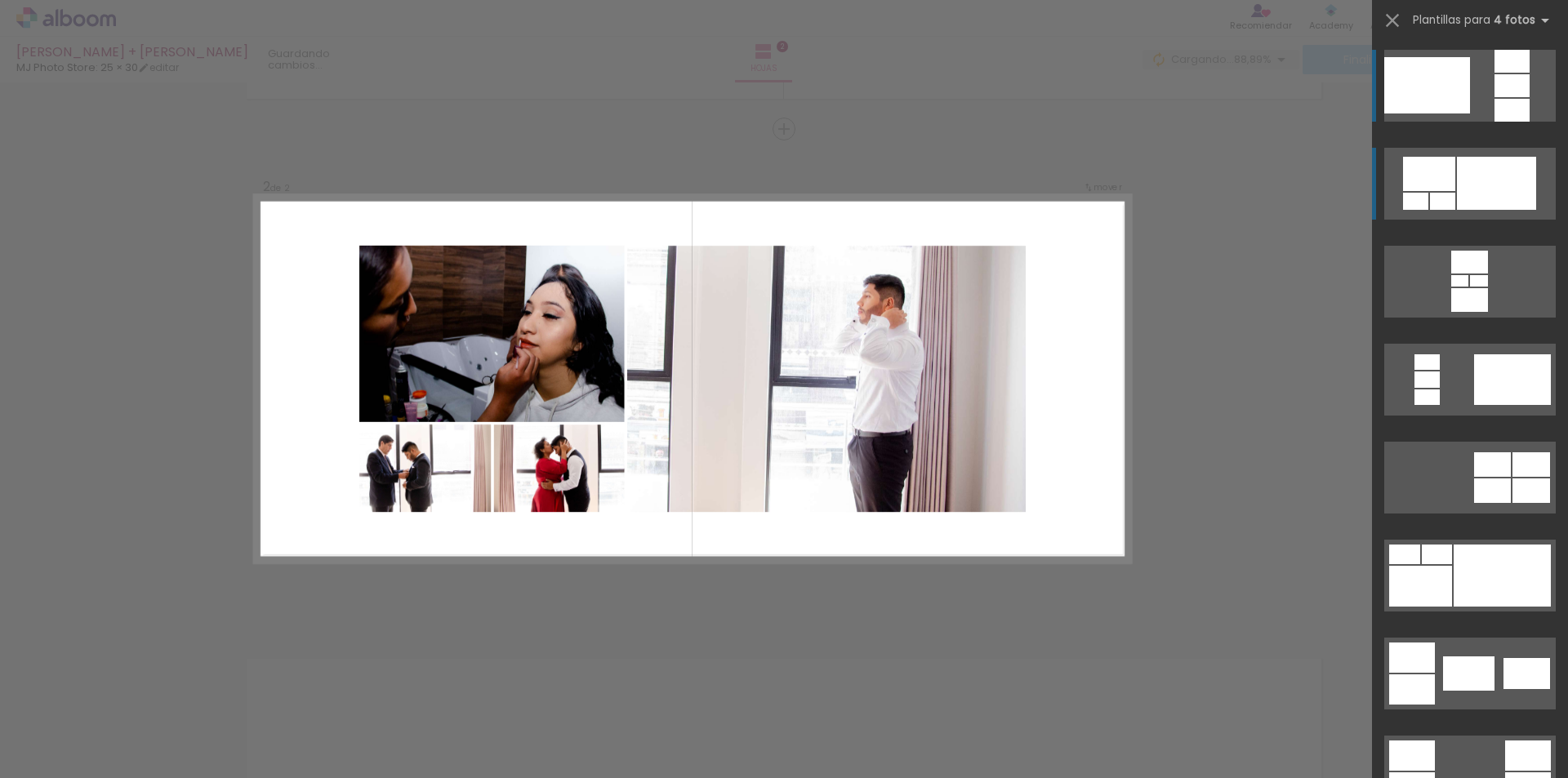
click at [1502, 190] on div at bounding box center [1496, 182] width 80 height 53
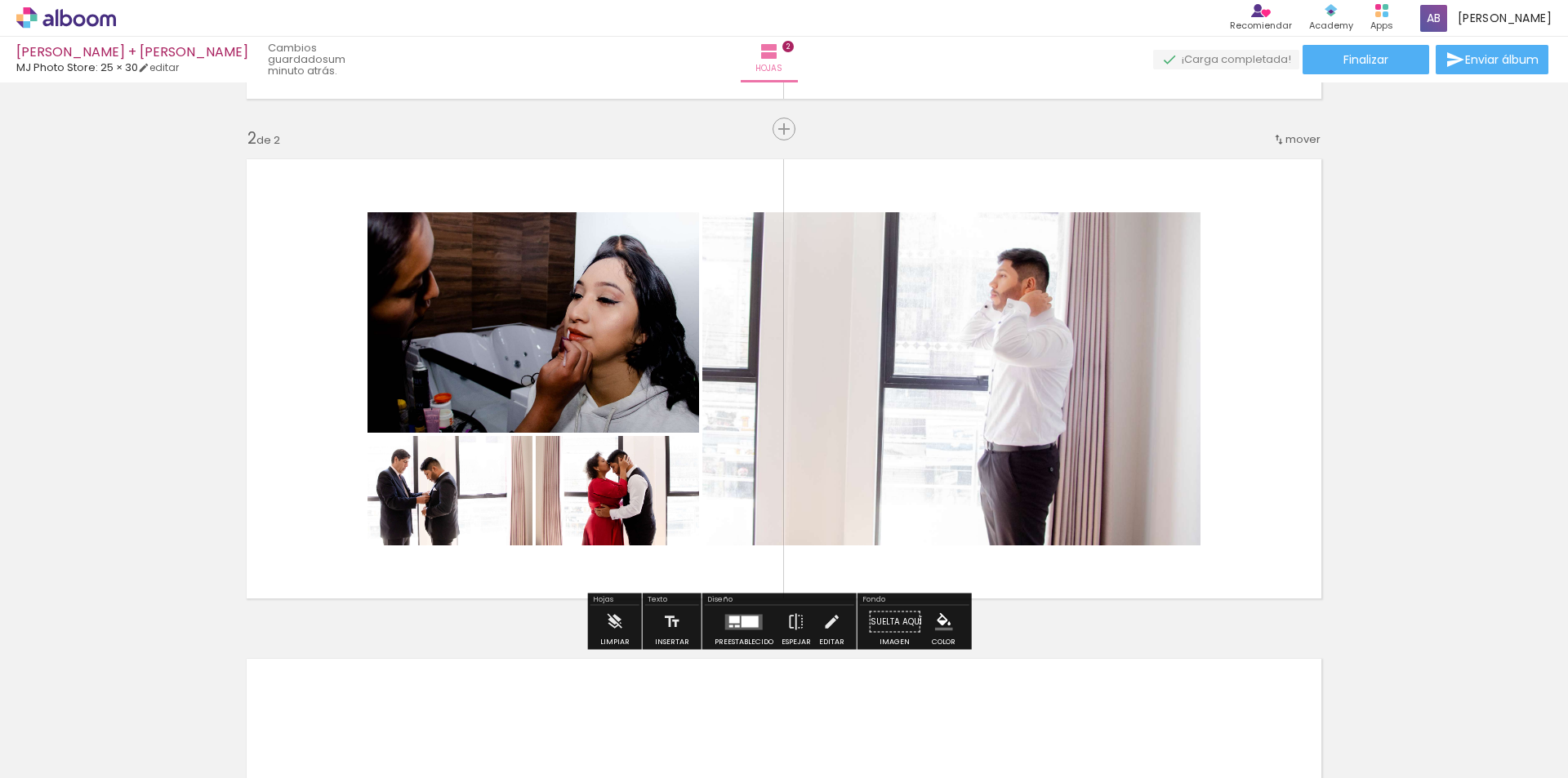
click at [732, 634] on div at bounding box center [743, 622] width 44 height 33
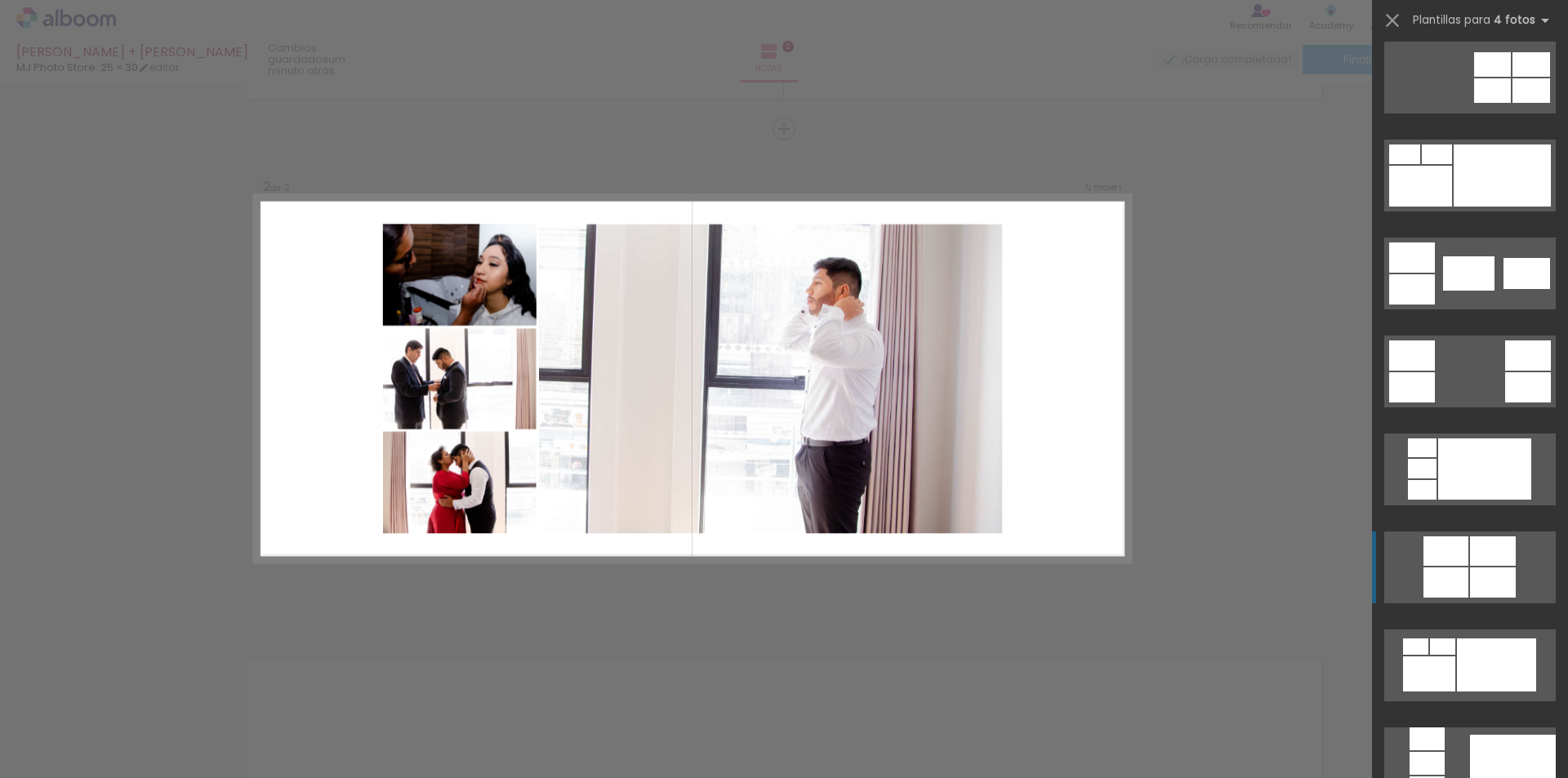
scroll to position [425, 0]
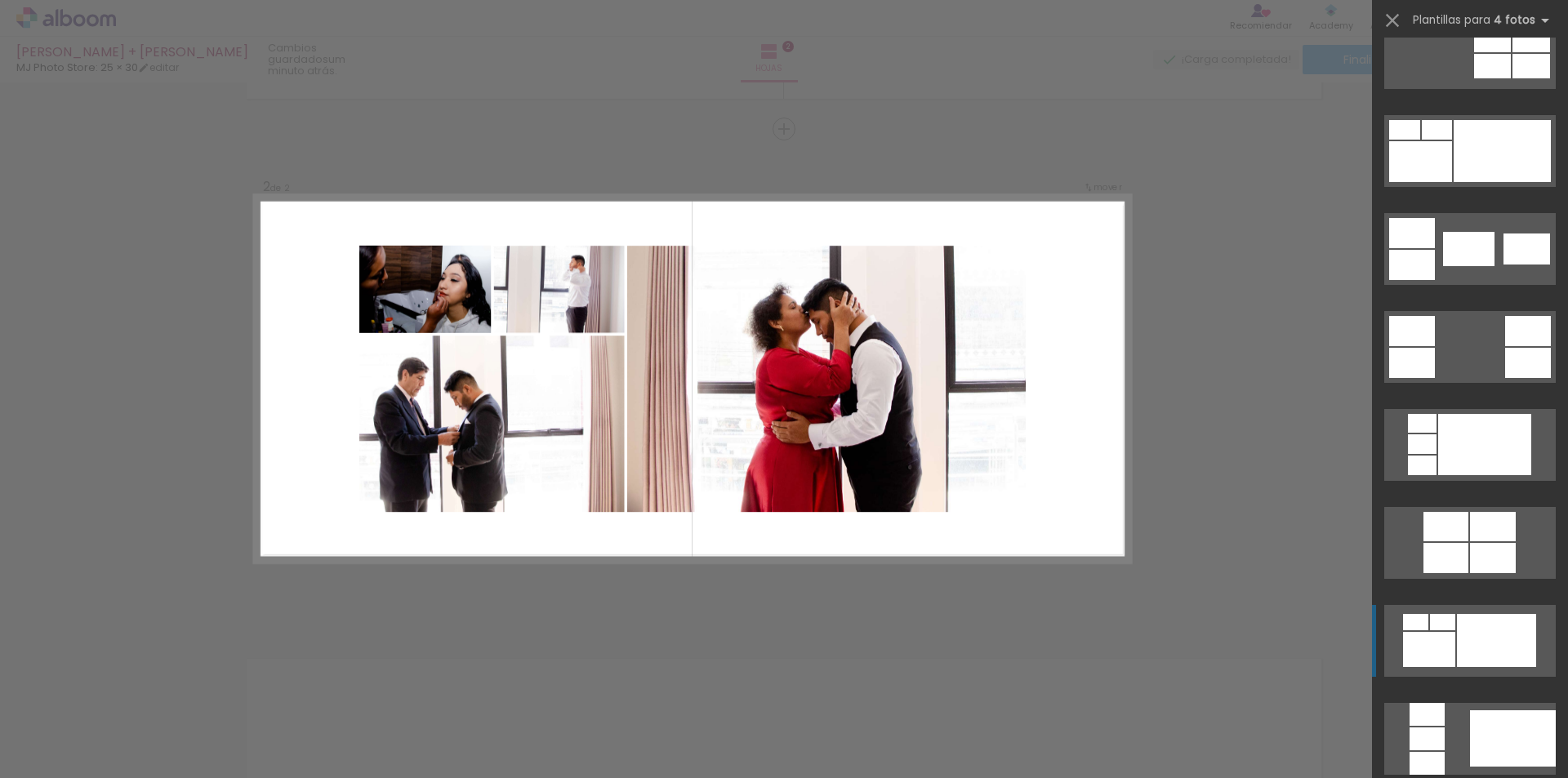
click at [1483, 644] on div at bounding box center [1496, 640] width 80 height 53
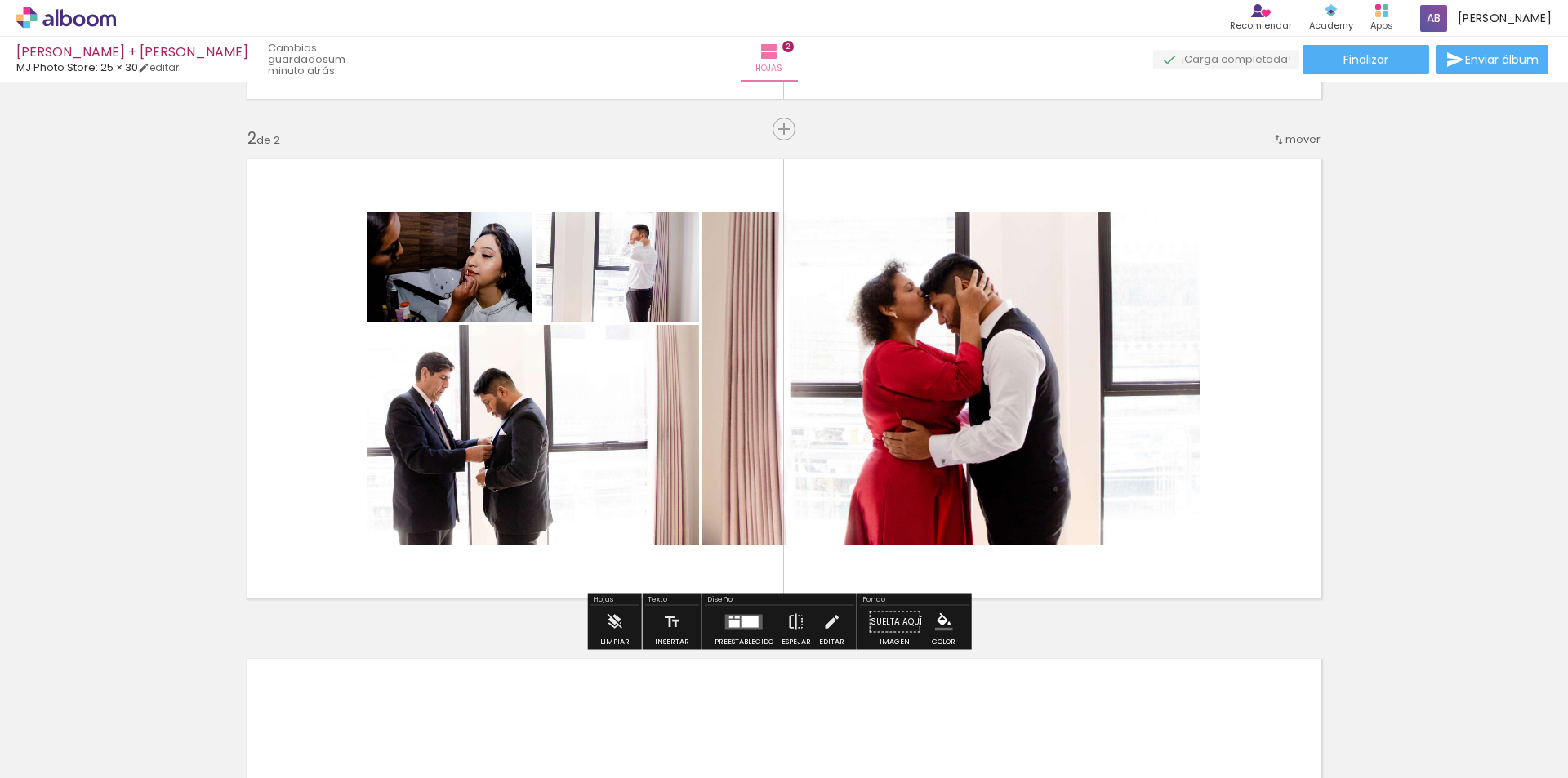
click at [469, 276] on quentale-photo at bounding box center [450, 266] width 164 height 109
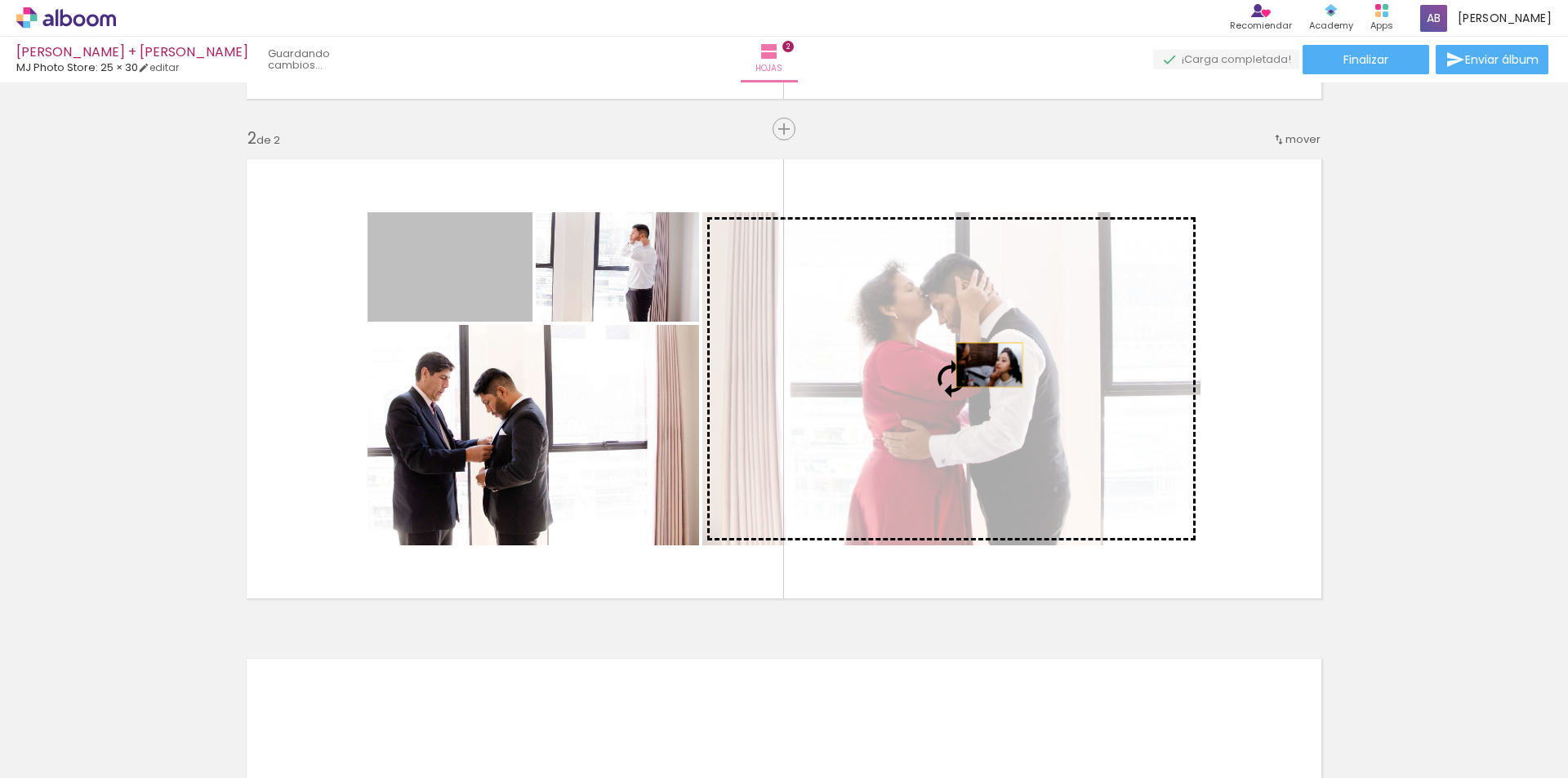
drag, startPoint x: 489, startPoint y: 296, endPoint x: 983, endPoint y: 365, distance: 498.8
click at [0, 0] on slot at bounding box center [0, 0] width 0 height 0
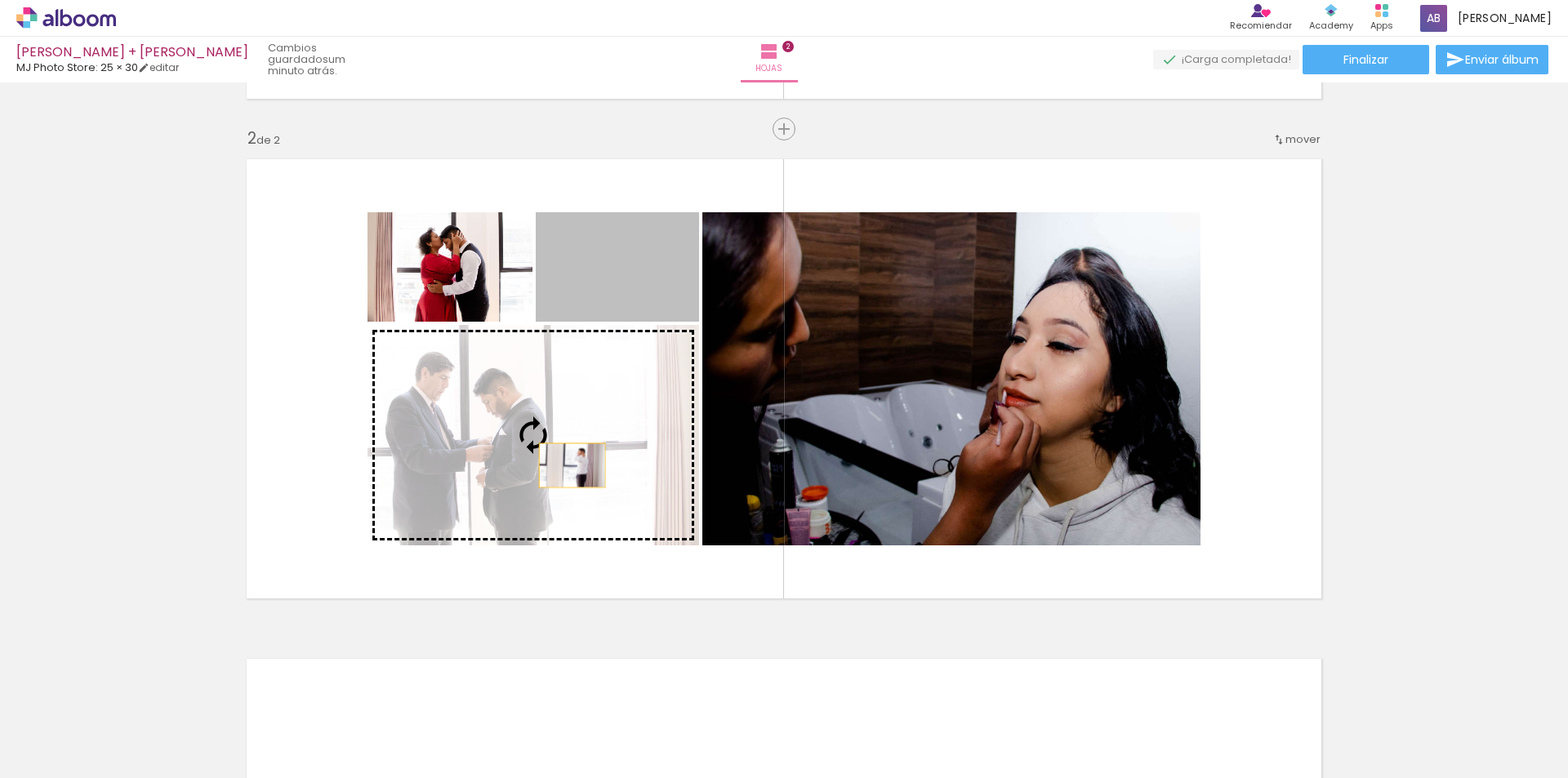
drag, startPoint x: 619, startPoint y: 290, endPoint x: 566, endPoint y: 466, distance: 183.8
click at [0, 0] on slot at bounding box center [0, 0] width 0 height 0
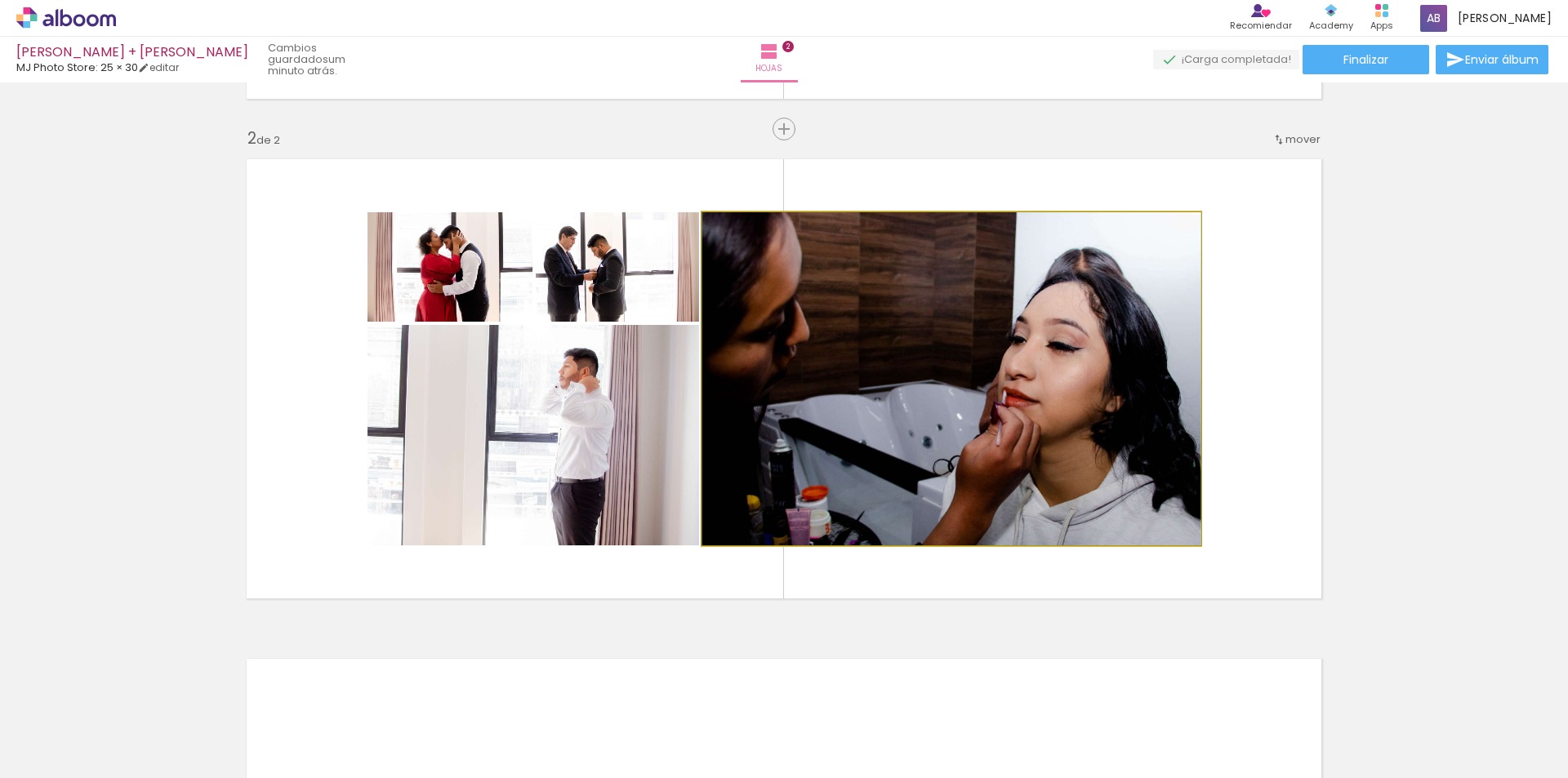
click at [1019, 387] on quentale-photo at bounding box center [950, 378] width 498 height 334
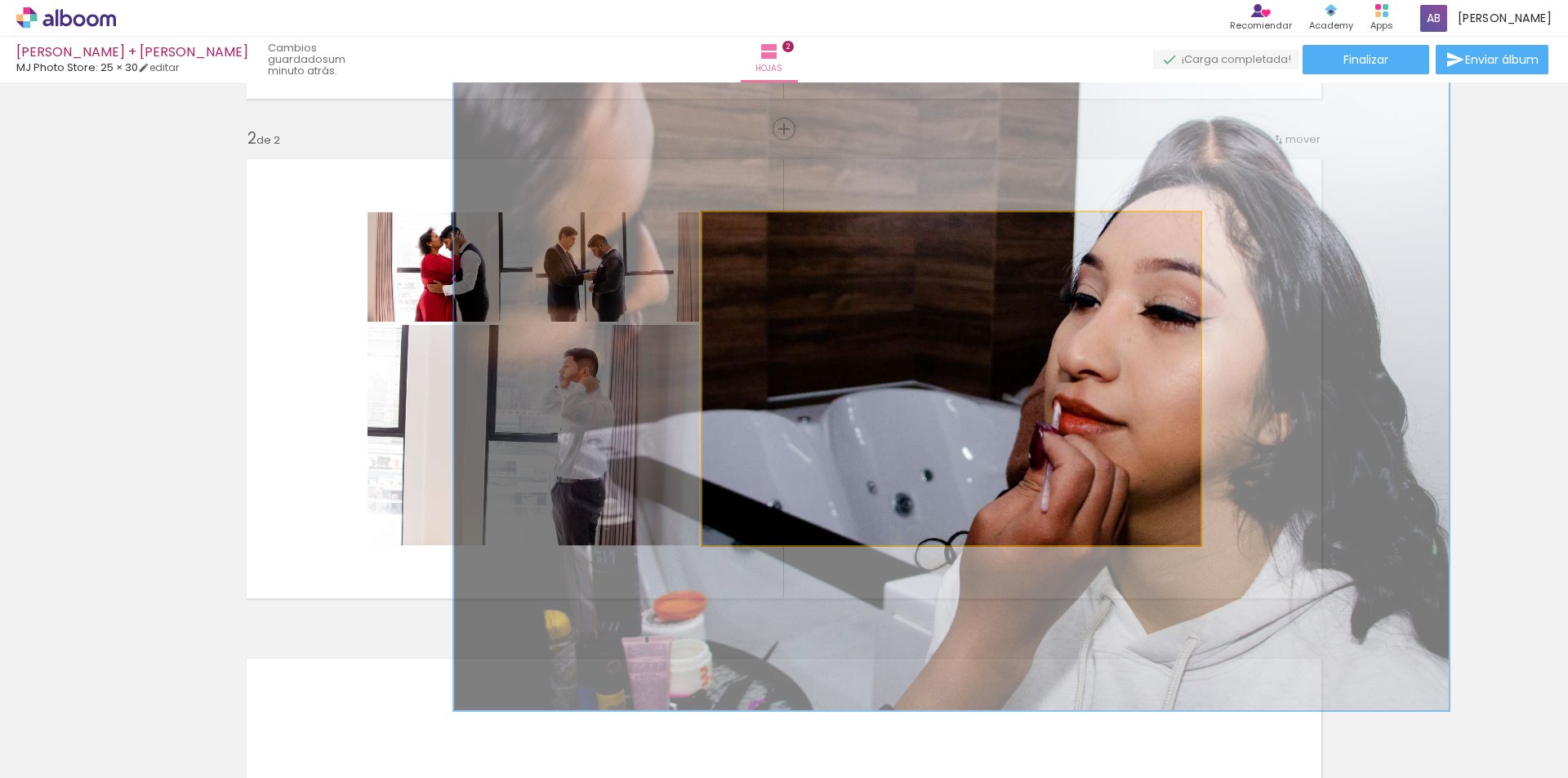
drag, startPoint x: 741, startPoint y: 231, endPoint x: 797, endPoint y: 235, distance: 56.1
click at [797, 235] on div at bounding box center [796, 229] width 26 height 26
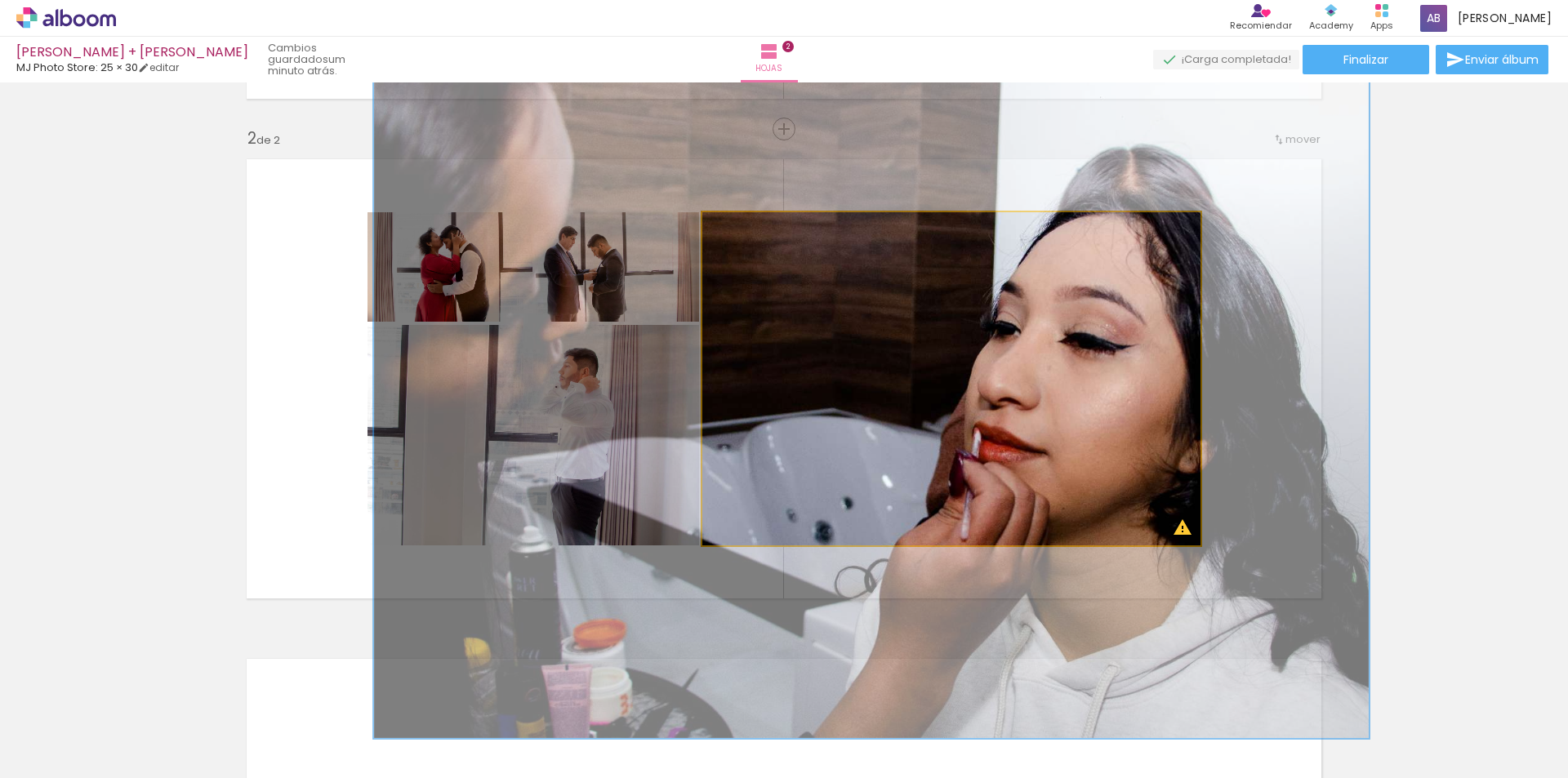
drag, startPoint x: 1094, startPoint y: 410, endPoint x: 1014, endPoint y: 437, distance: 84.4
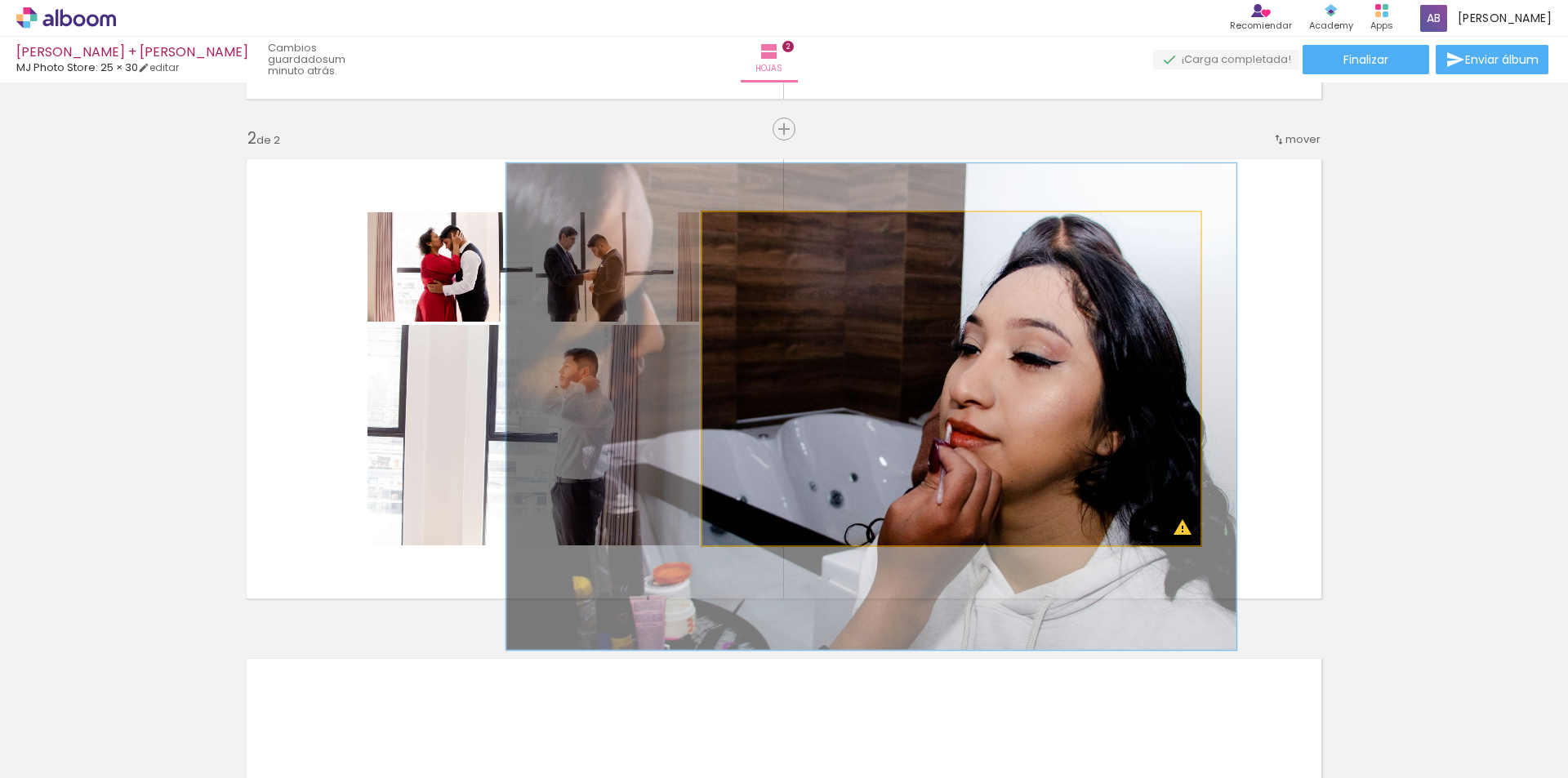
drag, startPoint x: 802, startPoint y: 236, endPoint x: 768, endPoint y: 236, distance: 34.0
type paper-slider "146"
click at [768, 236] on div at bounding box center [770, 229] width 26 height 26
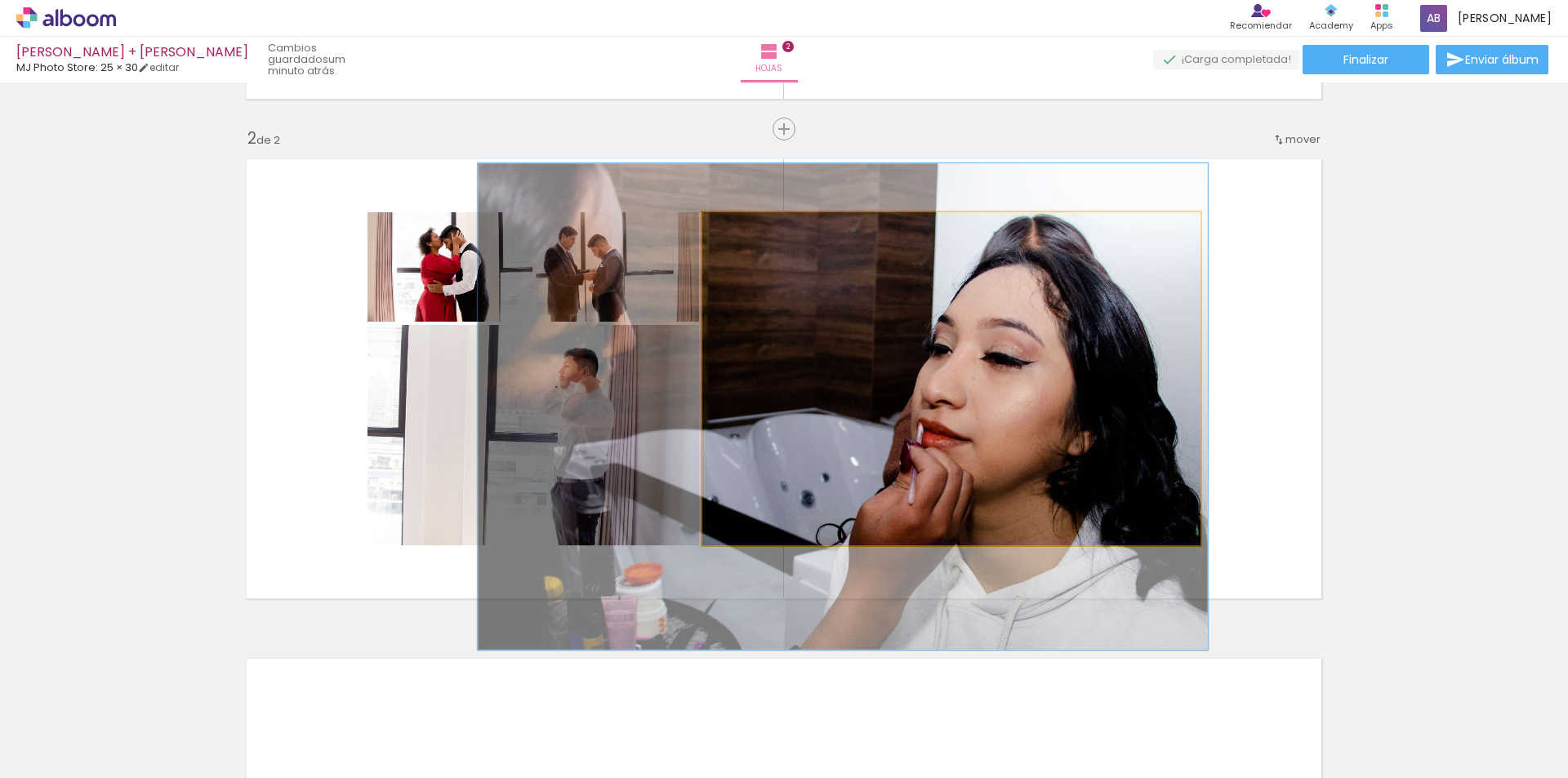
drag, startPoint x: 1007, startPoint y: 338, endPoint x: 978, endPoint y: 338, distance: 29.0
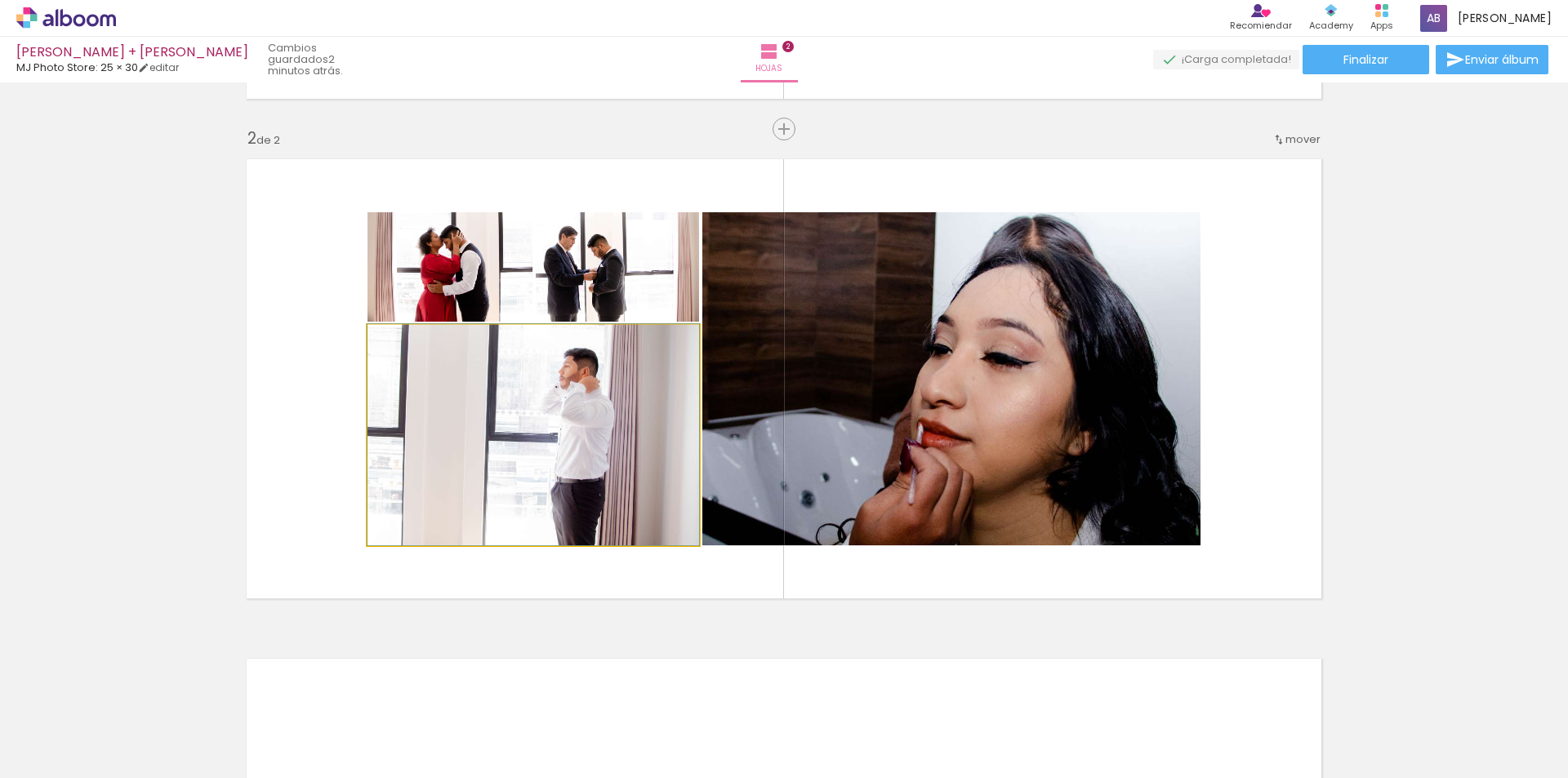
click at [603, 452] on quentale-photo at bounding box center [533, 435] width 332 height 221
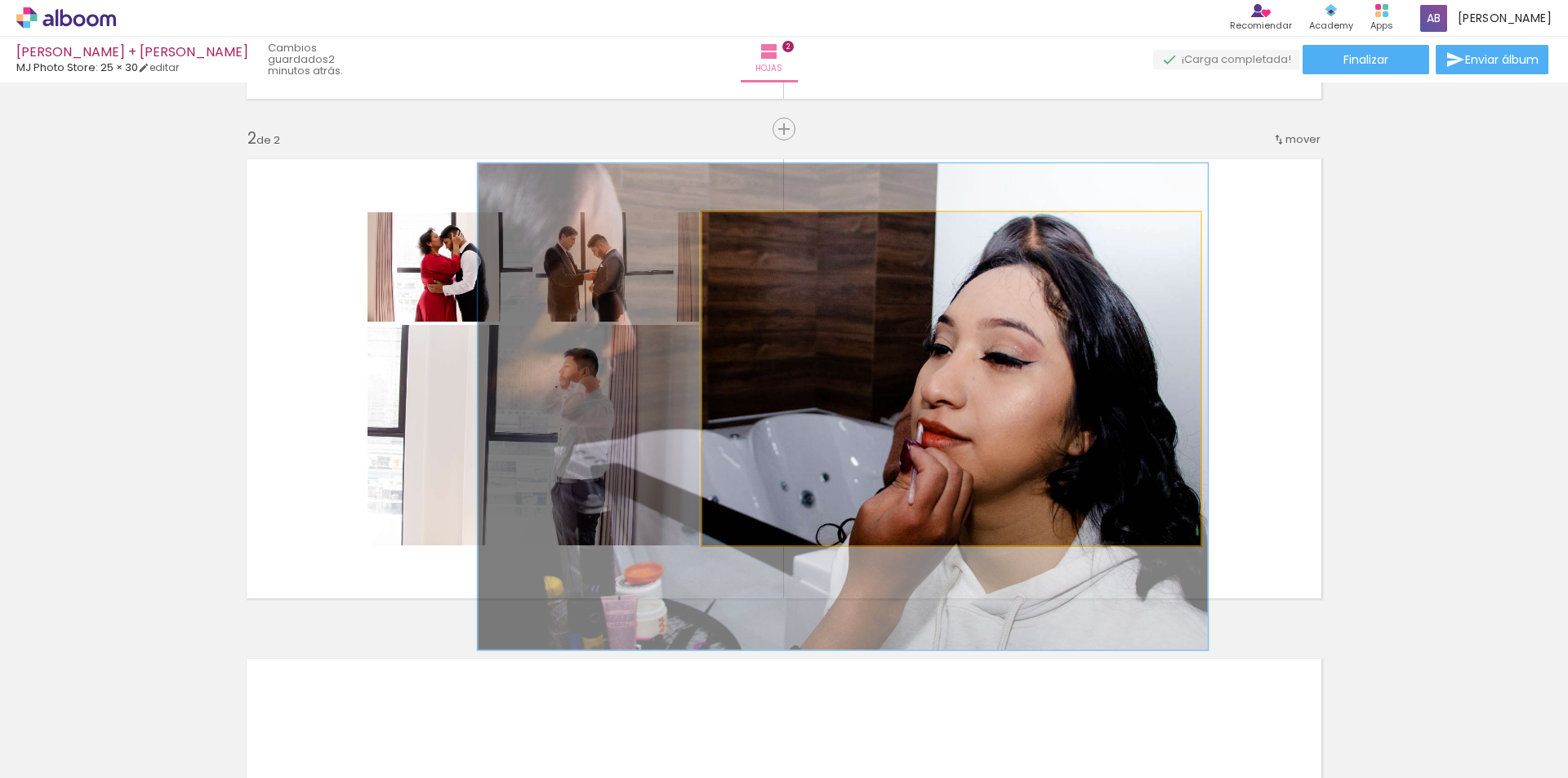
click at [1002, 417] on quentale-photo at bounding box center [950, 378] width 498 height 334
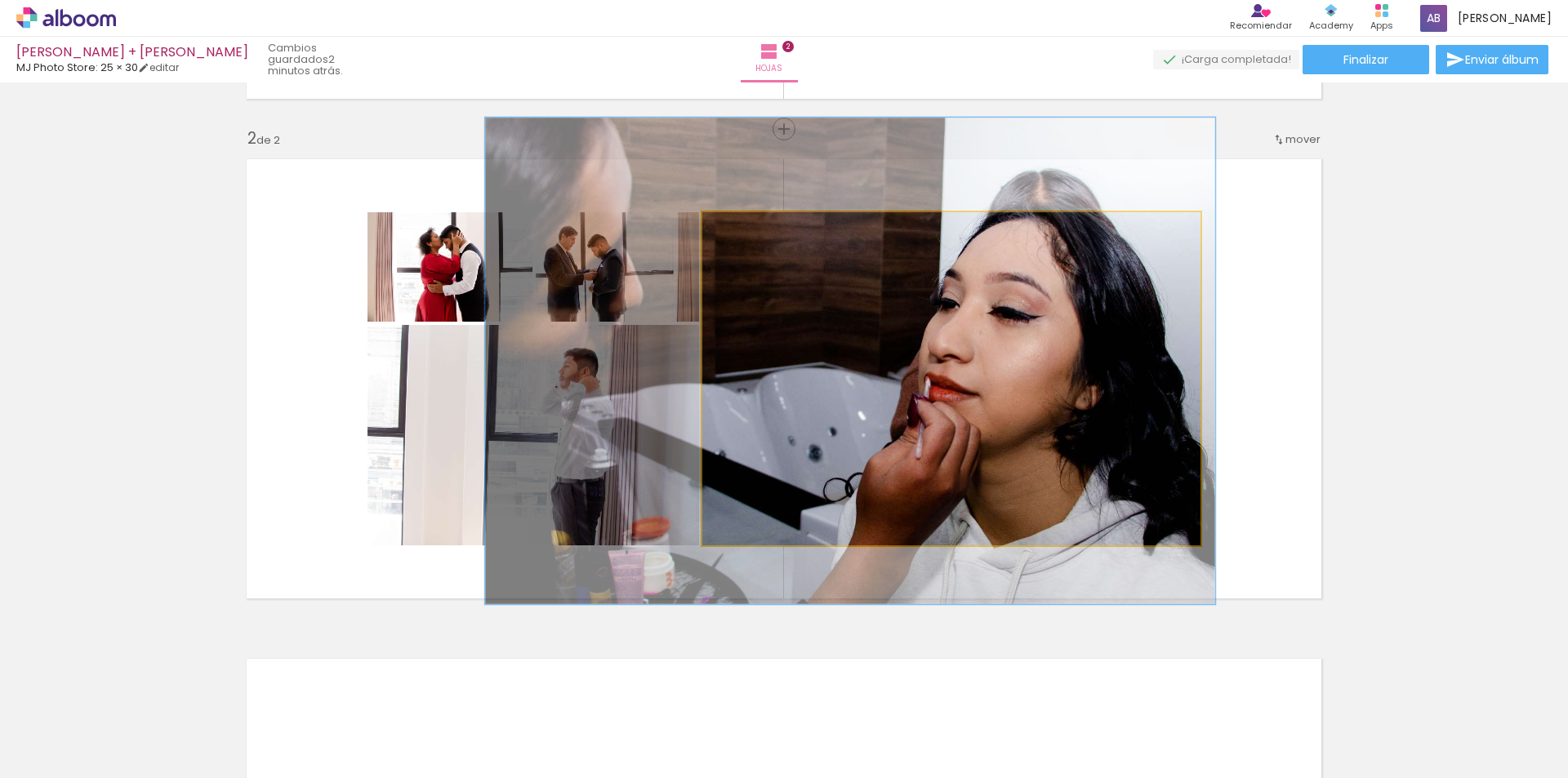
drag, startPoint x: 1100, startPoint y: 397, endPoint x: 1107, endPoint y: 351, distance: 46.5
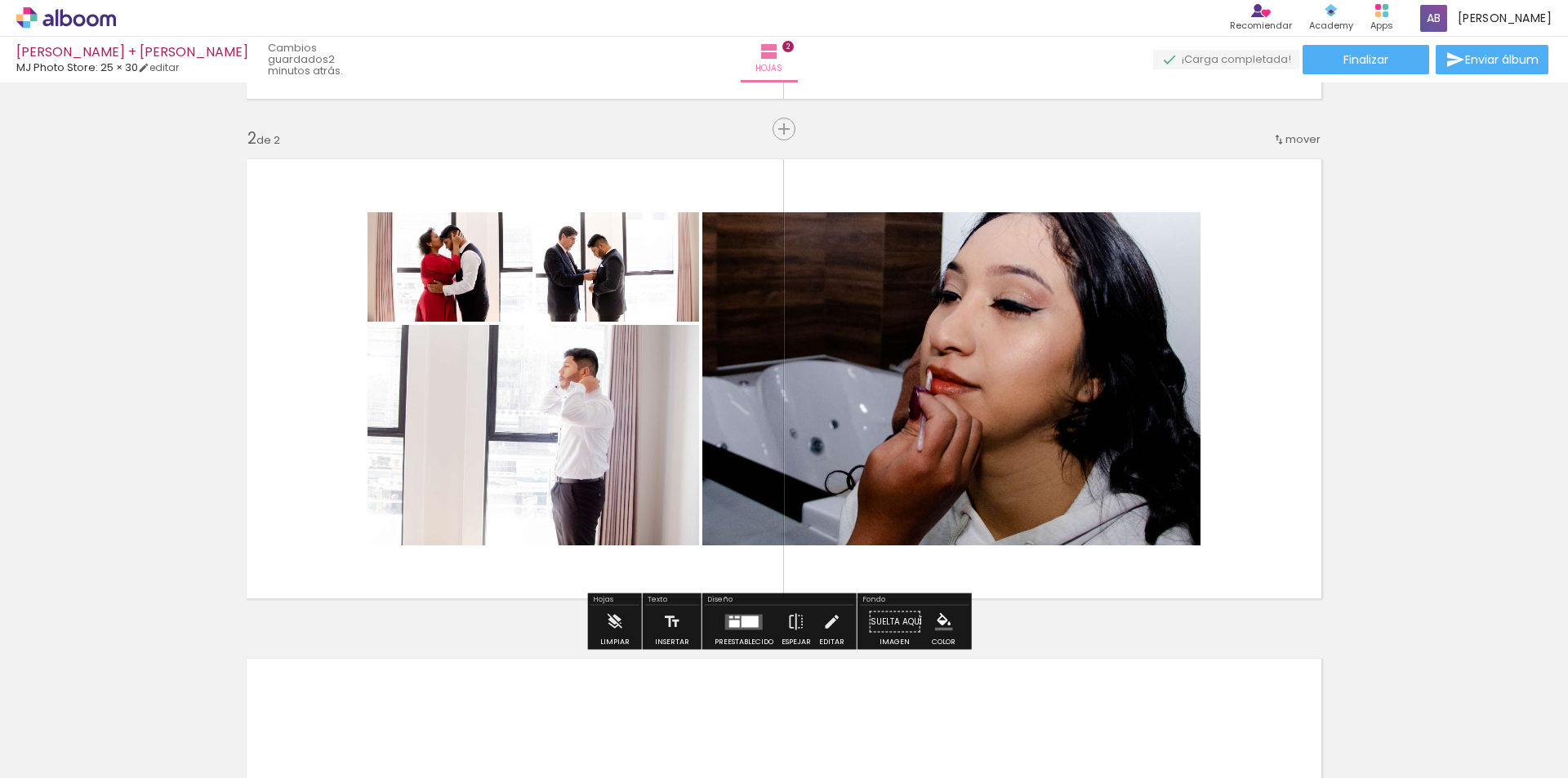
click at [1400, 485] on div "Insertar hoja 1 de 2 Insertar hoja 2 de 2" at bounding box center [784, 359] width 1568 height 1501
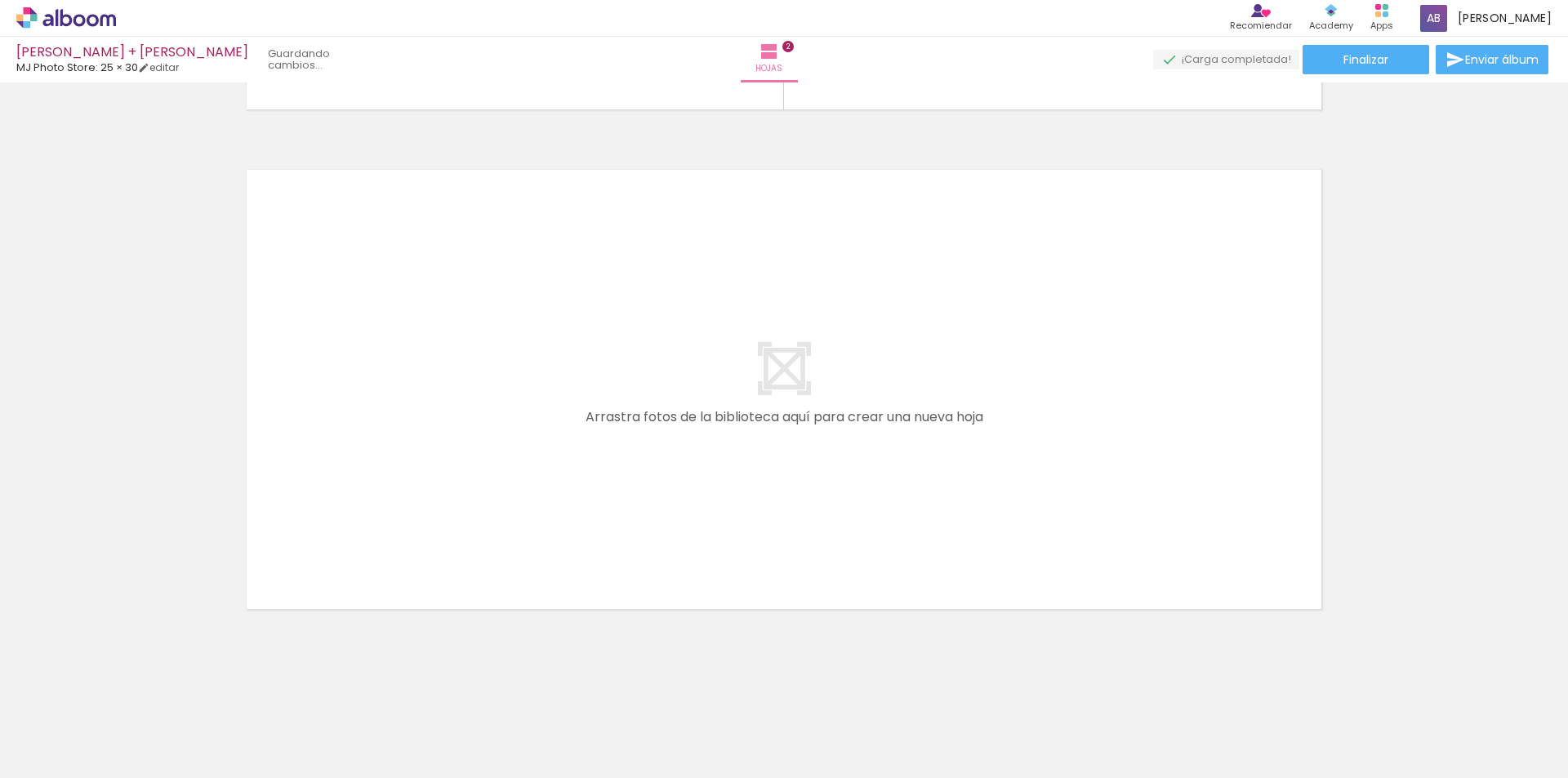
scroll to position [0, 0]
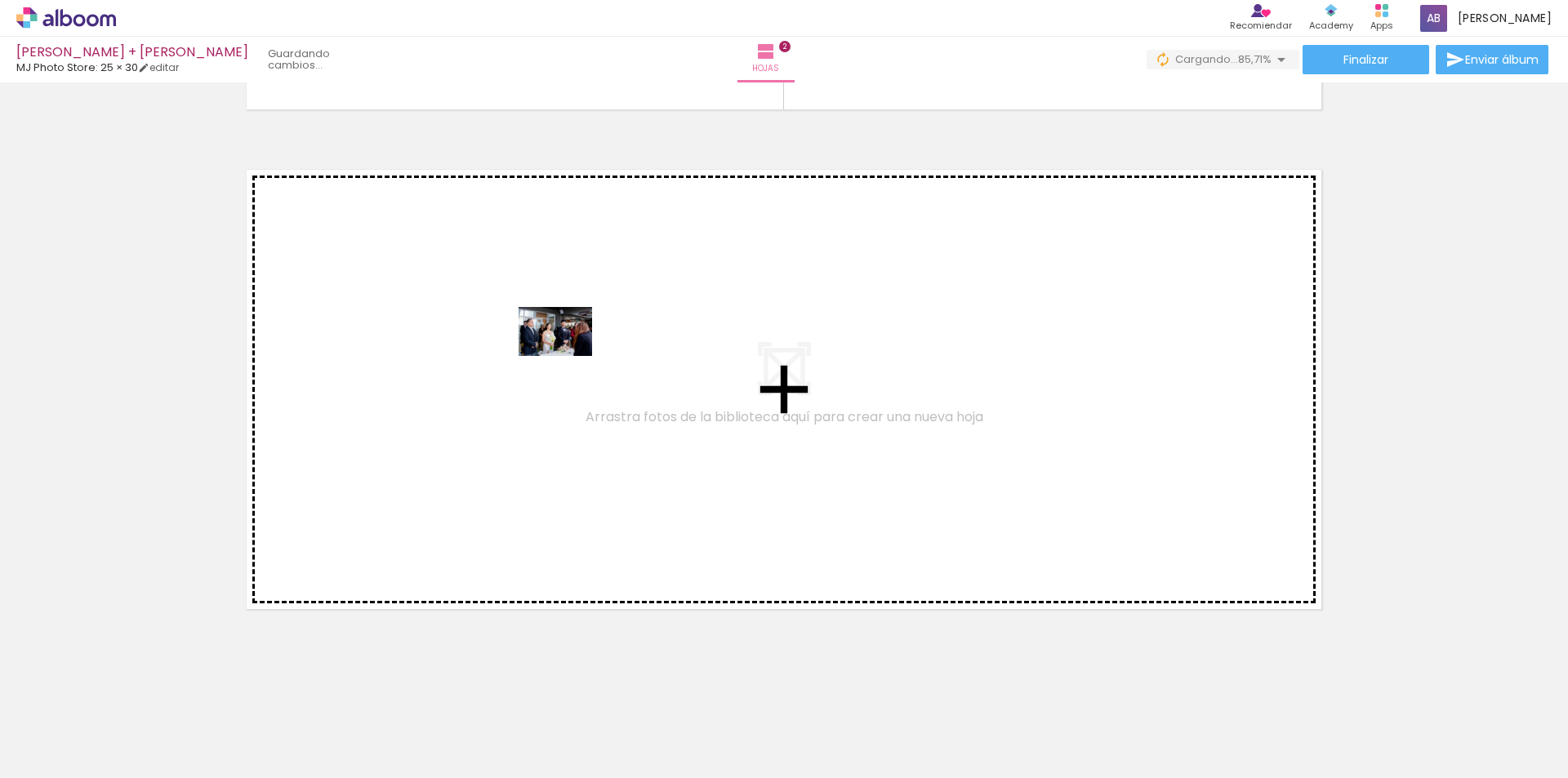
drag, startPoint x: 994, startPoint y: 744, endPoint x: 568, endPoint y: 356, distance: 576.2
click at [568, 356] on quentale-workspace at bounding box center [784, 389] width 1568 height 778
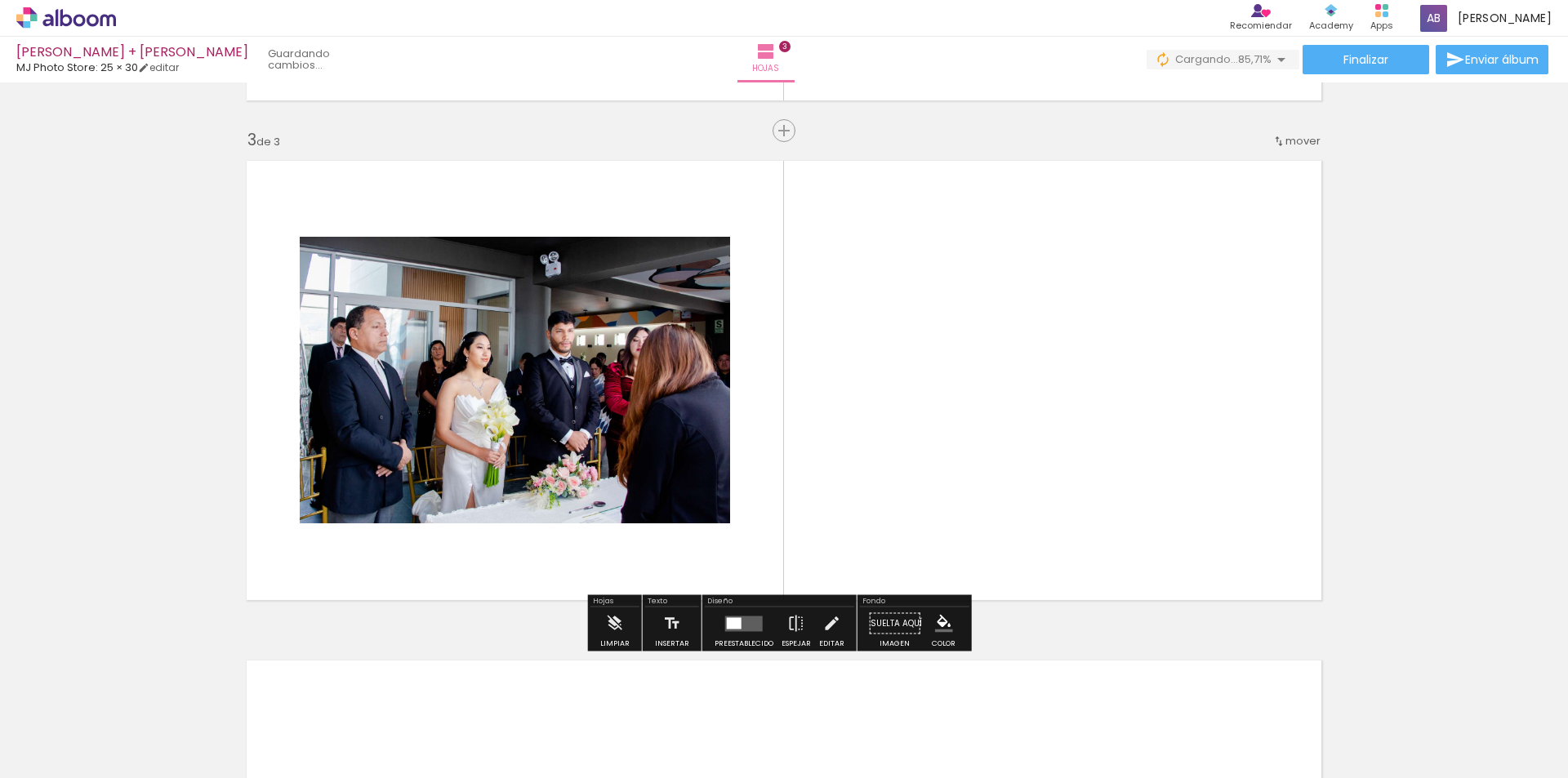
scroll to position [980, 0]
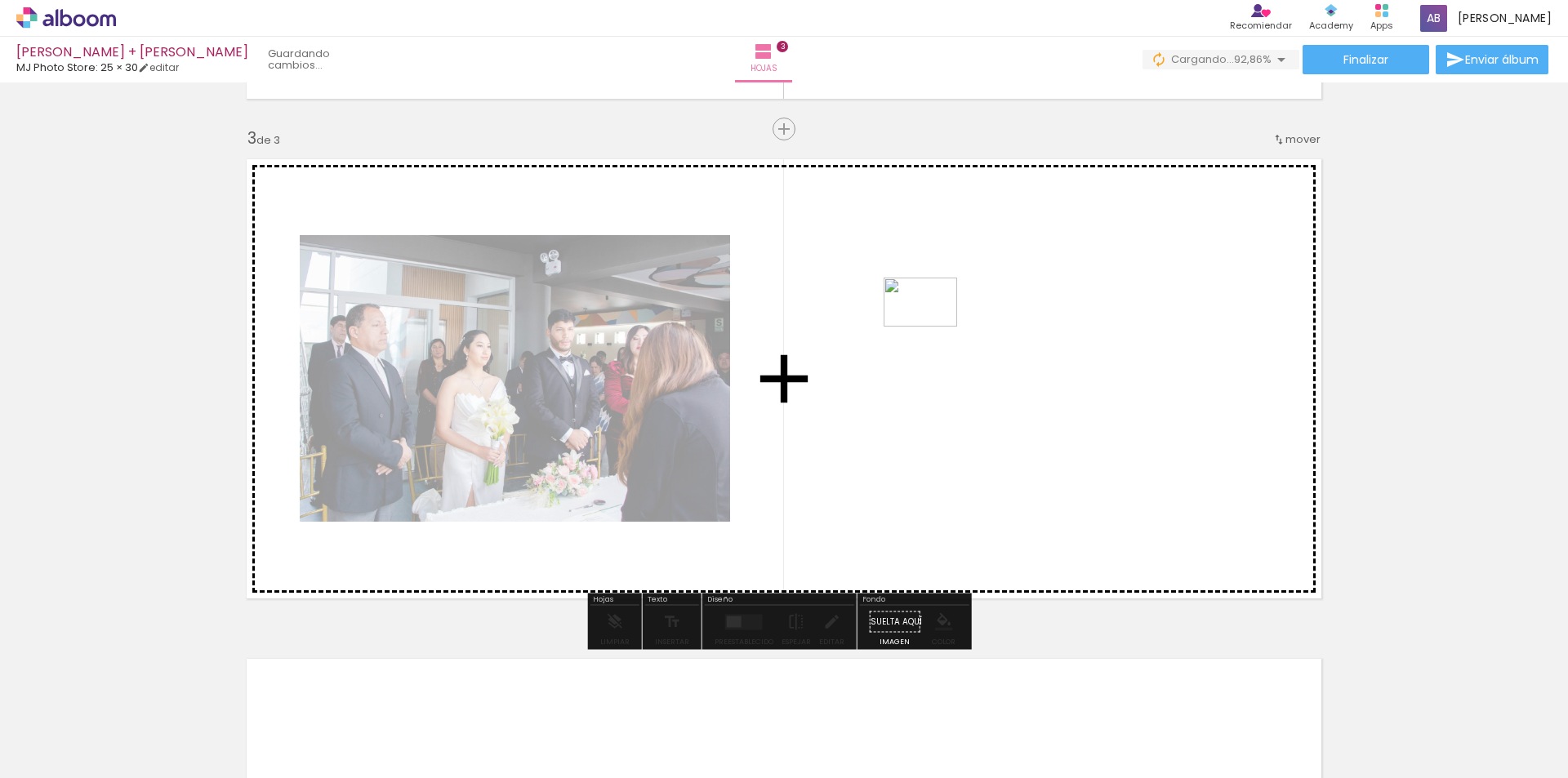
drag, startPoint x: 1182, startPoint y: 735, endPoint x: 932, endPoint y: 326, distance: 479.4
click at [932, 326] on quentale-workspace at bounding box center [784, 389] width 1568 height 778
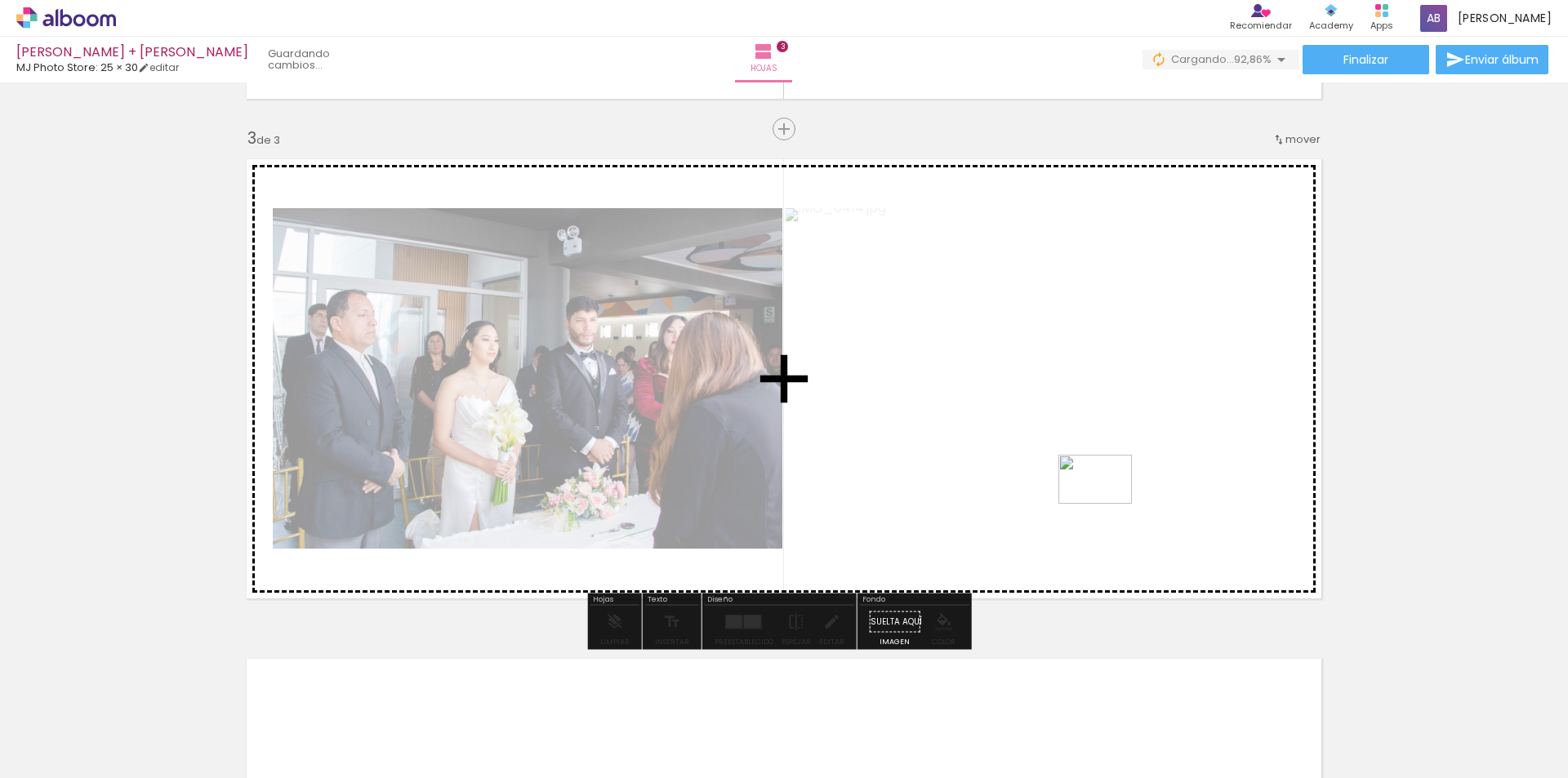
drag, startPoint x: 1196, startPoint y: 669, endPoint x: 1100, endPoint y: 485, distance: 207.5
click at [1100, 485] on quentale-workspace at bounding box center [784, 389] width 1568 height 778
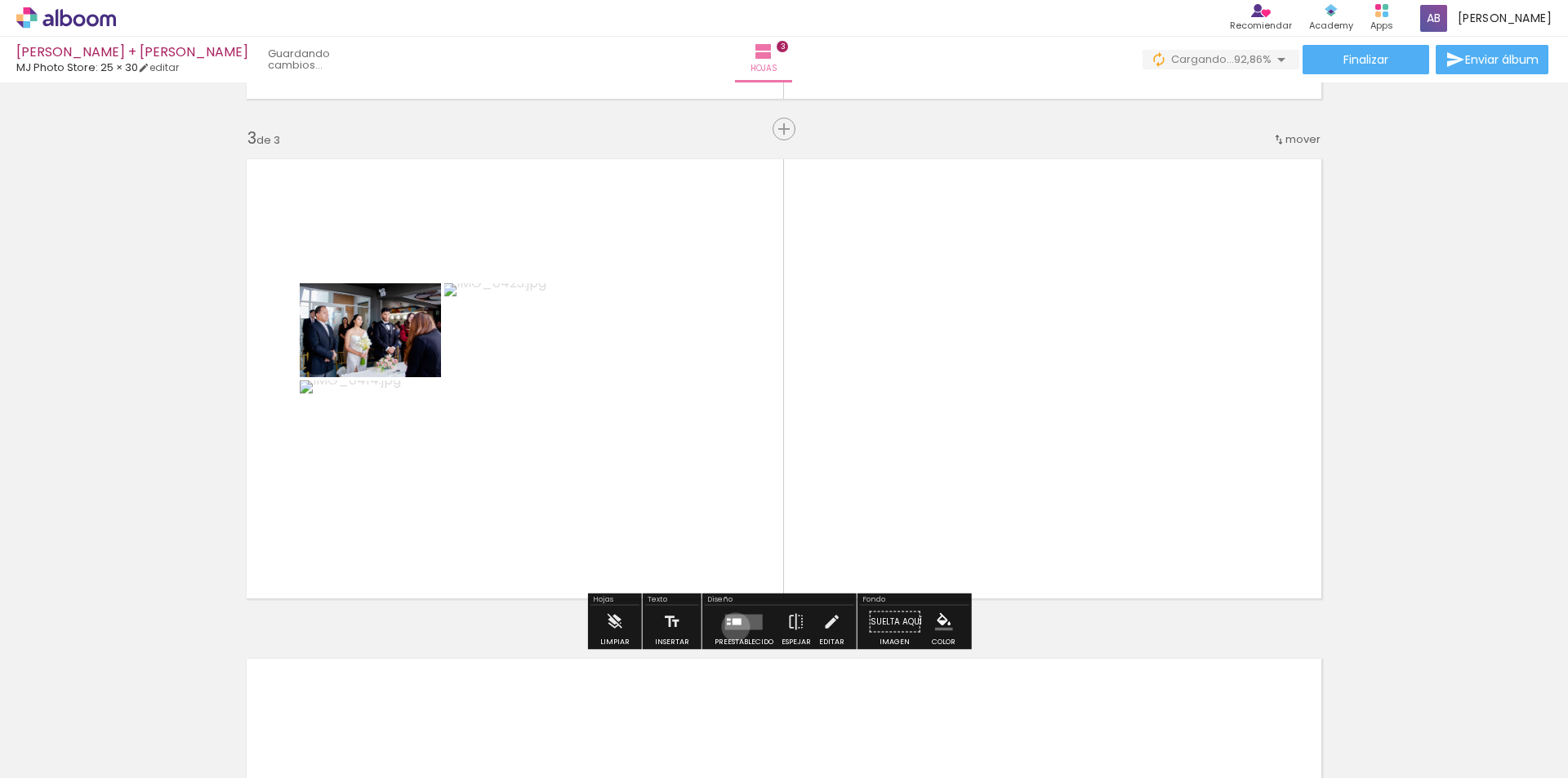
click at [731, 627] on quentale-layouter at bounding box center [744, 622] width 38 height 15
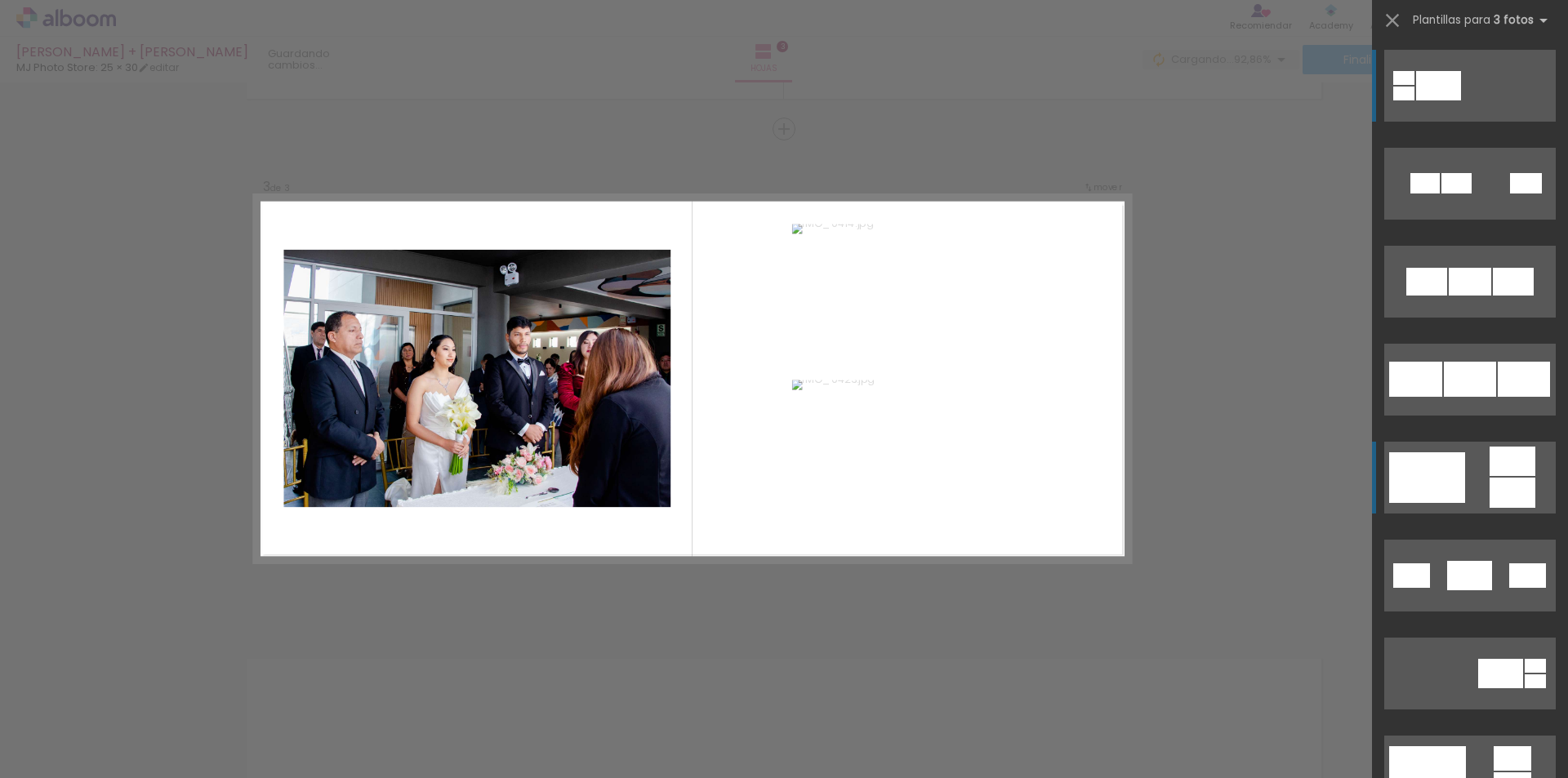
click at [1507, 484] on div at bounding box center [1512, 493] width 46 height 30
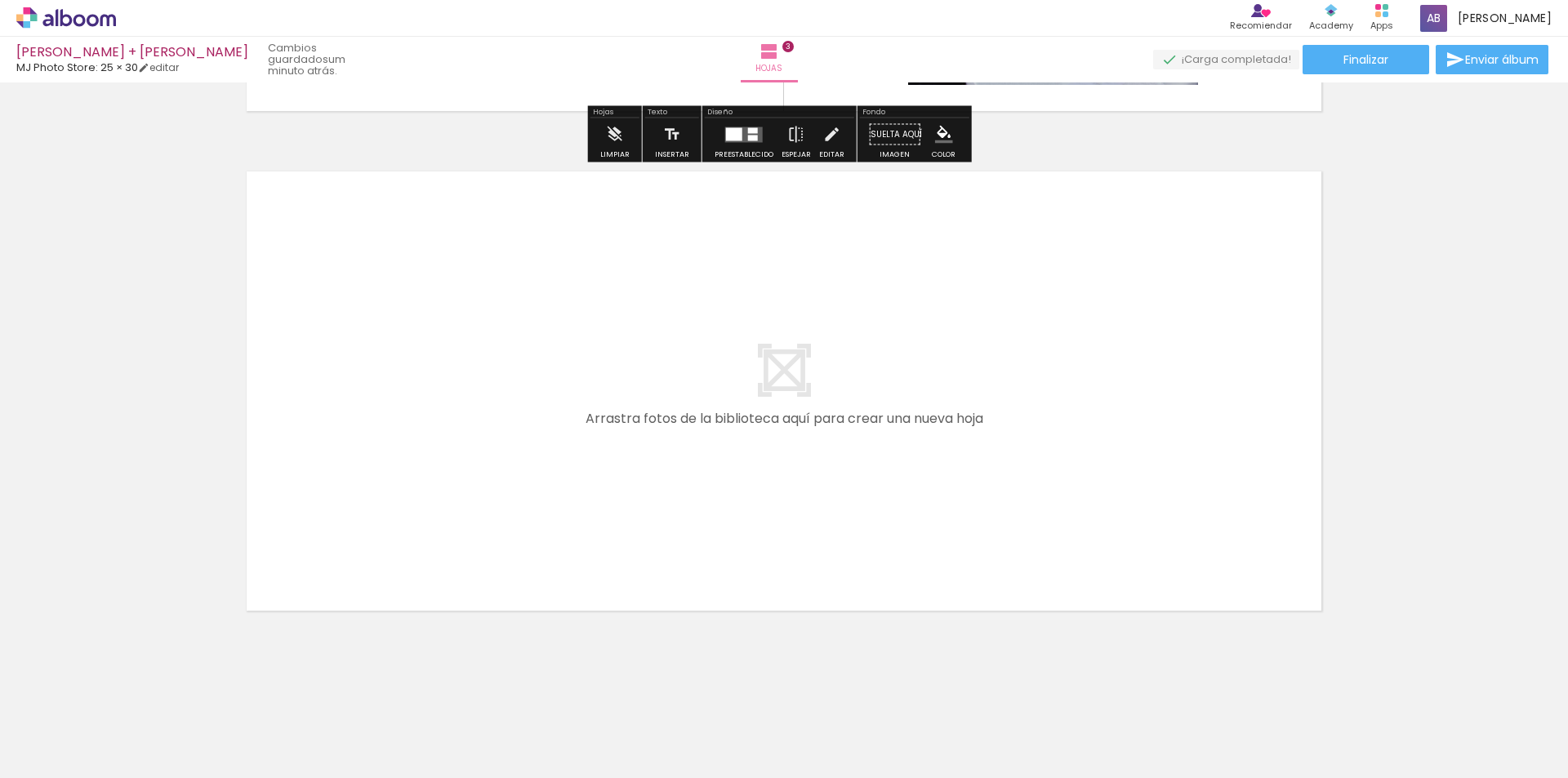
scroll to position [1469, 0]
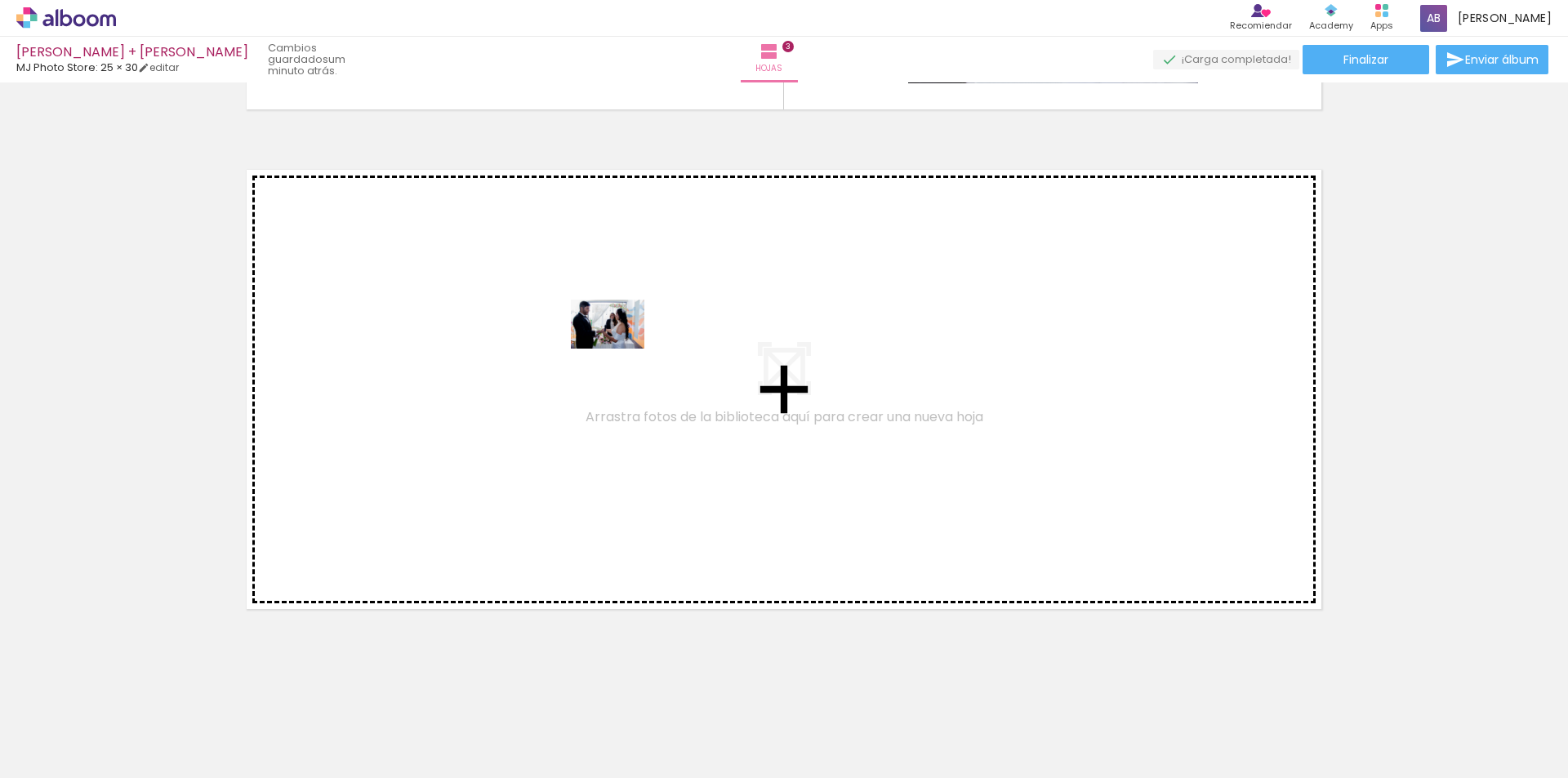
drag, startPoint x: 1080, startPoint y: 740, endPoint x: 585, endPoint y: 326, distance: 645.3
click at [585, 326] on quentale-workspace at bounding box center [784, 389] width 1568 height 778
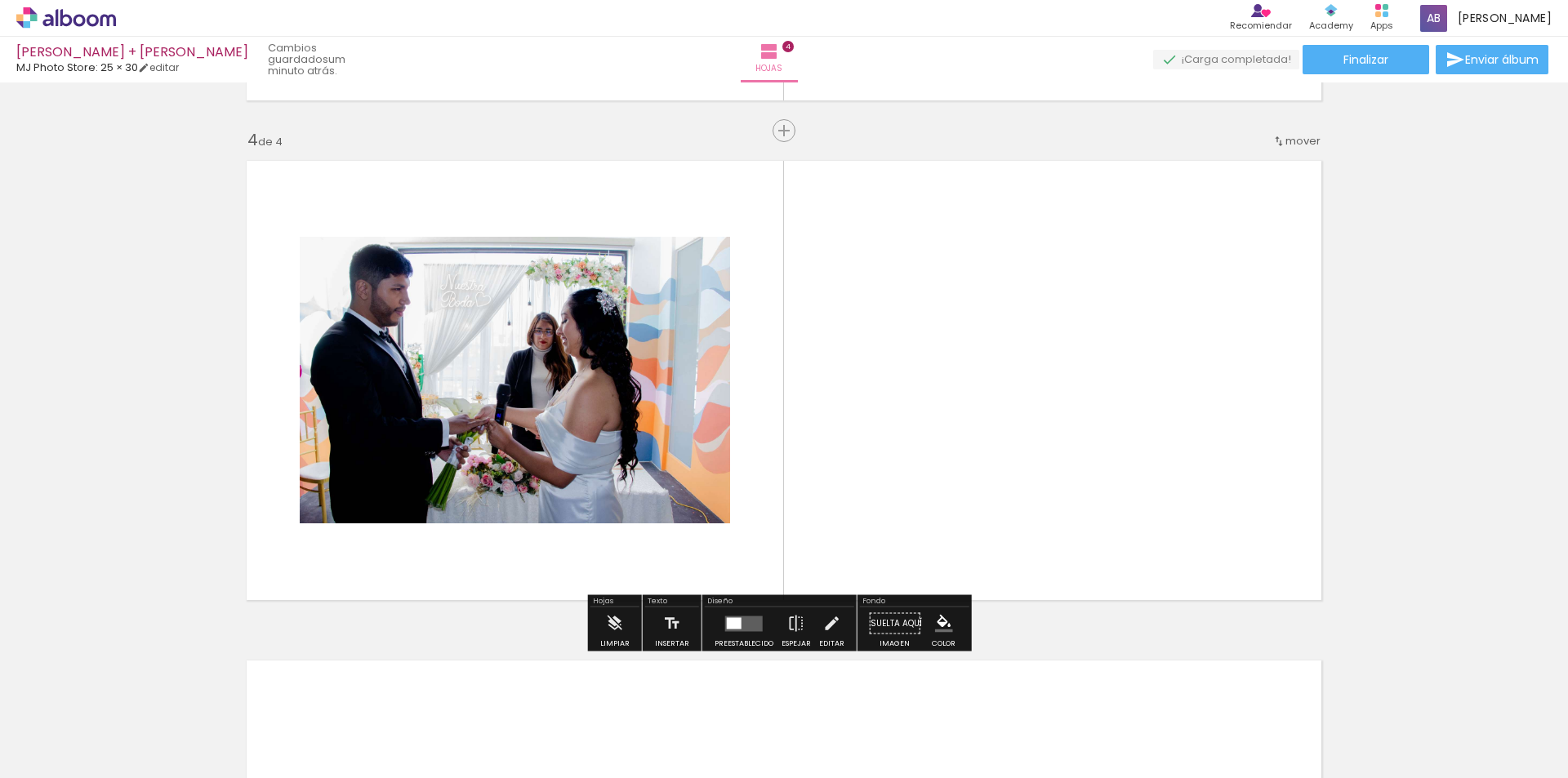
scroll to position [1480, 0]
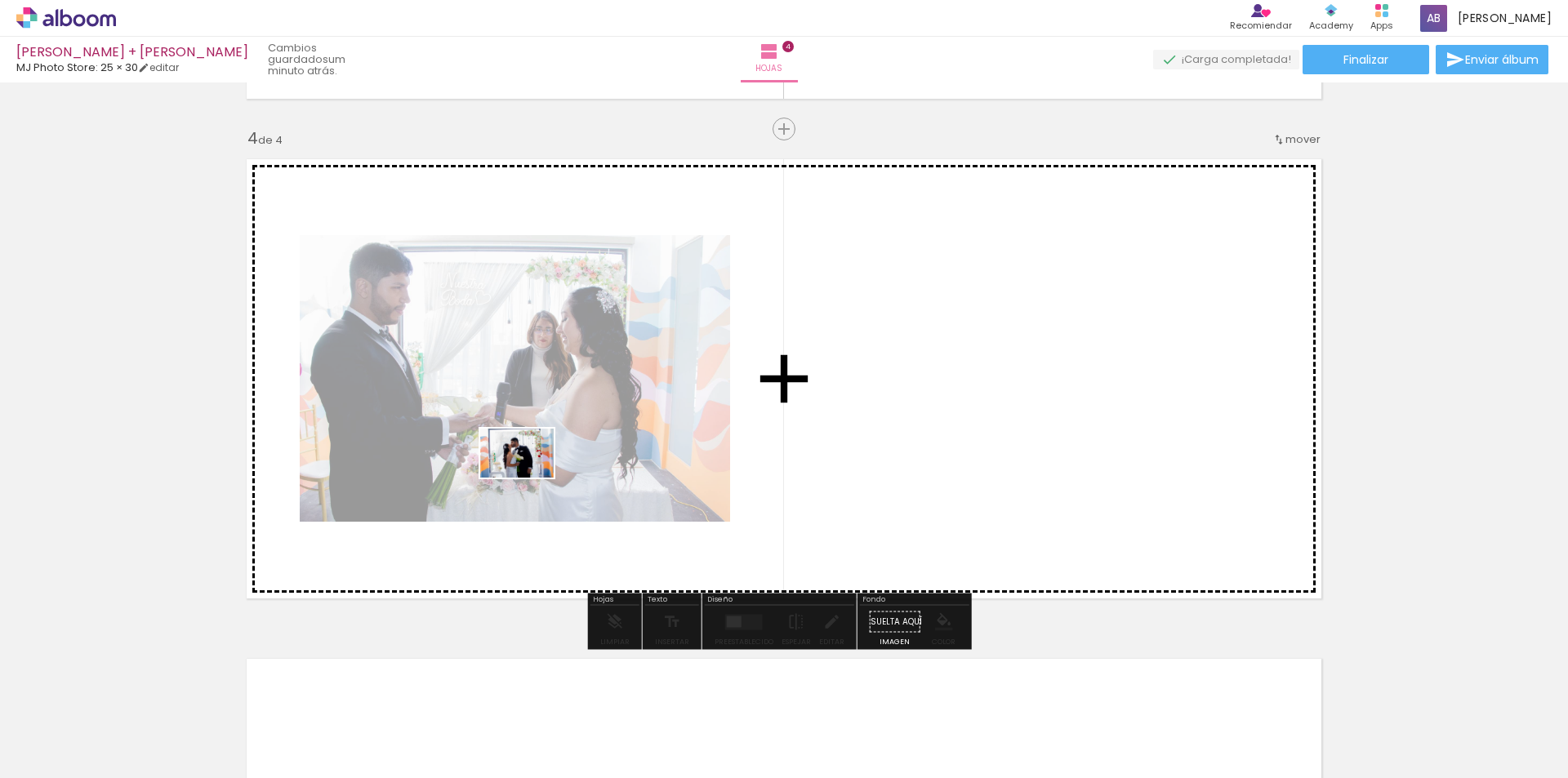
drag, startPoint x: 1352, startPoint y: 737, endPoint x: 529, endPoint y: 478, distance: 862.8
click at [529, 478] on quentale-workspace at bounding box center [784, 389] width 1568 height 778
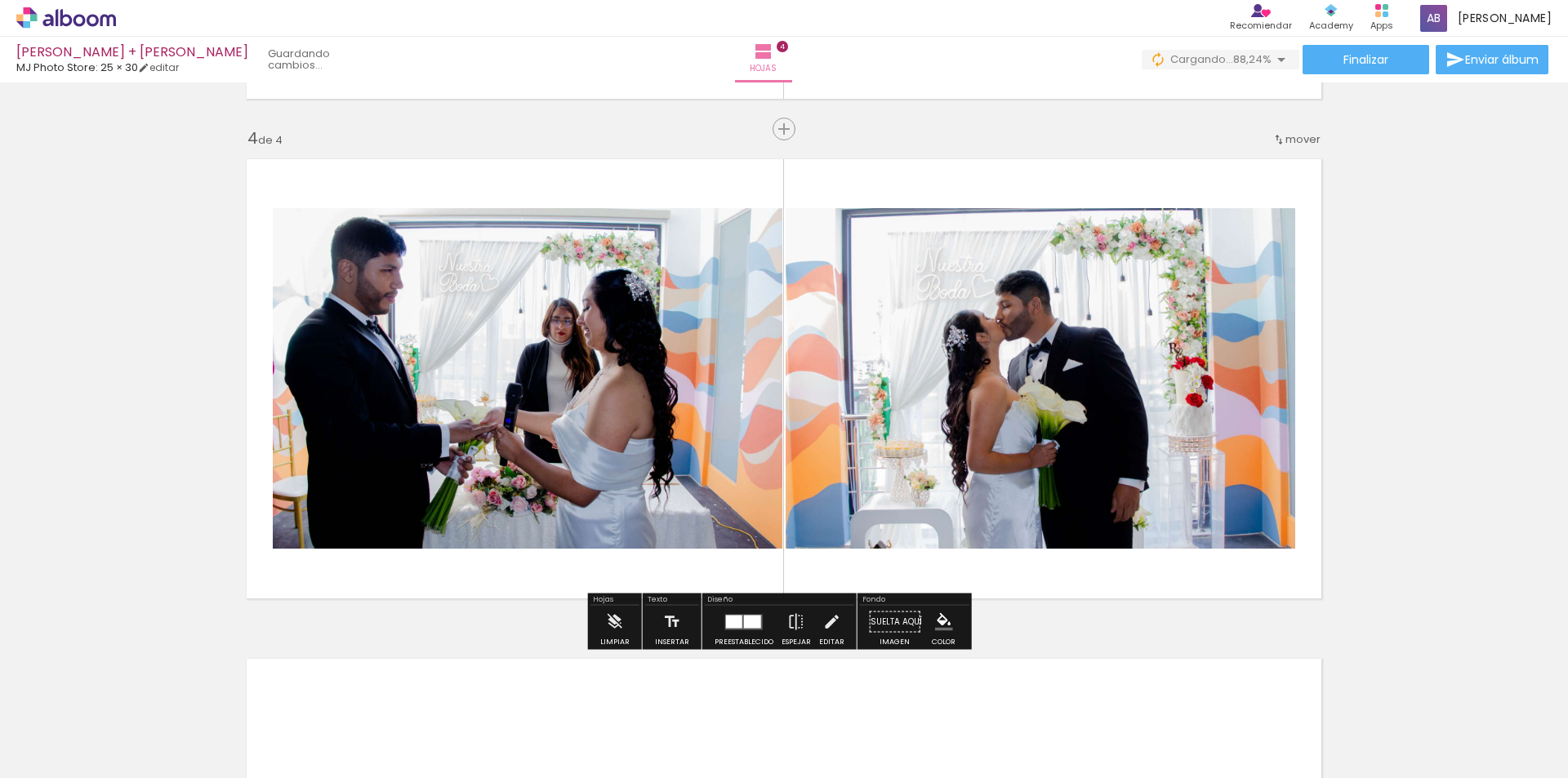
scroll to position [0, 126]
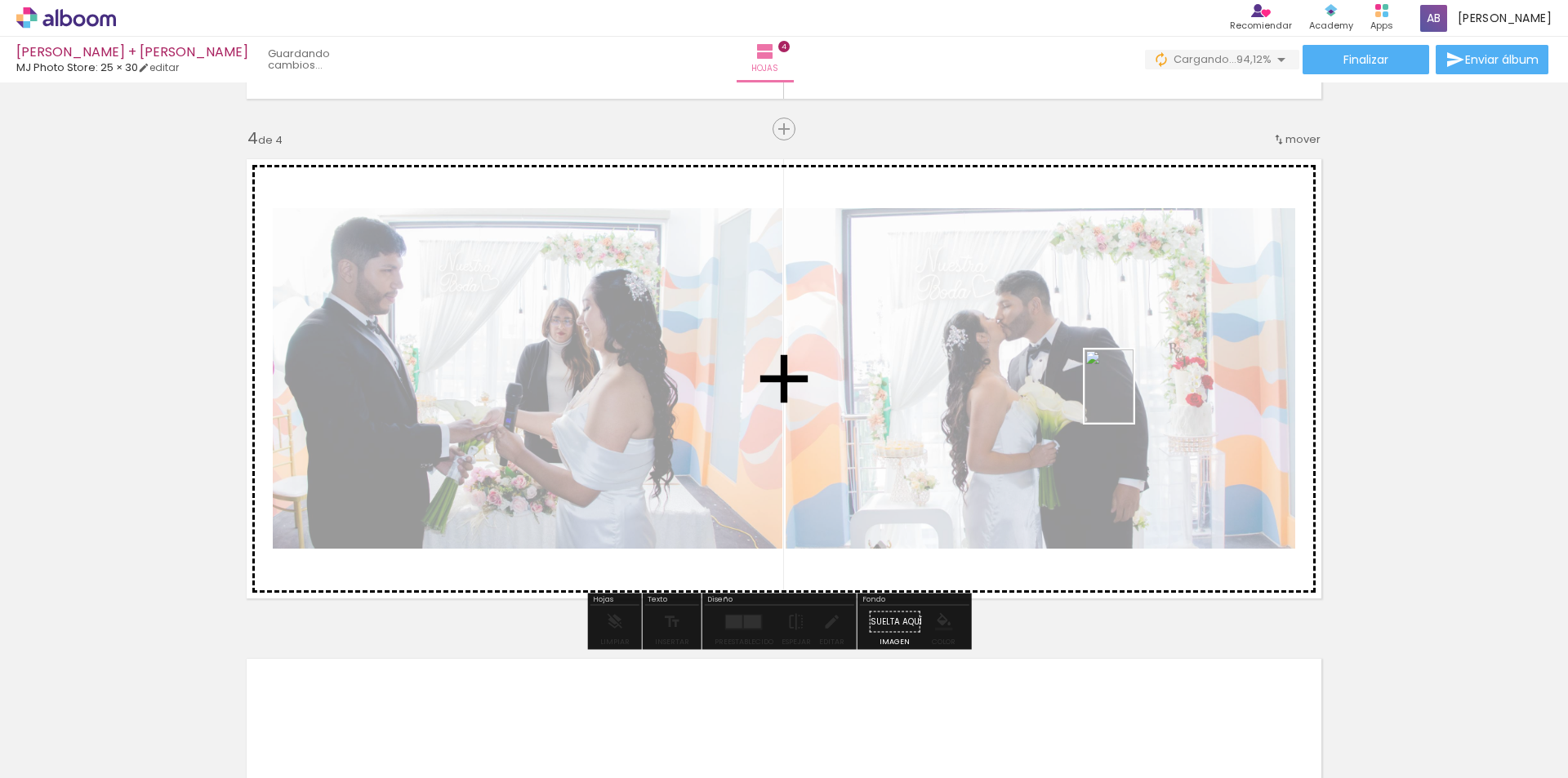
drag, startPoint x: 1412, startPoint y: 748, endPoint x: 1123, endPoint y: 393, distance: 457.8
click at [1123, 393] on quentale-workspace at bounding box center [784, 389] width 1568 height 778
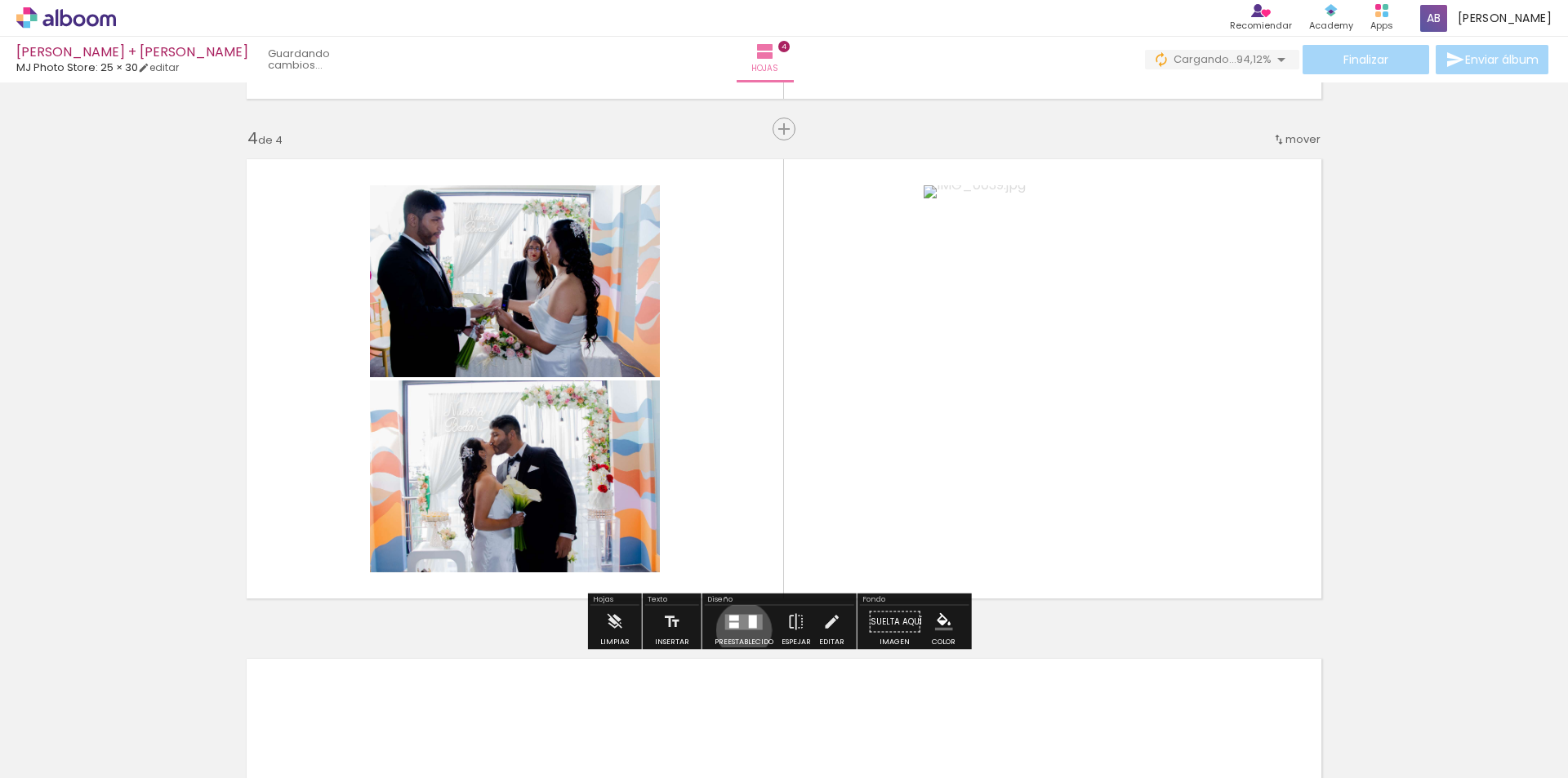
click at [739, 630] on div at bounding box center [743, 622] width 44 height 33
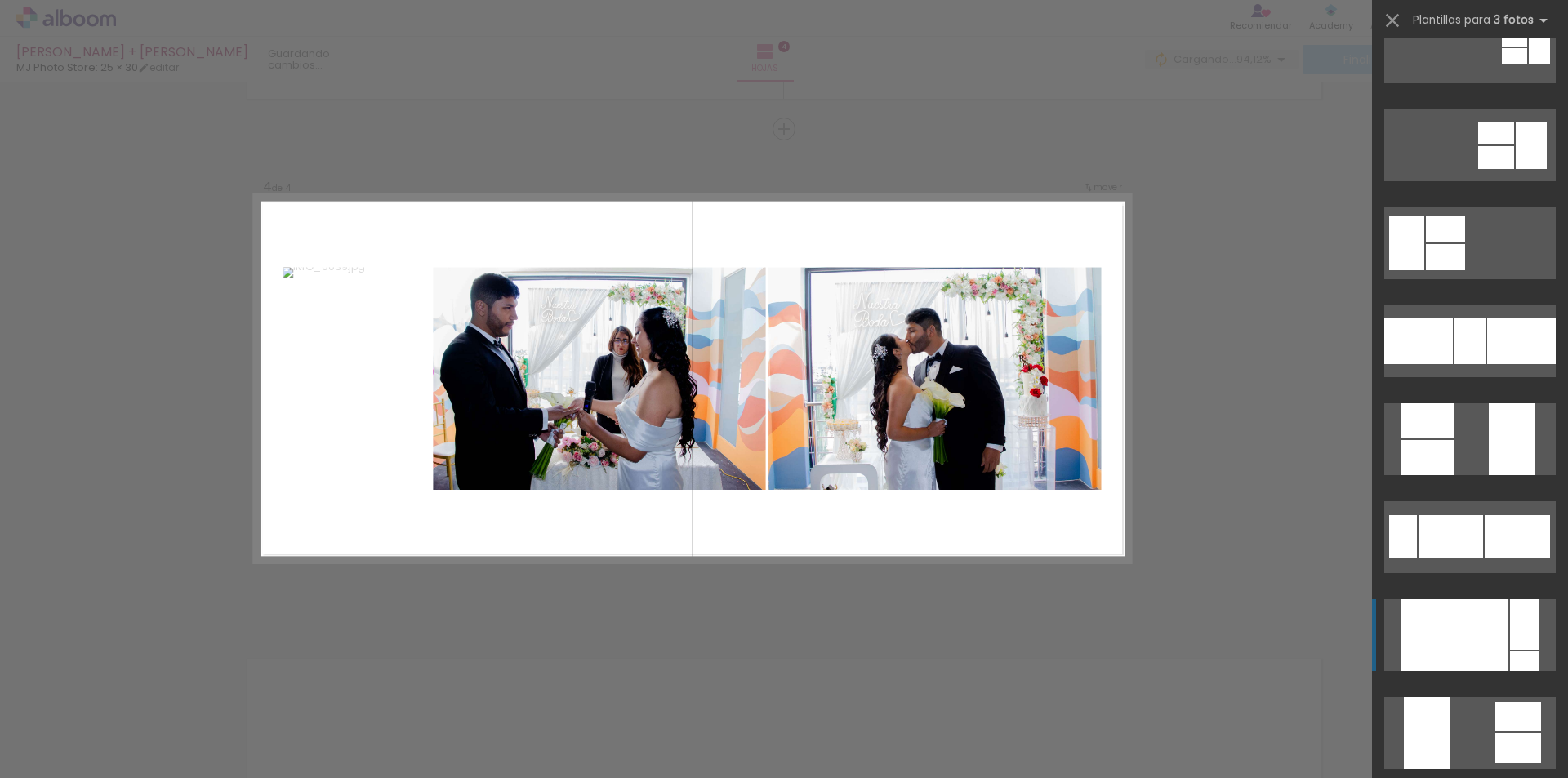
scroll to position [245, 0]
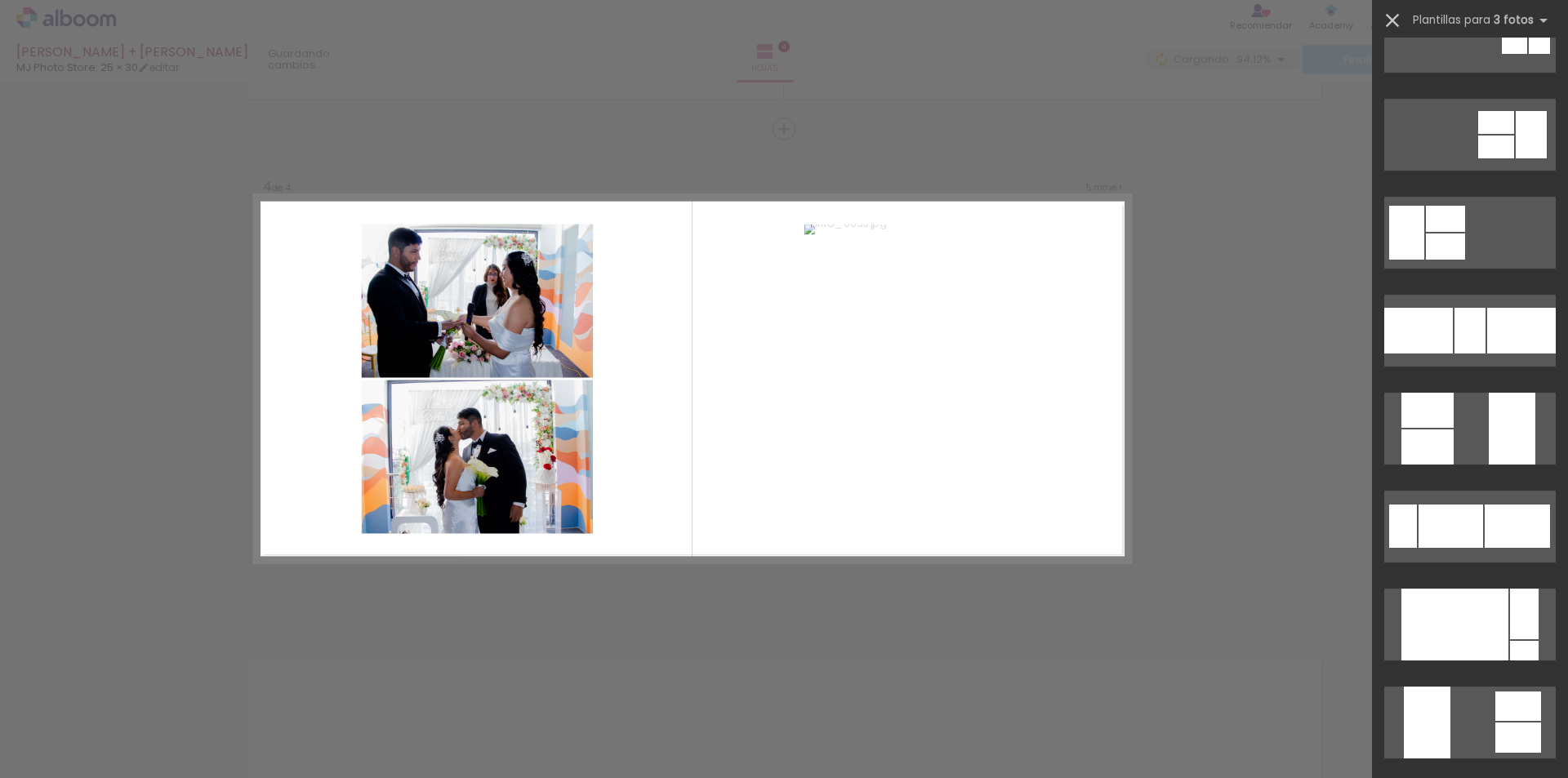
click at [1395, 21] on iron-icon at bounding box center [1392, 21] width 23 height 23
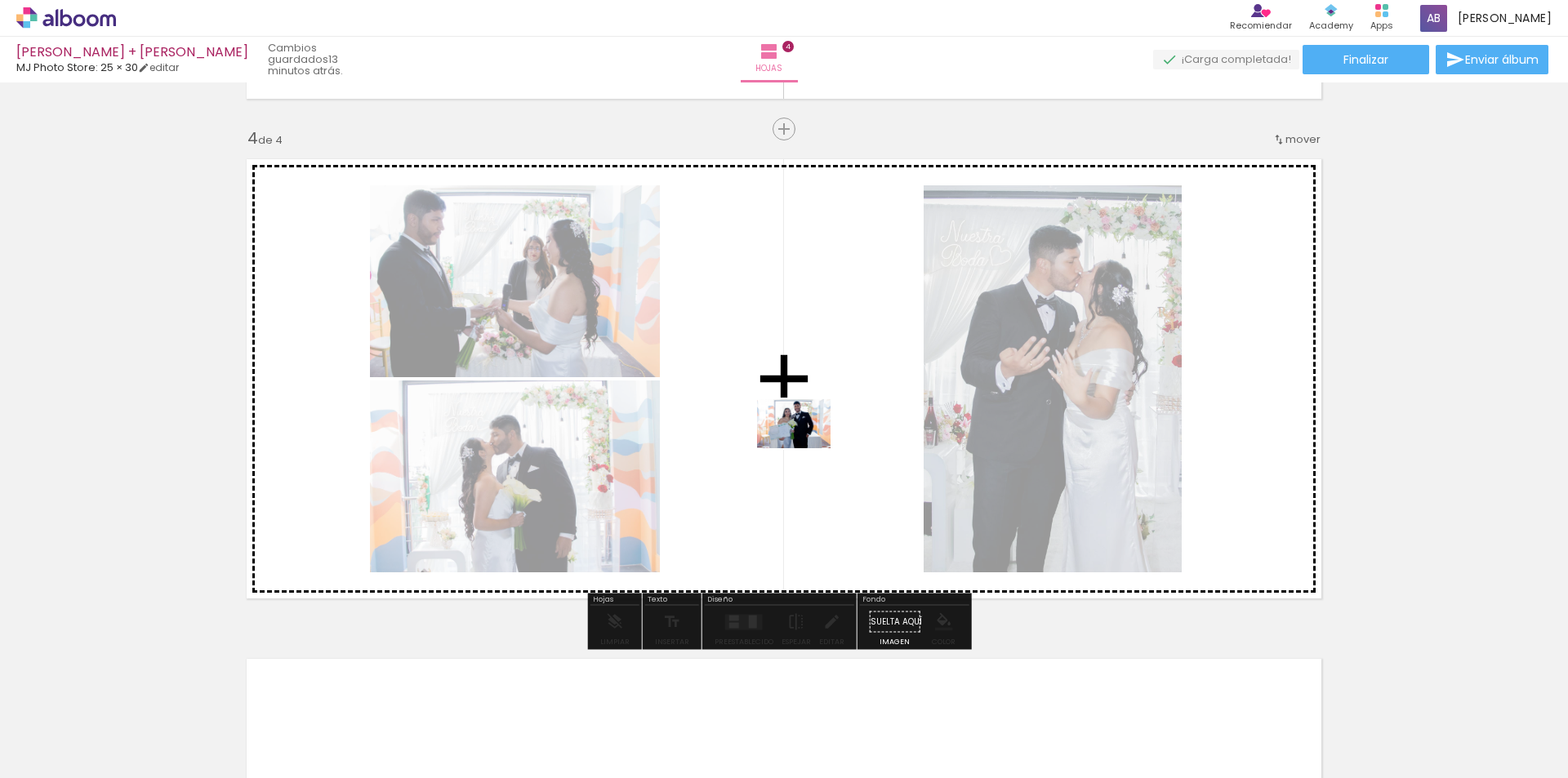
drag, startPoint x: 1490, startPoint y: 740, endPoint x: 841, endPoint y: 476, distance: 700.6
click at [841, 476] on quentale-workspace at bounding box center [784, 389] width 1568 height 778
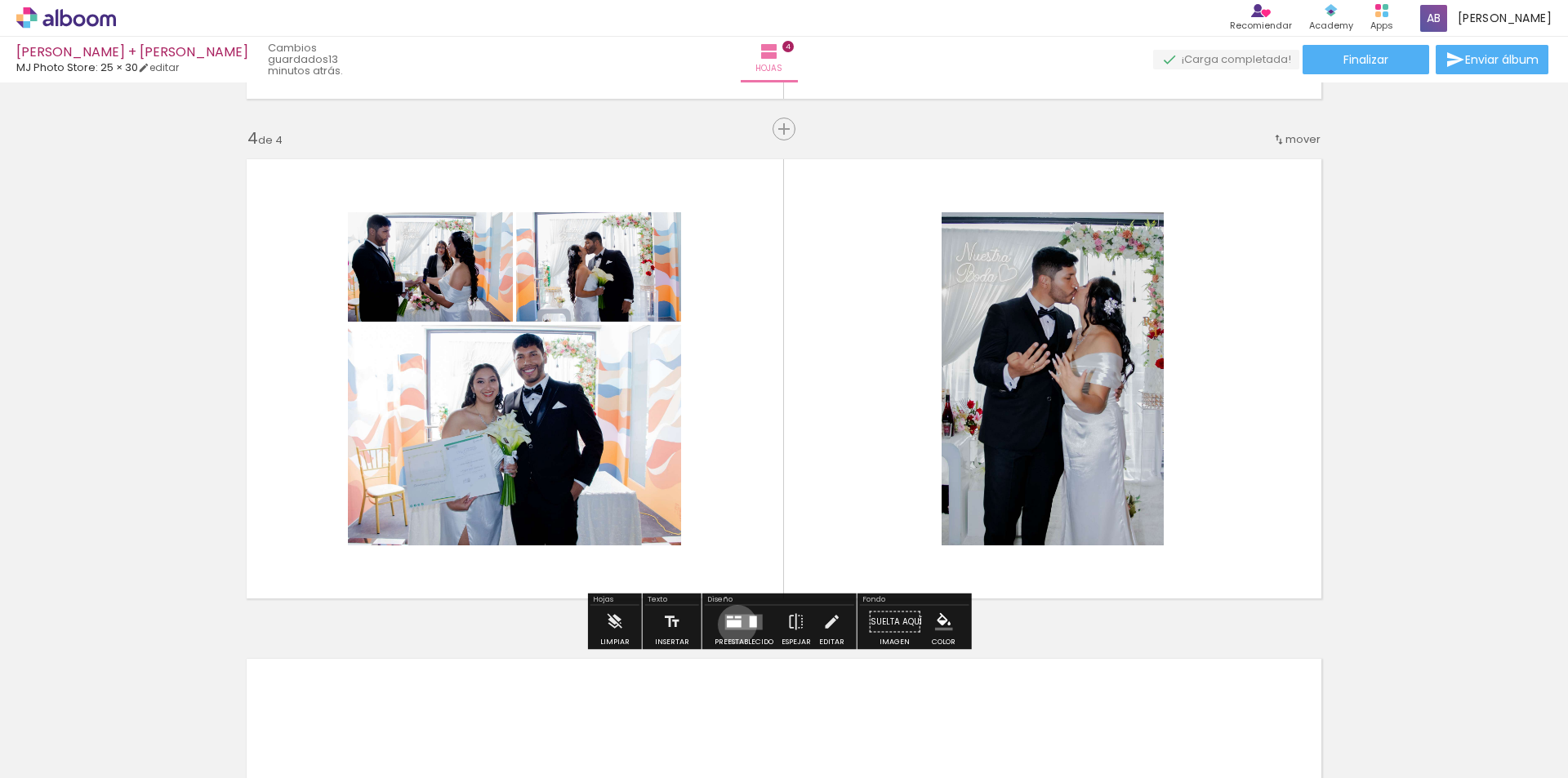
click at [733, 625] on div at bounding box center [734, 623] width 14 height 7
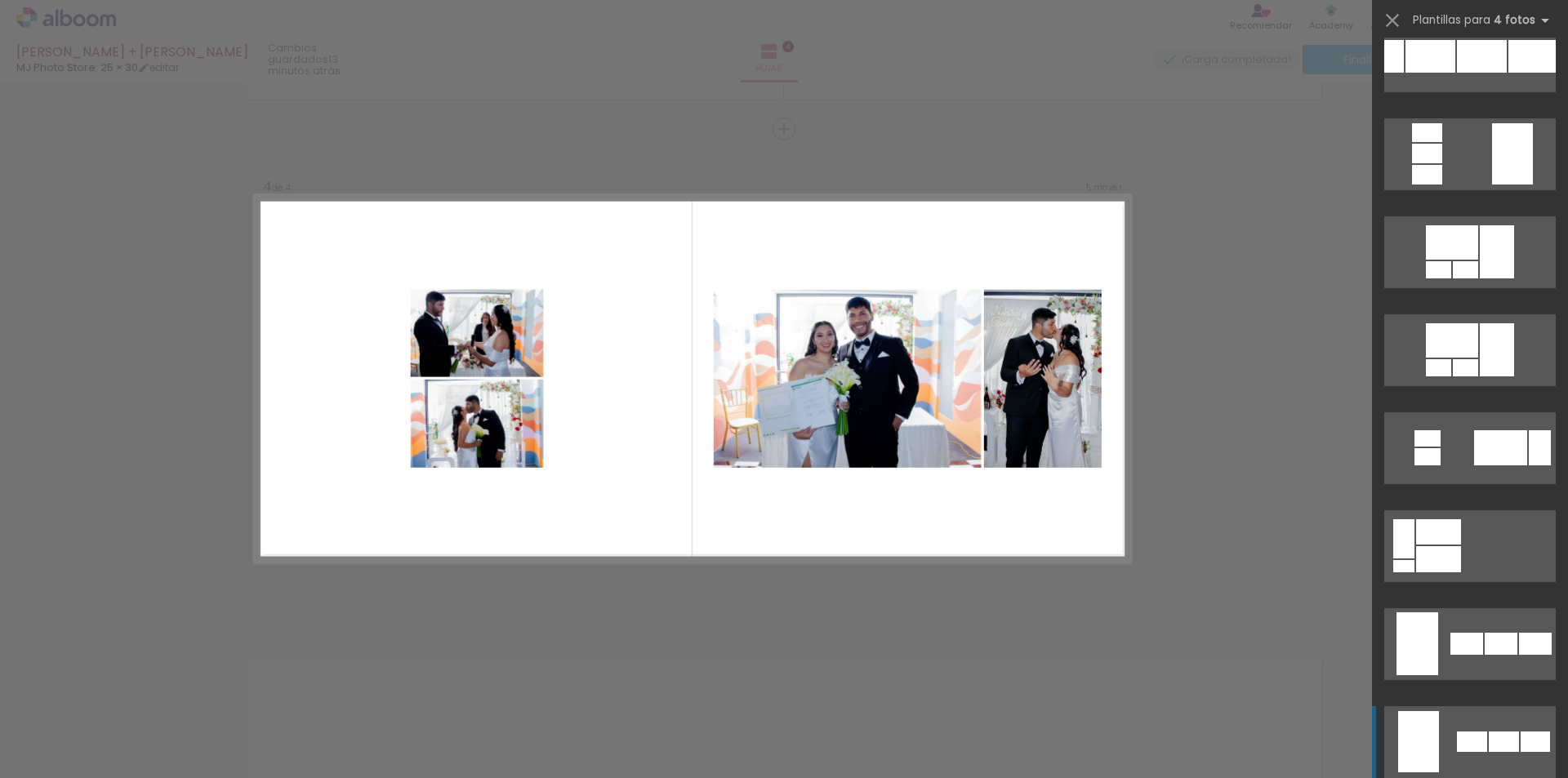
scroll to position [735, 0]
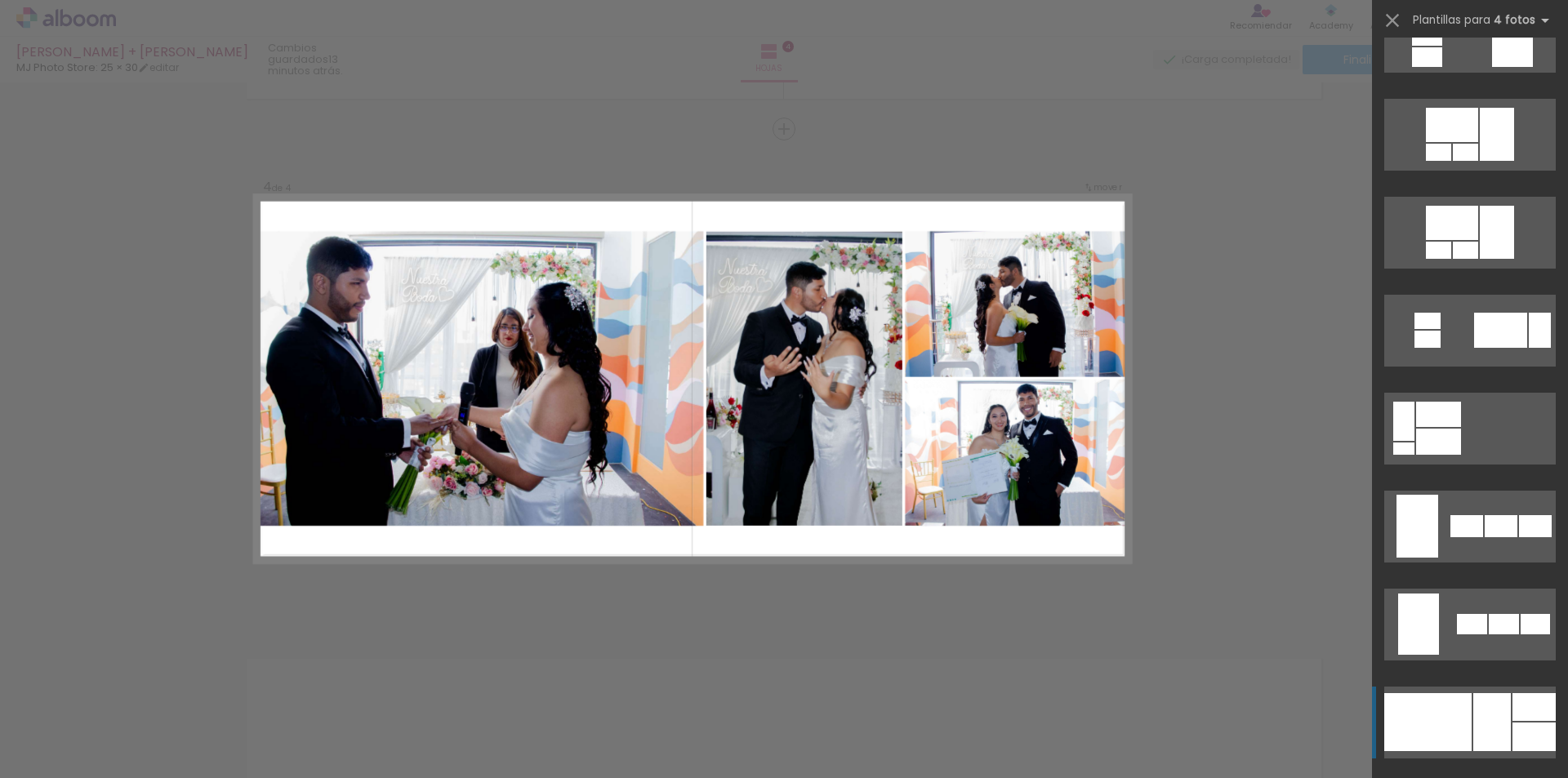
click at [1512, 713] on div at bounding box center [1533, 706] width 43 height 28
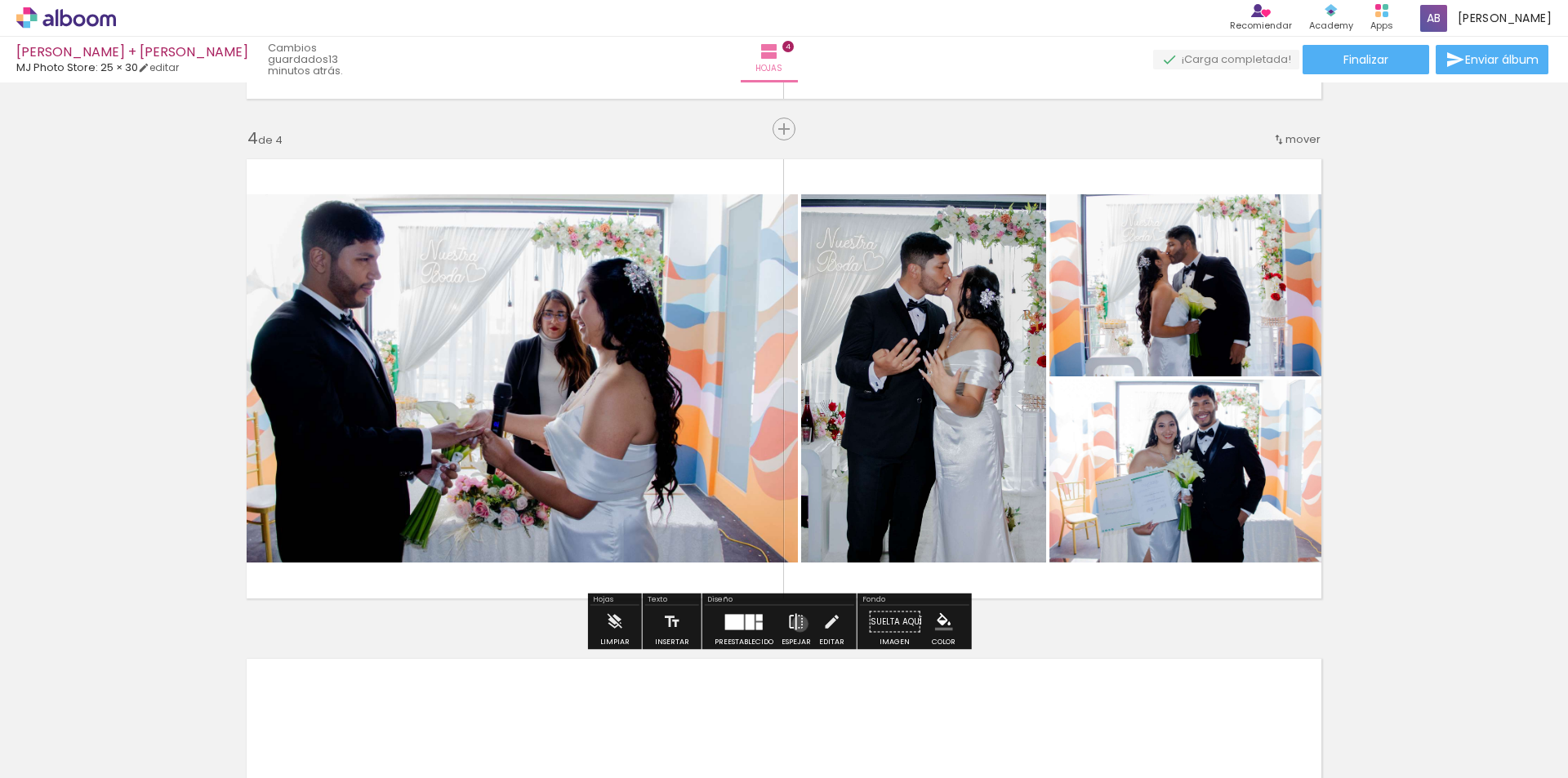
click at [796, 624] on iron-icon at bounding box center [796, 622] width 18 height 33
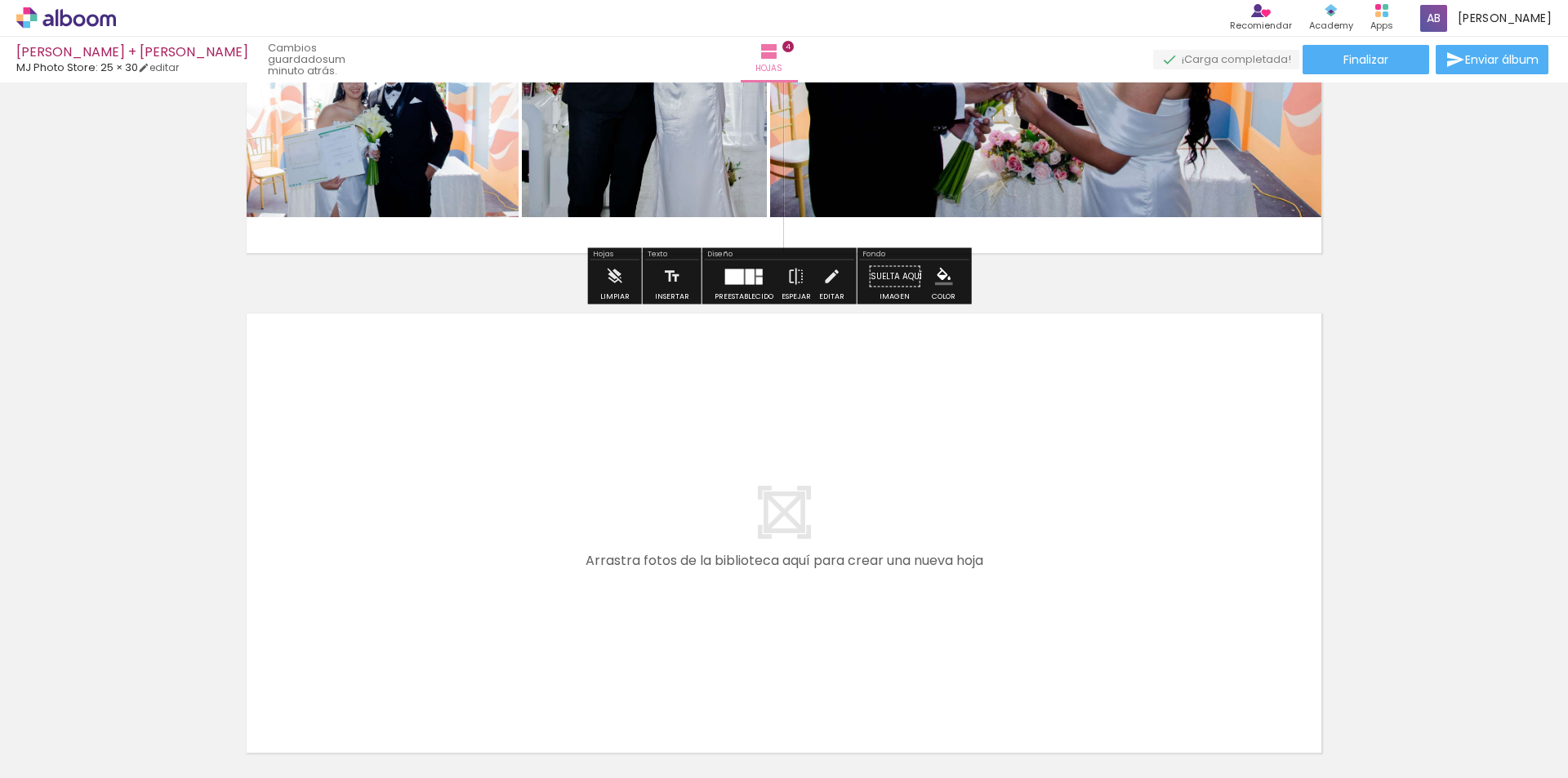
scroll to position [1969, 0]
